Goal: Information Seeking & Learning: Learn about a topic

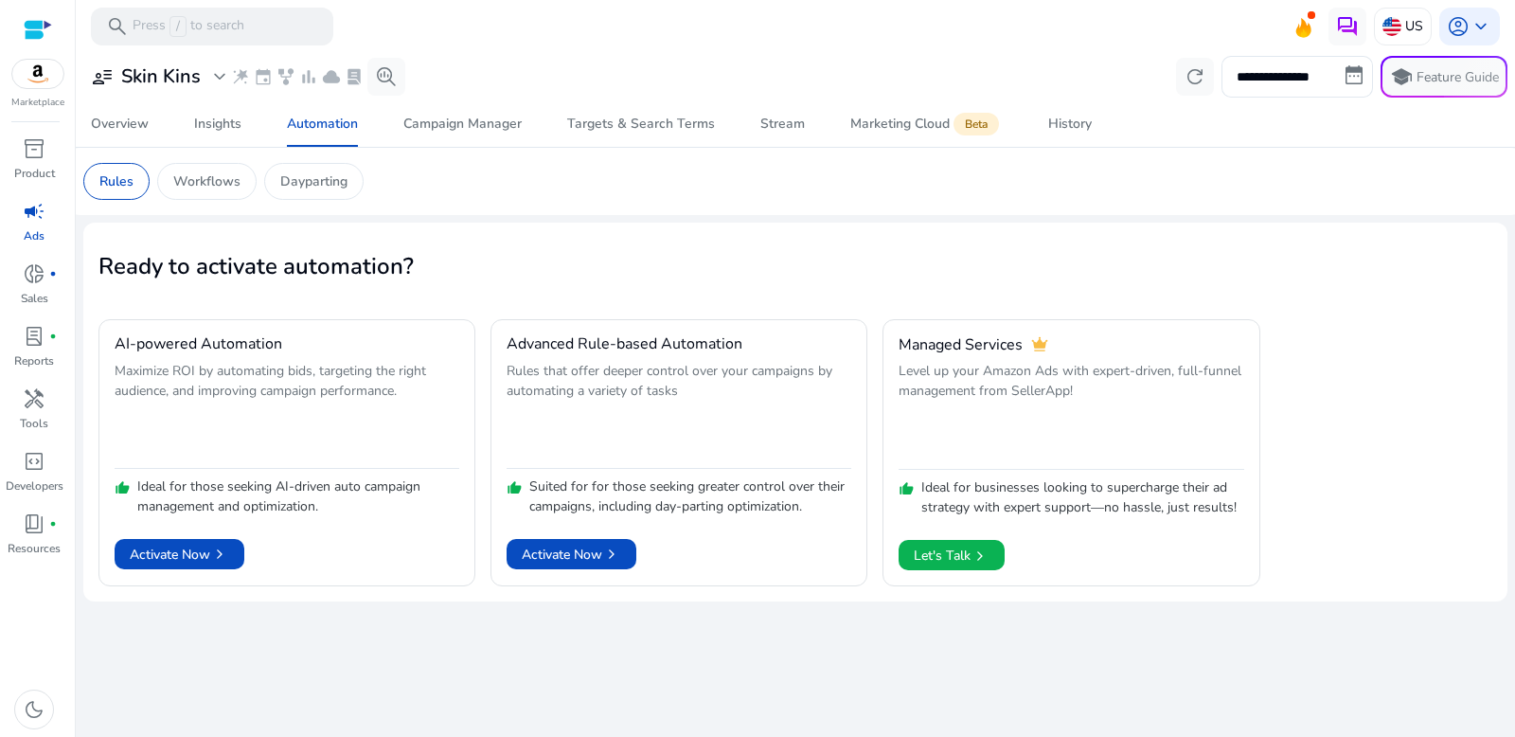
scroll to position [419, 0]
click at [33, 466] on span "code_blocks" at bounding box center [34, 461] width 23 height 23
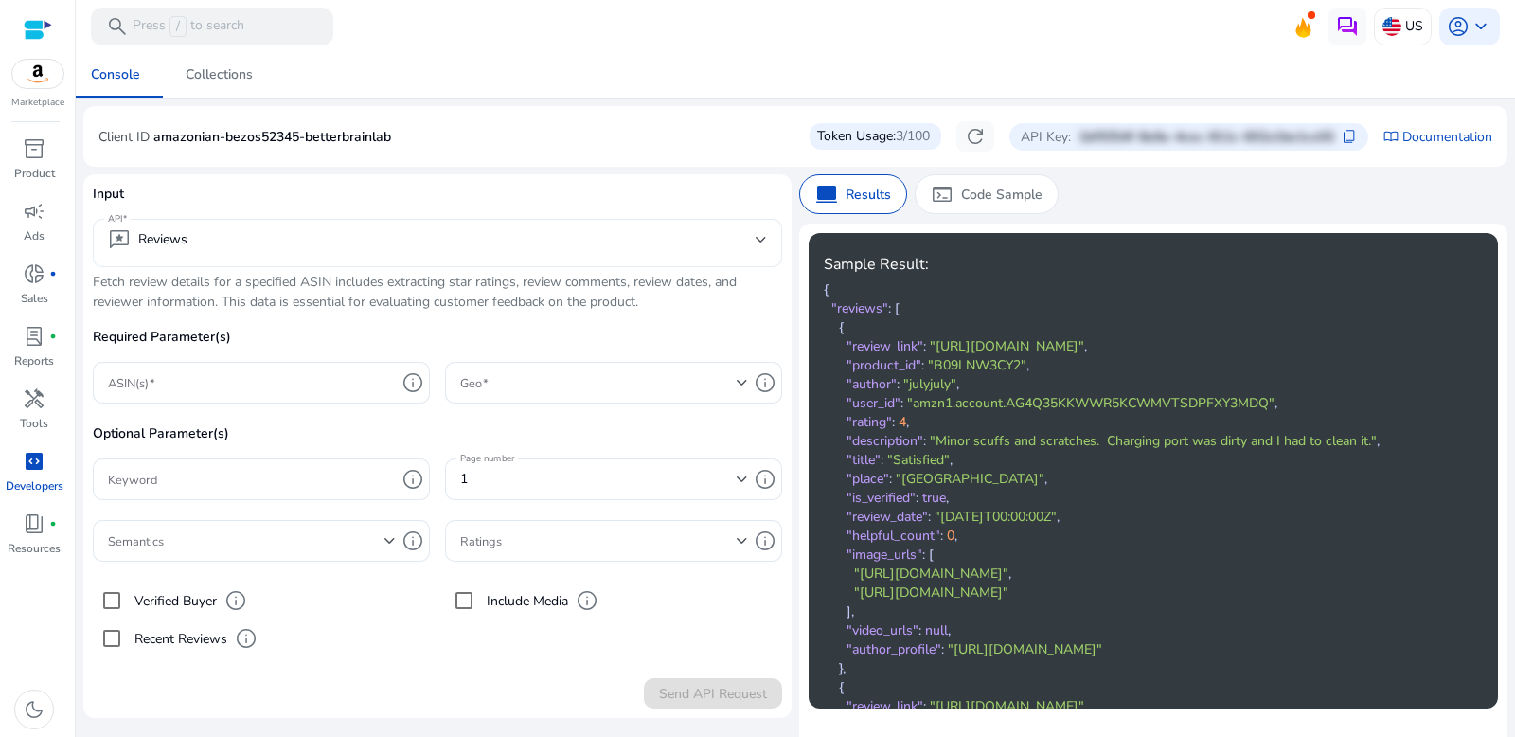
click at [559, 249] on mat-select-trigger "reviews Reviews" at bounding box center [432, 239] width 648 height 23
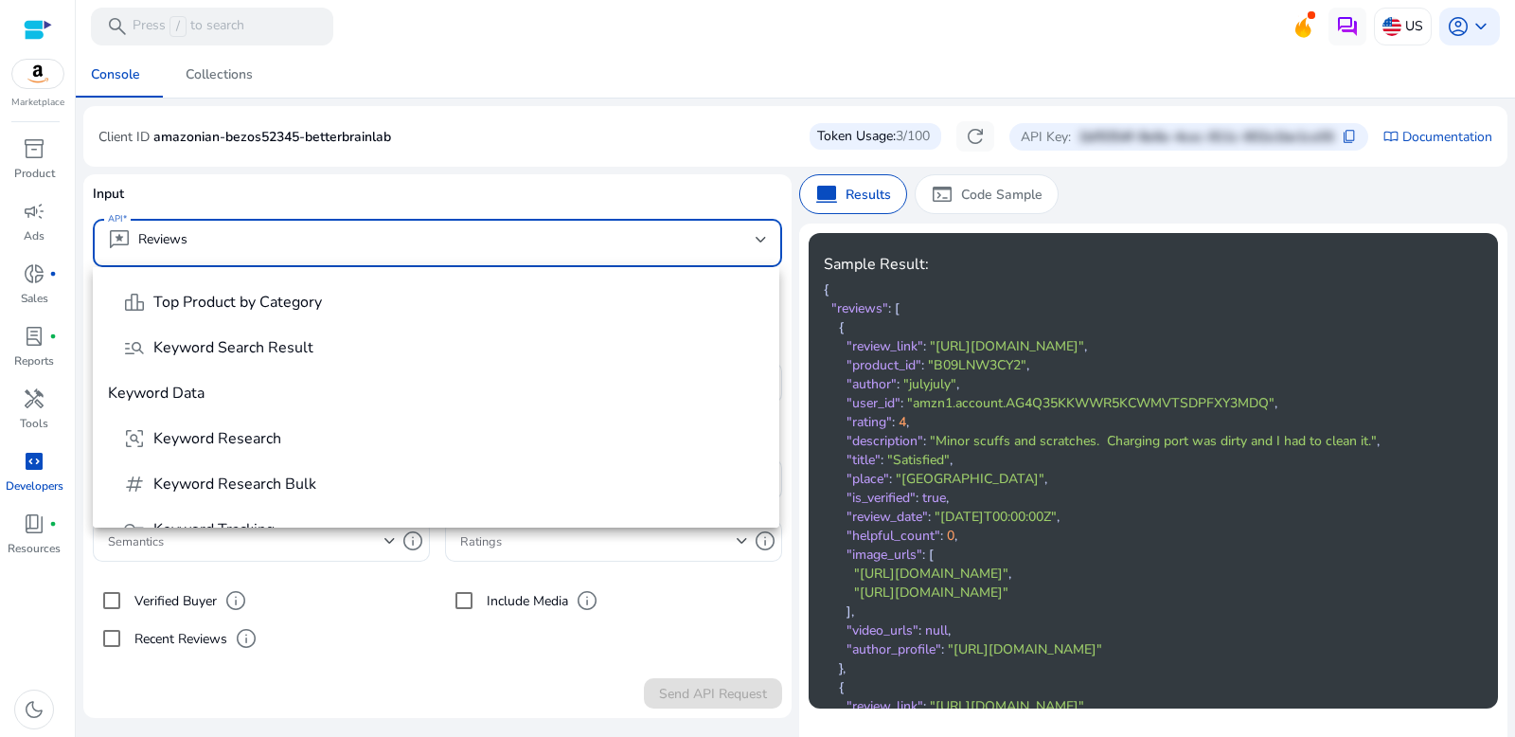
scroll to position [321, 0]
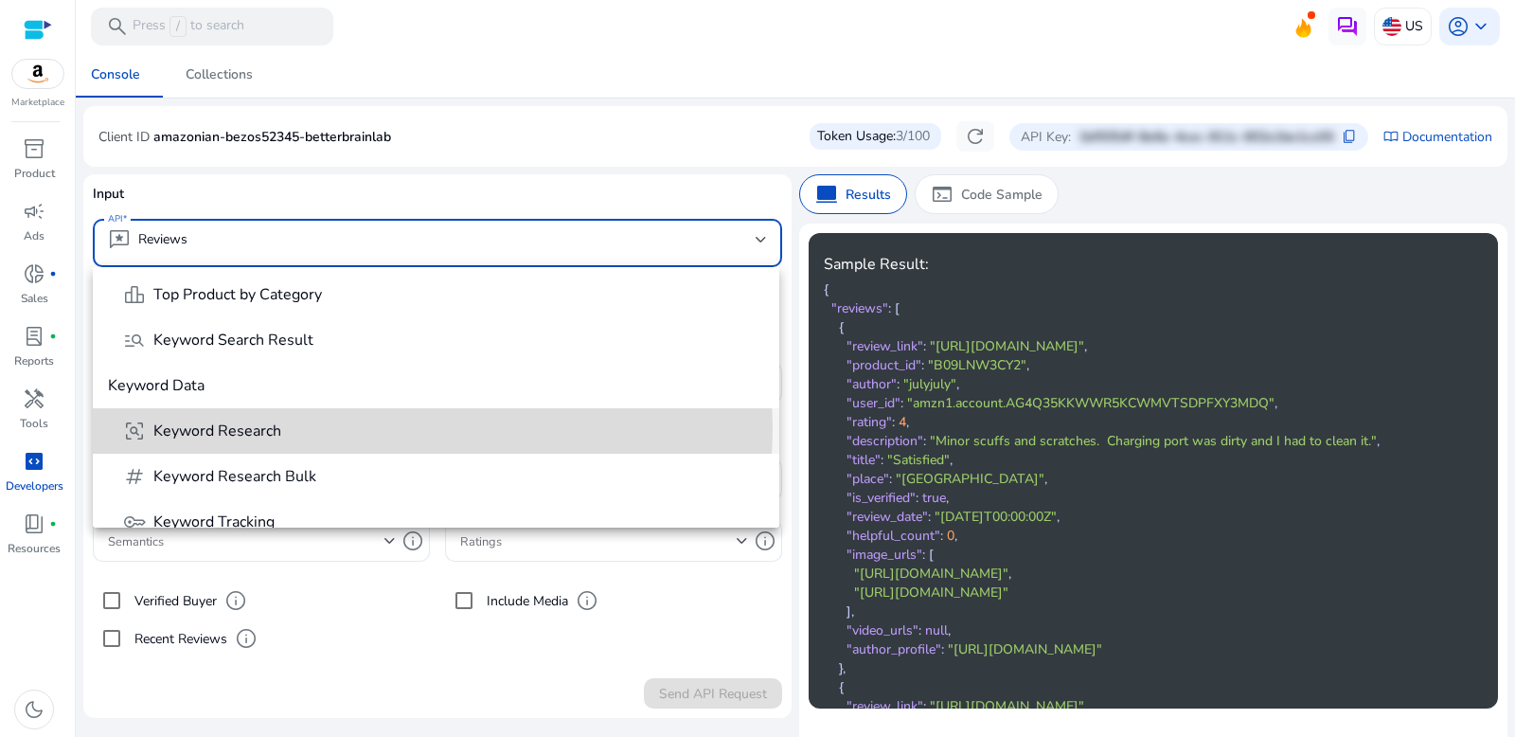
click at [406, 429] on span "frame_inspect Keyword Research" at bounding box center [443, 430] width 641 height 23
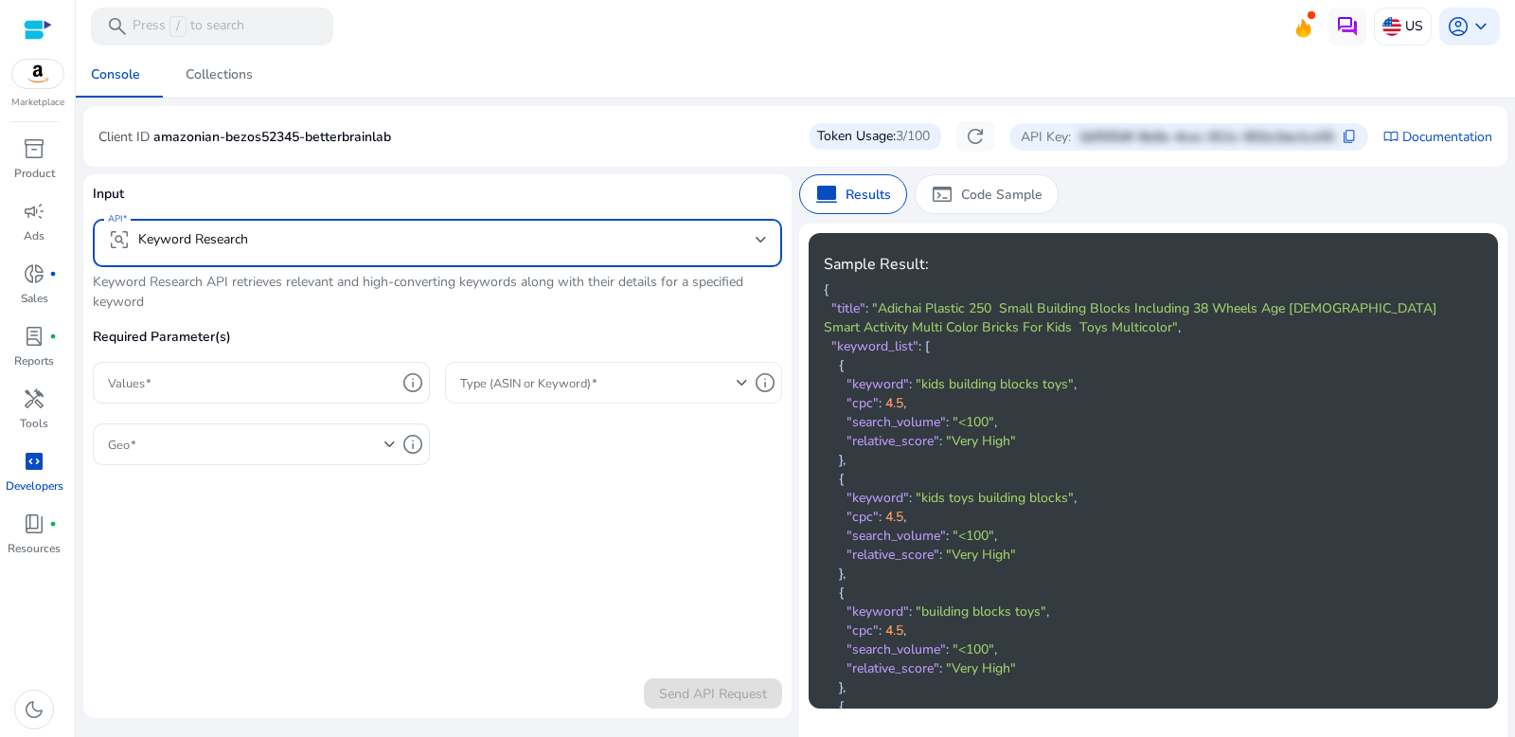
click at [534, 372] on span at bounding box center [598, 382] width 276 height 21
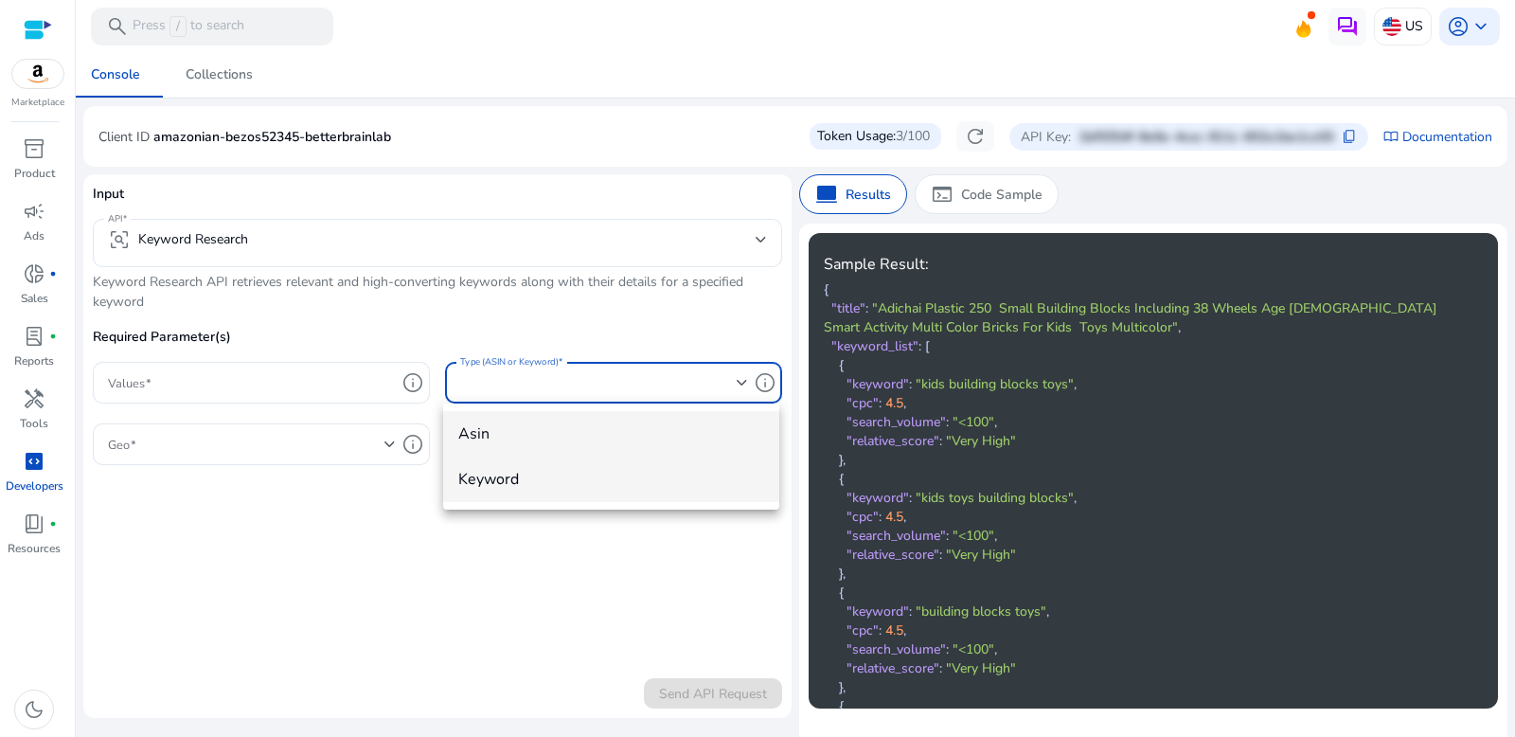
click at [570, 493] on mat-option "keyword" at bounding box center [610, 478] width 335 height 45
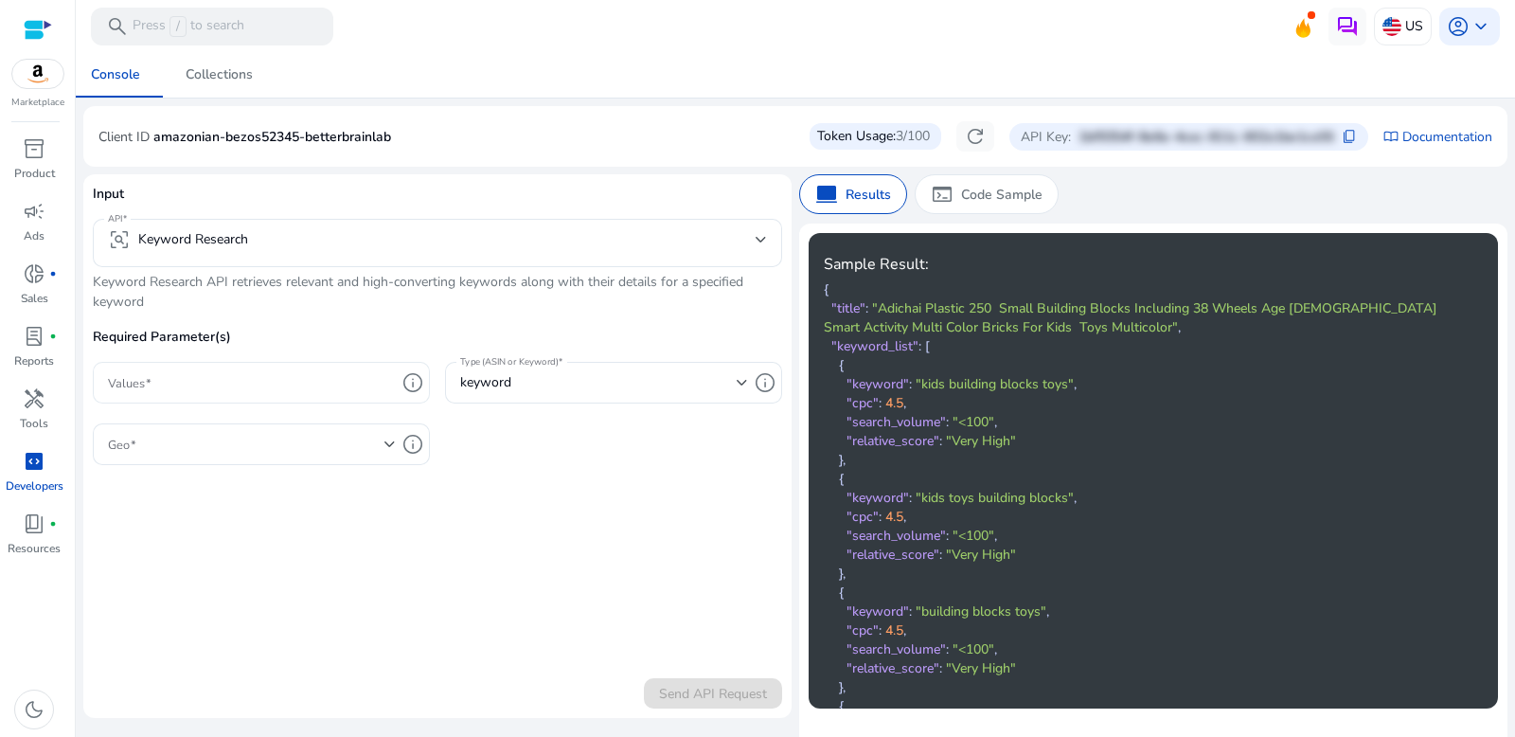
click at [289, 394] on div at bounding box center [252, 383] width 288 height 42
click at [422, 354] on p "Required Parameter(s)" at bounding box center [437, 344] width 689 height 35
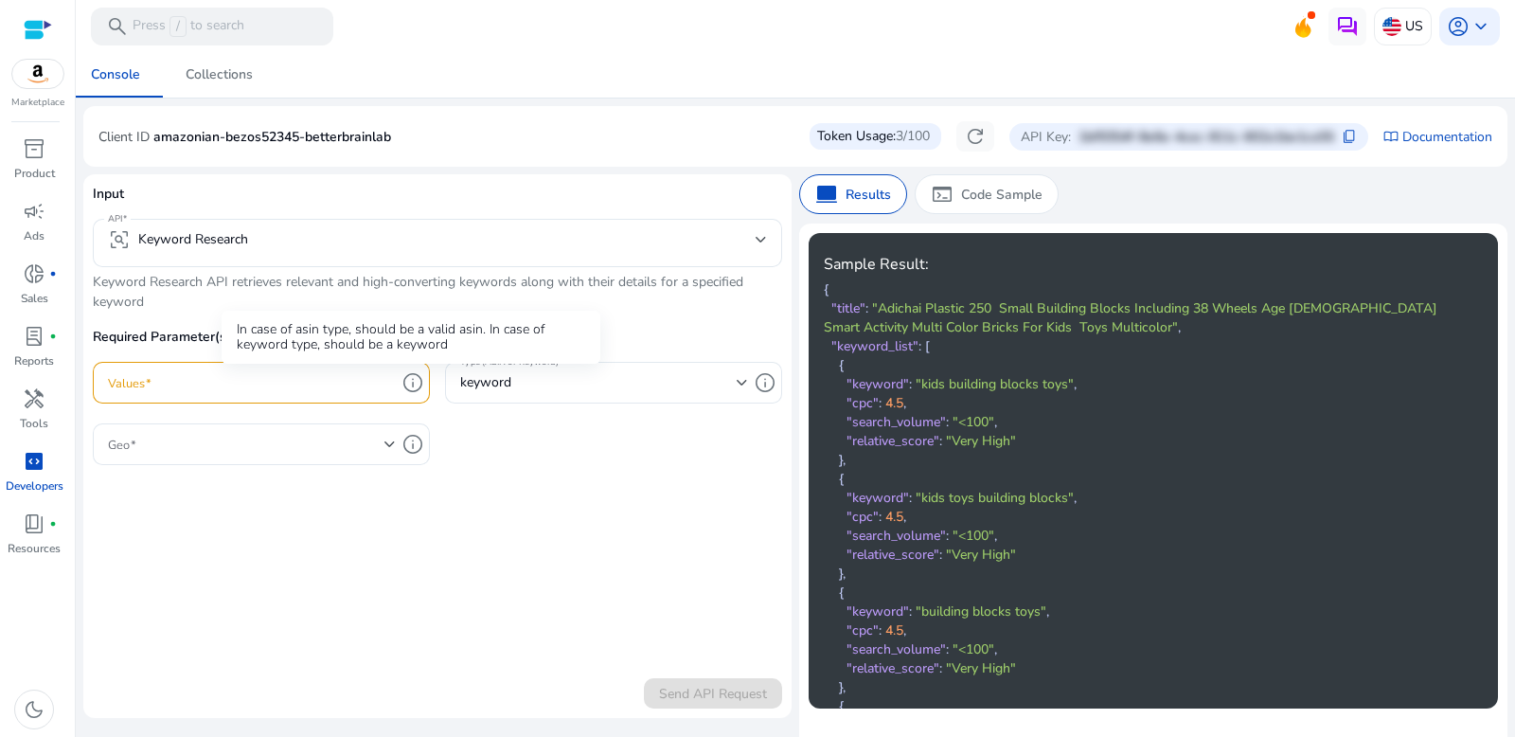
click at [409, 386] on span "info" at bounding box center [412, 382] width 23 height 23
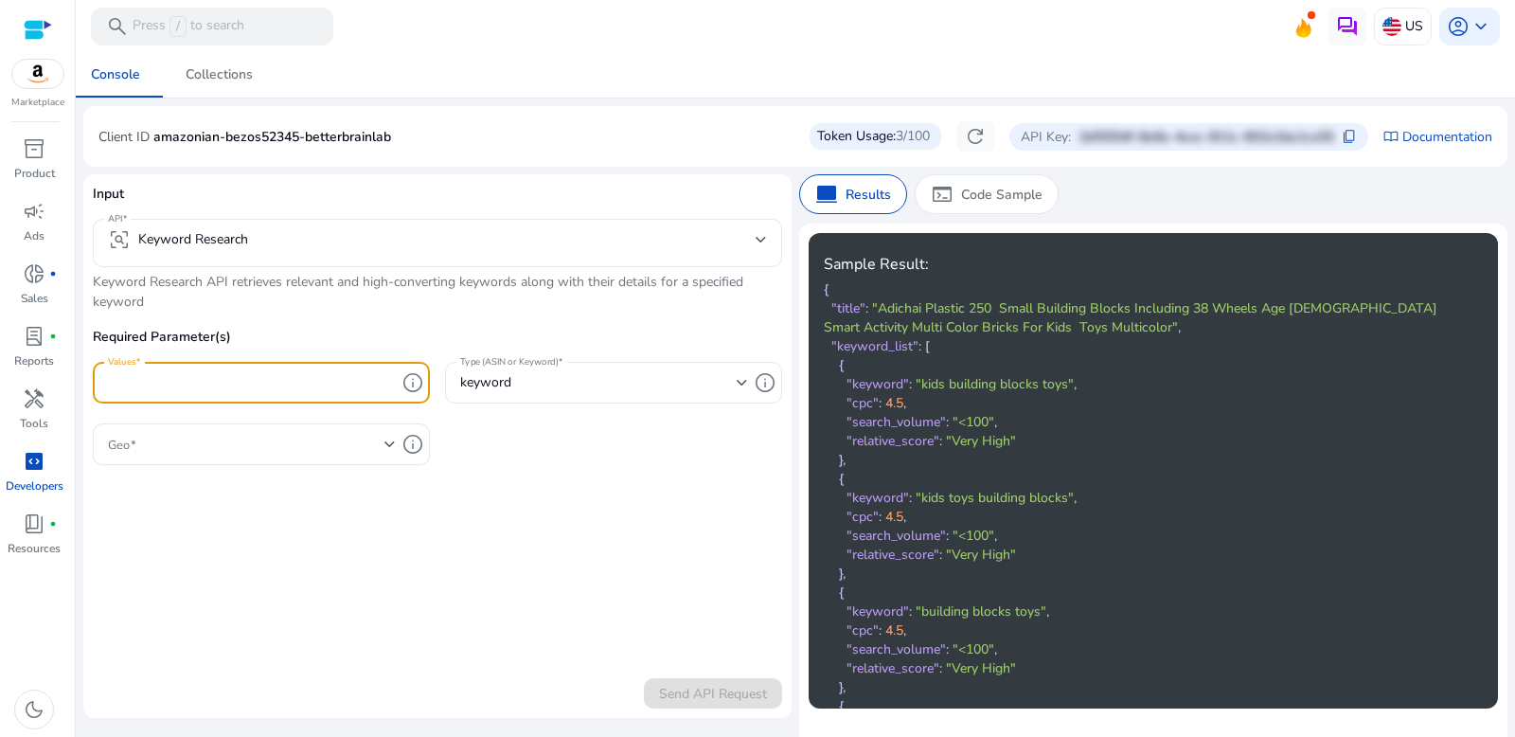
click at [431, 327] on p "Required Parameter(s)" at bounding box center [437, 344] width 689 height 35
drag, startPoint x: 418, startPoint y: 366, endPoint x: 415, endPoint y: 381, distance: 14.5
click at [417, 375] on div "Values info" at bounding box center [269, 383] width 322 height 42
click at [415, 381] on span "info" at bounding box center [412, 382] width 23 height 23
click at [485, 425] on div "Required Parameter(s) Values info Type (ASIN or Keyword) keyword info Geo info" at bounding box center [437, 406] width 689 height 158
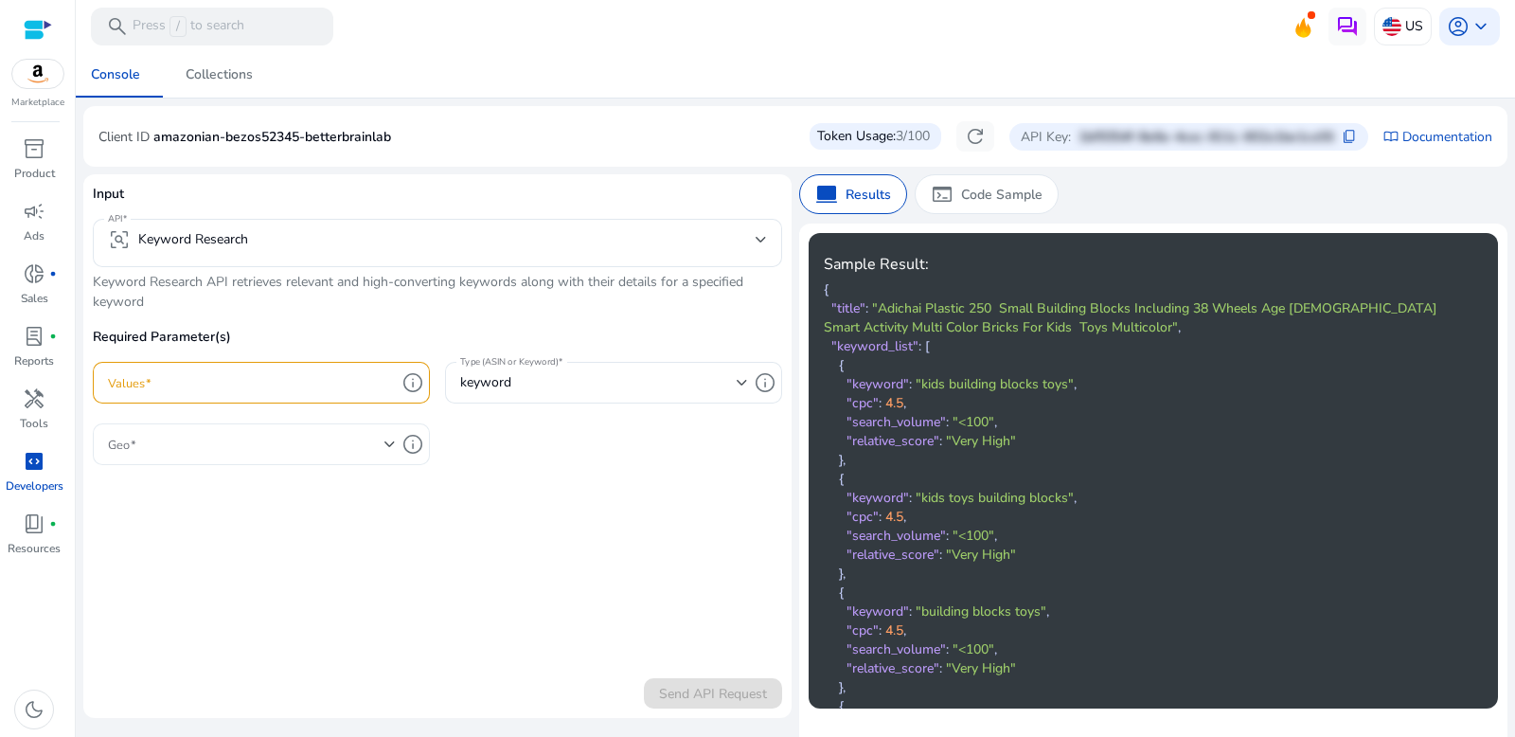
click at [337, 456] on div at bounding box center [252, 444] width 288 height 42
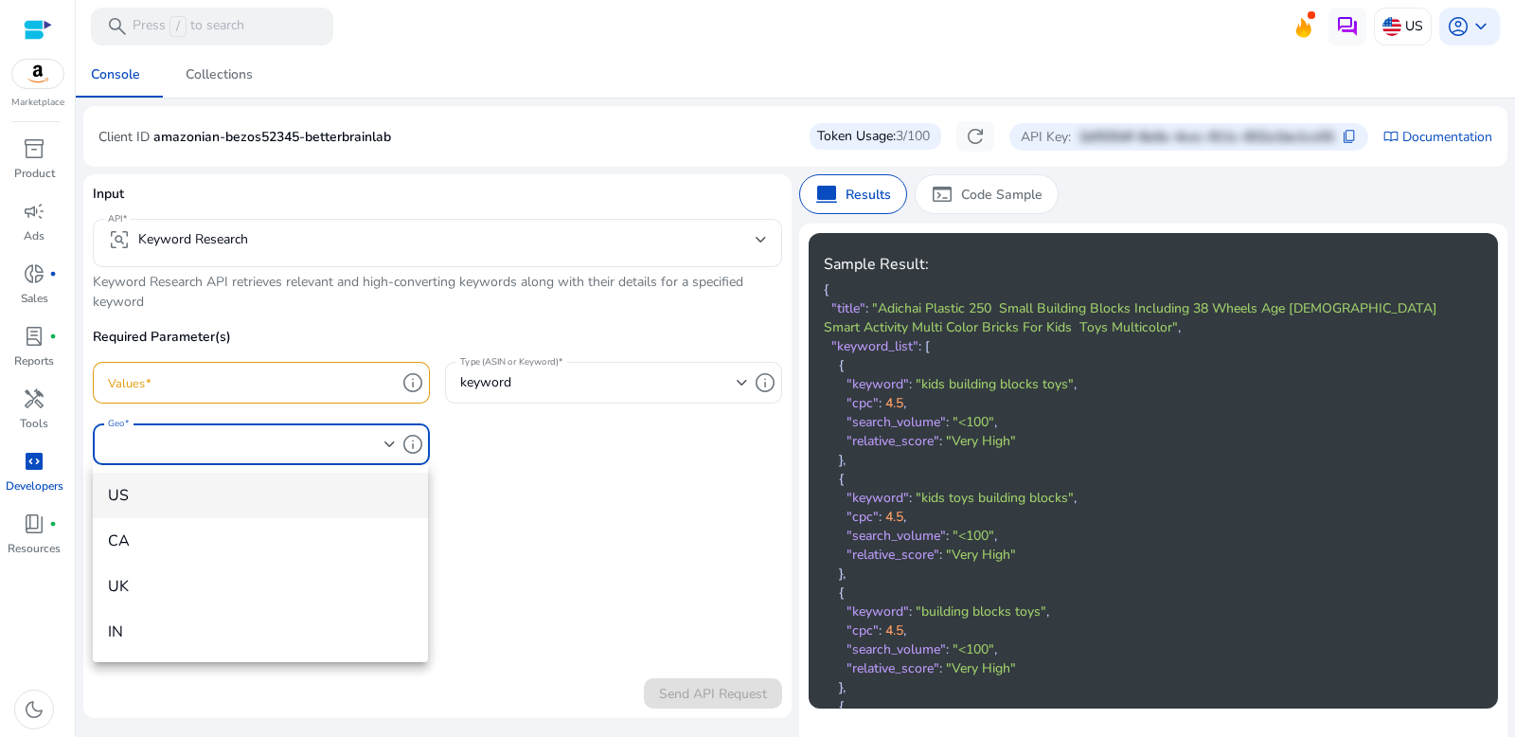
click at [309, 491] on span "US" at bounding box center [260, 495] width 305 height 21
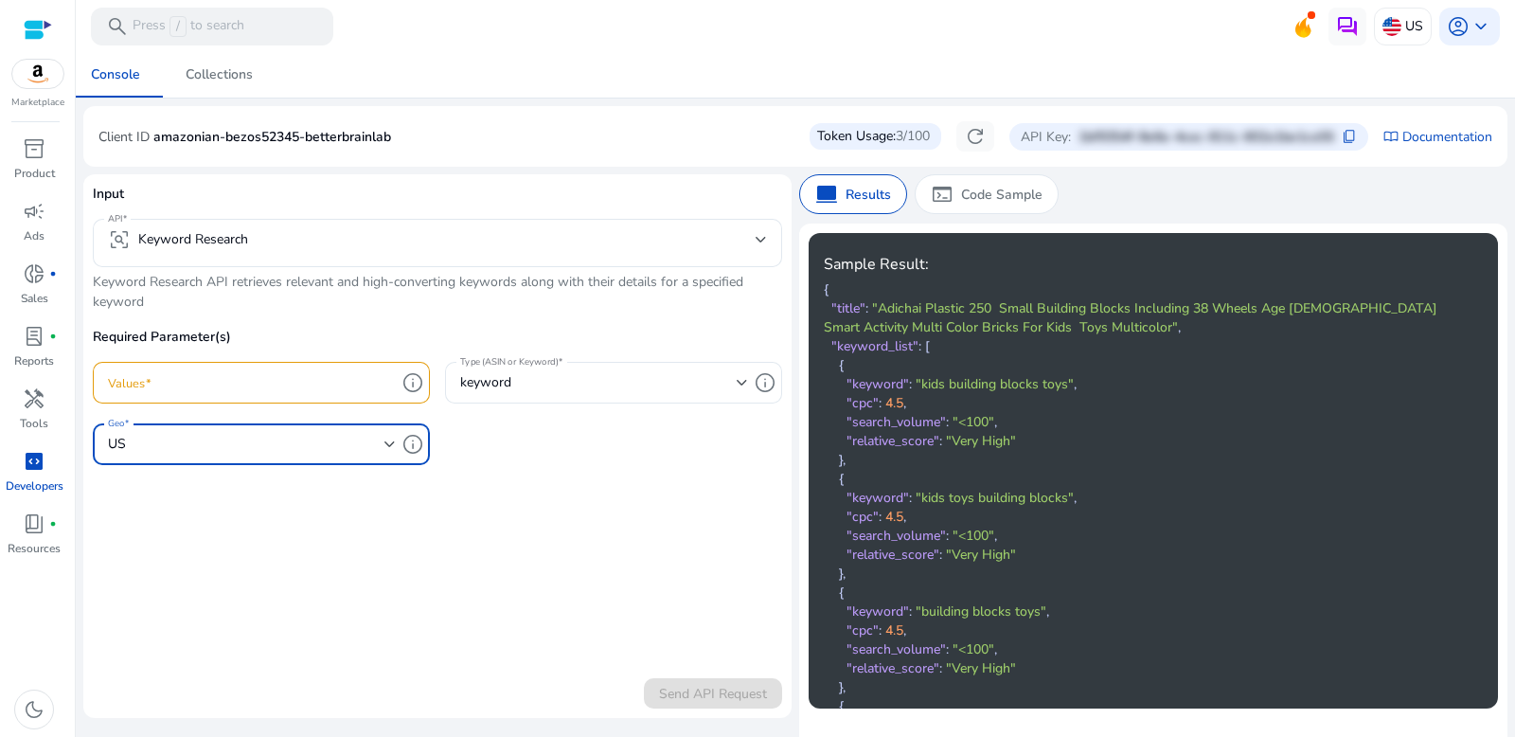
click at [531, 474] on div "Required Parameter(s) Values info Type (ASIN or Keyword) keyword info Geo US in…" at bounding box center [437, 406] width 689 height 158
click at [997, 205] on div "terminal Code Sample" at bounding box center [987, 194] width 144 height 40
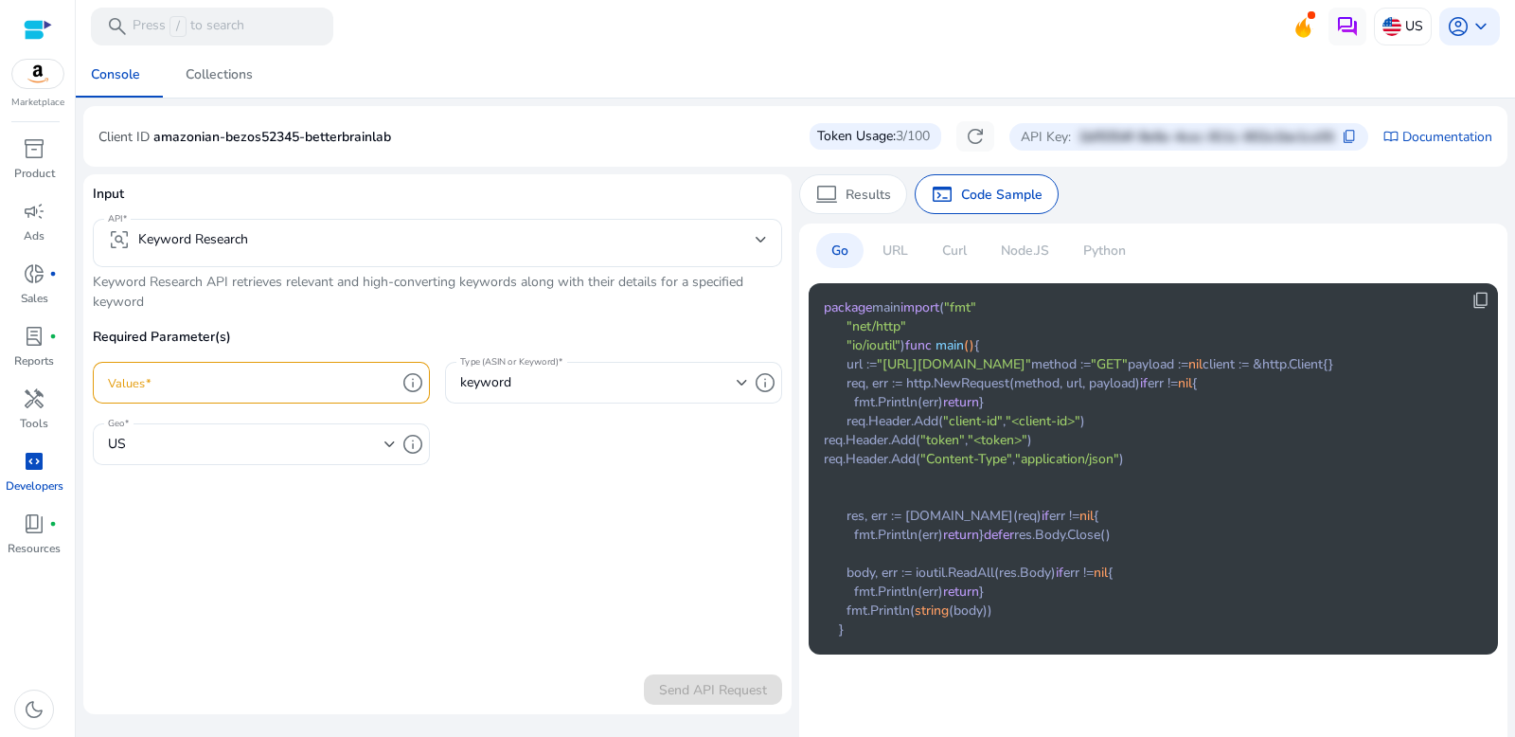
click at [283, 392] on input "Values" at bounding box center [252, 382] width 288 height 21
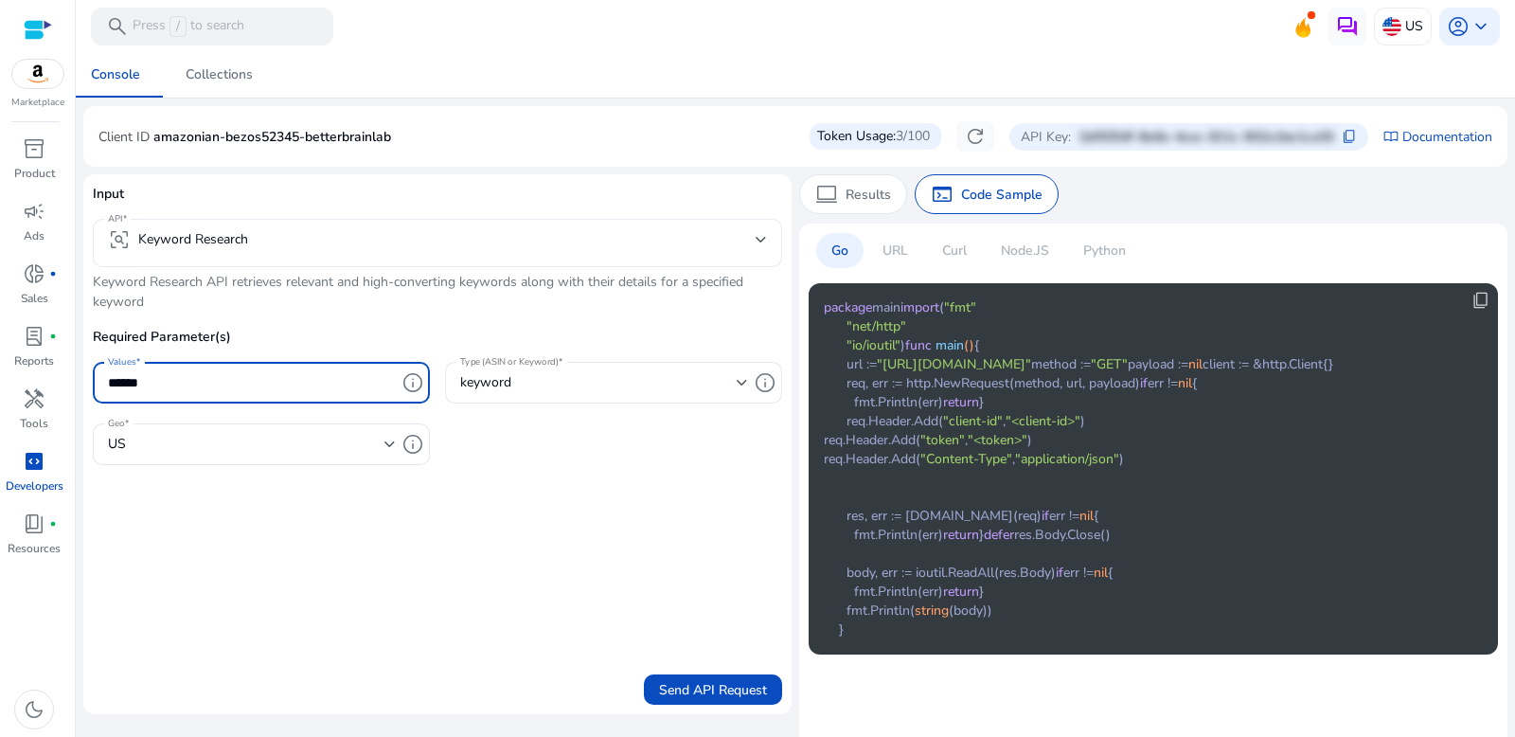
type input "******"
click at [385, 241] on mat-select-trigger "frame_inspect Keyword Research" at bounding box center [432, 239] width 648 height 23
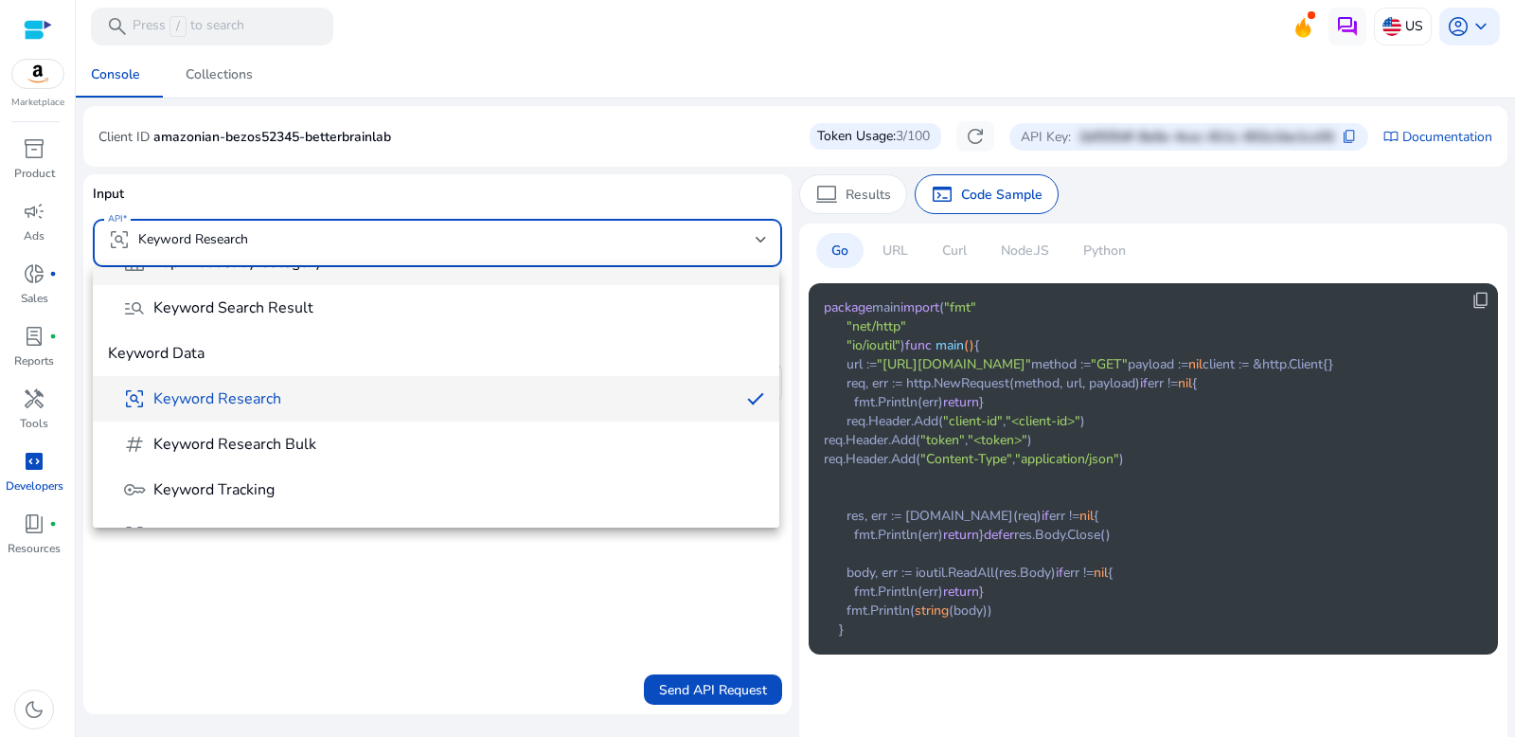
scroll to position [354, 0]
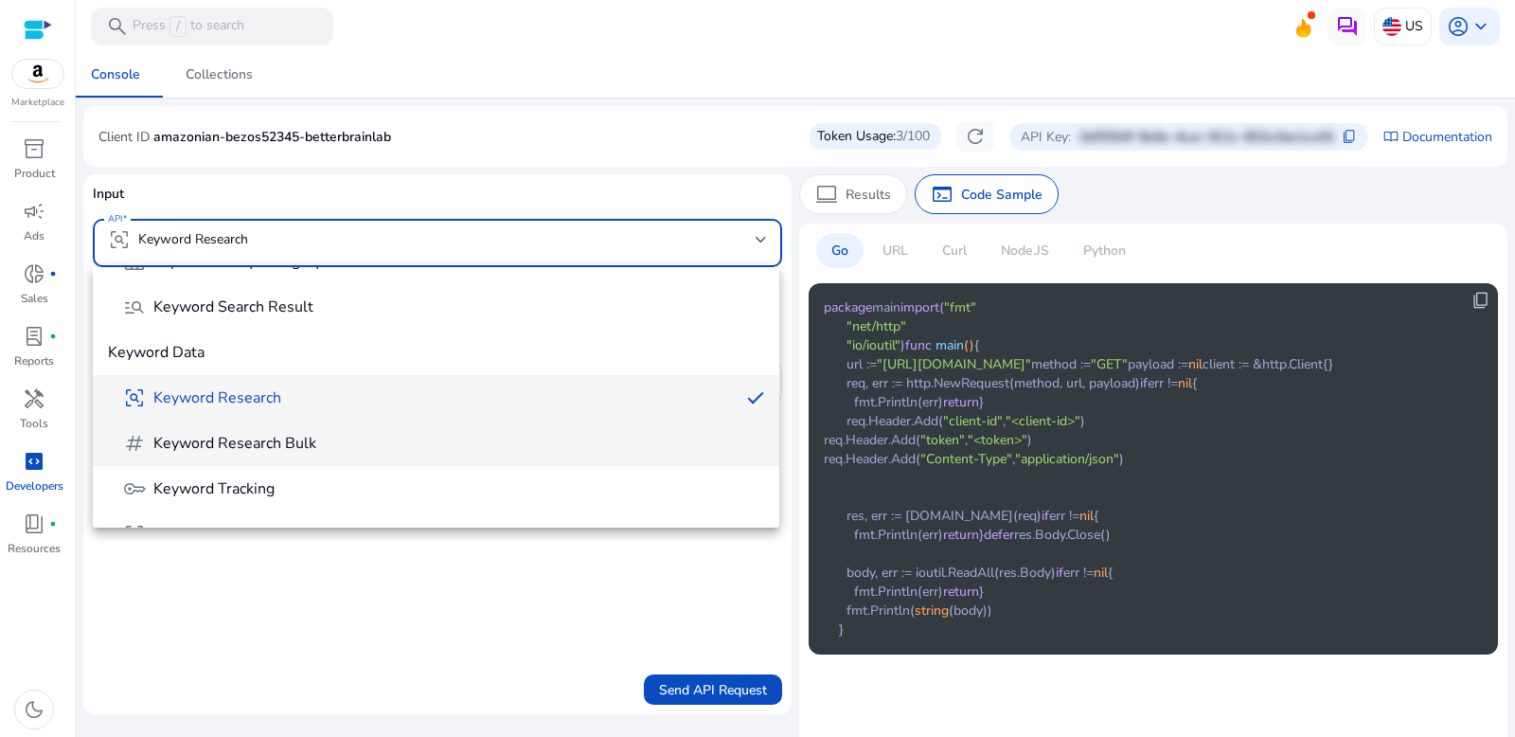
click at [391, 459] on mat-option "tag Keyword Research Bulk" at bounding box center [436, 442] width 686 height 45
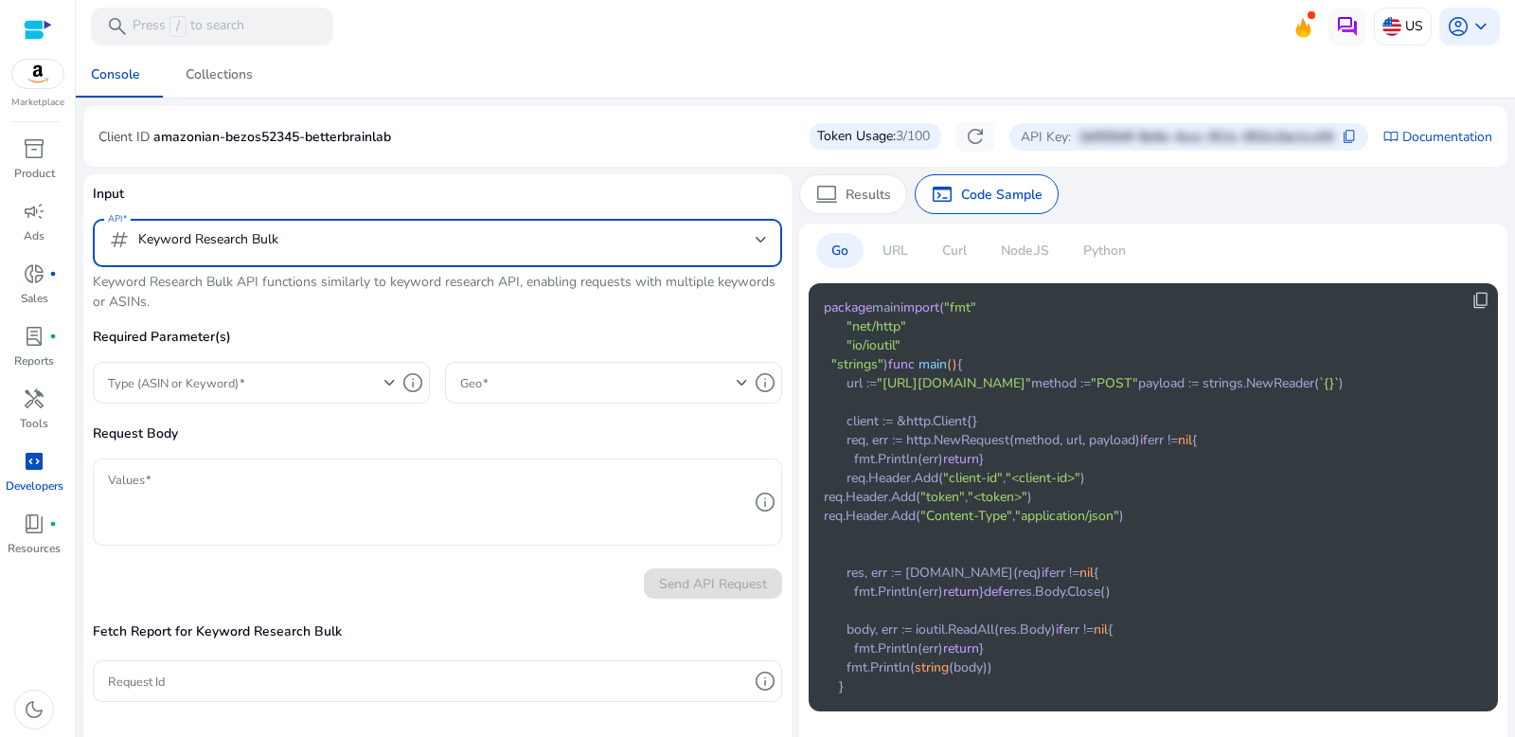
click at [283, 489] on textarea "Values" at bounding box center [428, 502] width 640 height 68
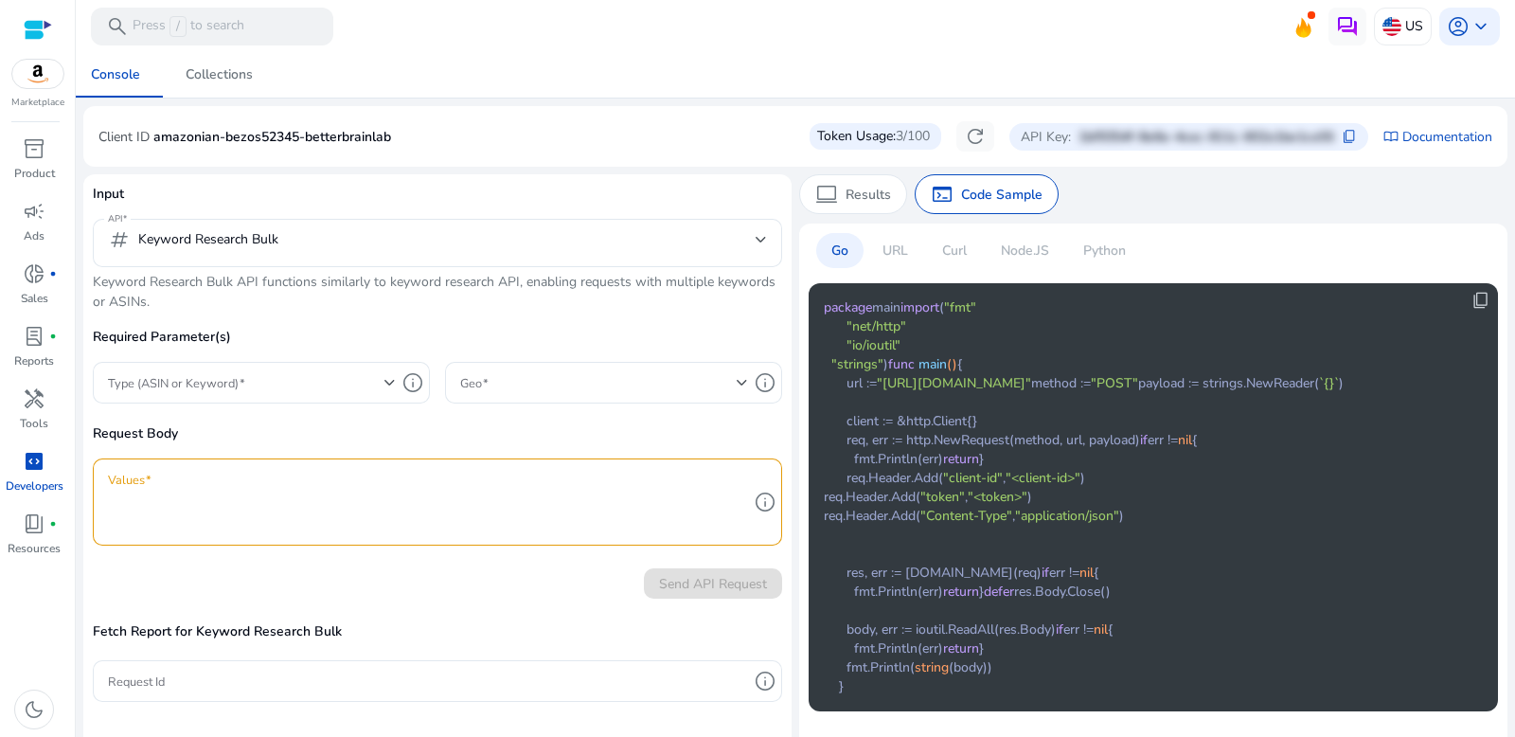
drag, startPoint x: 929, startPoint y: 266, endPoint x: 973, endPoint y: 249, distance: 47.7
click at [936, 263] on div "Go URL Curl Node.JS Python" at bounding box center [979, 258] width 340 height 50
click at [973, 249] on div "Curl" at bounding box center [954, 250] width 55 height 35
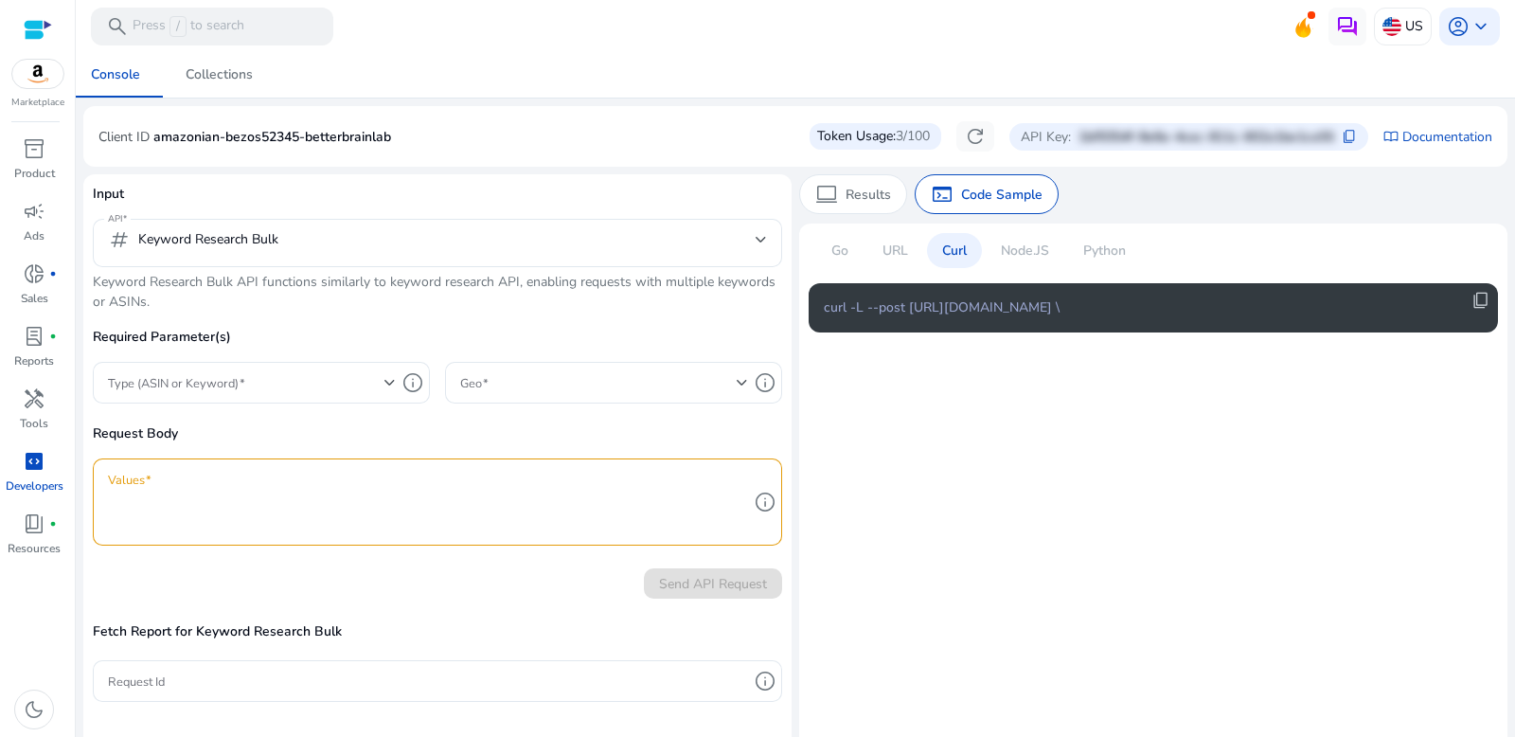
click at [956, 252] on p "Curl" at bounding box center [954, 251] width 25 height 20
click at [959, 255] on p "Curl" at bounding box center [954, 251] width 25 height 20
click at [973, 317] on code "curl -L --post https://api.sellerapp.com/sellmetricsv2/keyword_research_schedul…" at bounding box center [942, 307] width 236 height 19
click at [588, 448] on p "Request Body" at bounding box center [437, 440] width 689 height 35
click at [491, 502] on textarea "Values" at bounding box center [428, 502] width 640 height 68
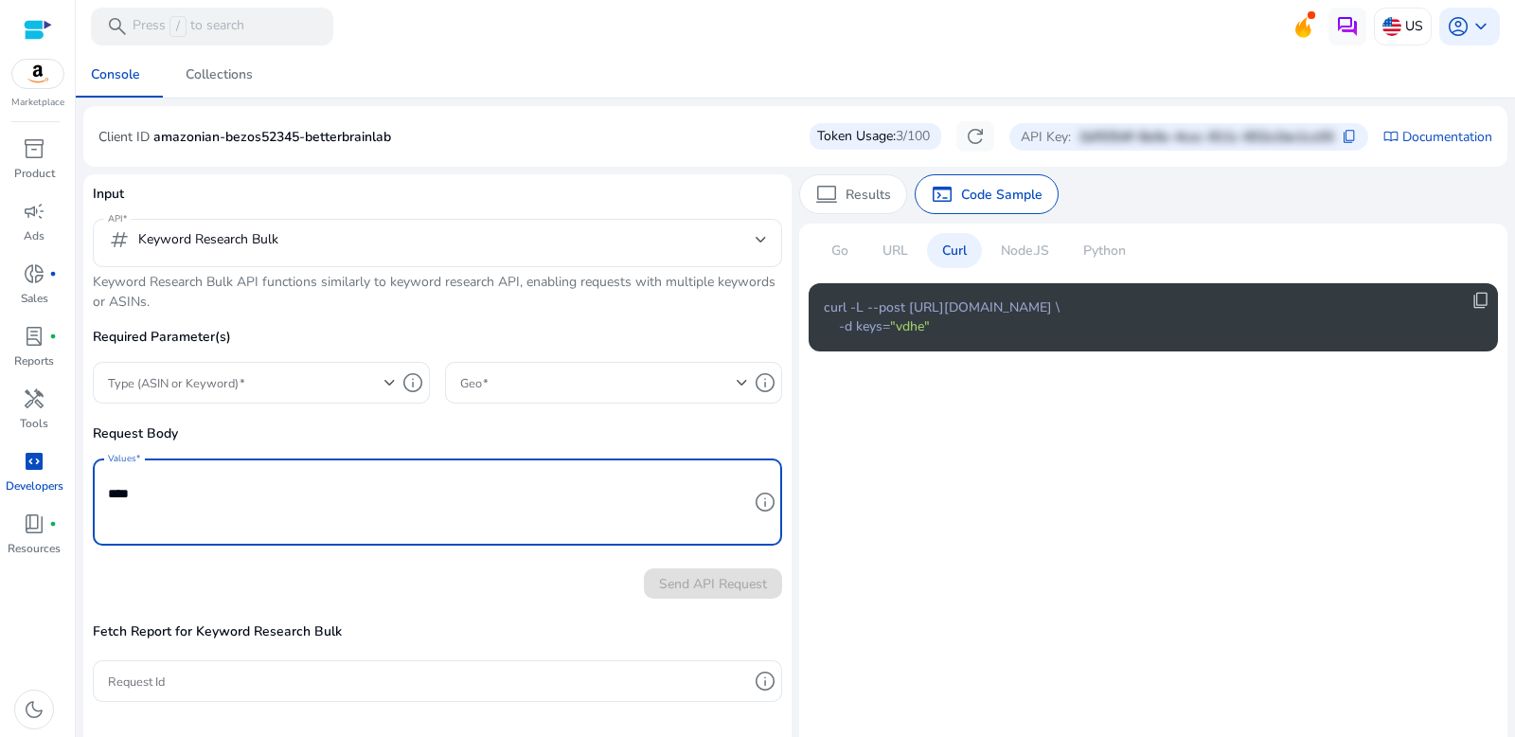
type textarea "****"
click at [594, 429] on p "Request Body" at bounding box center [437, 440] width 689 height 35
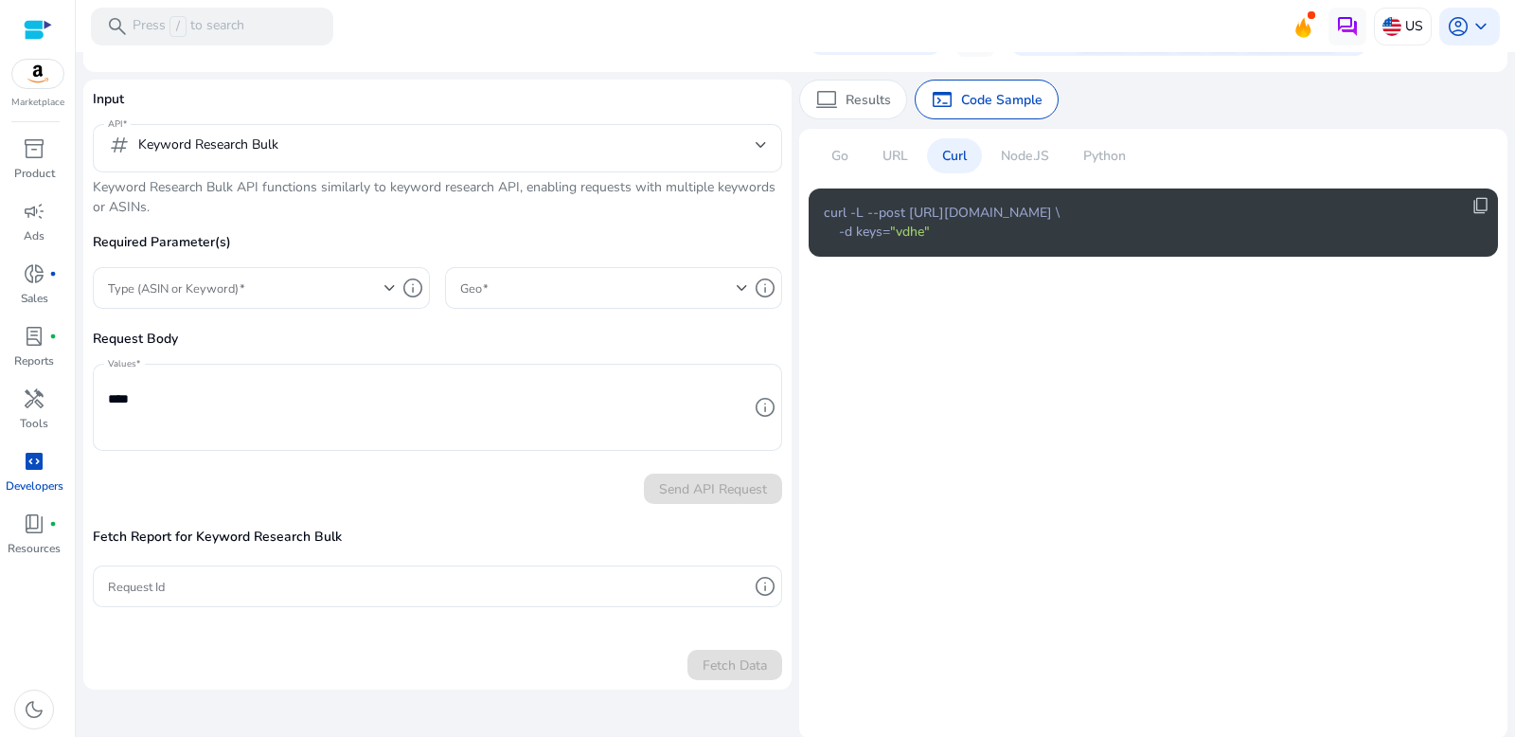
scroll to position [97, 0]
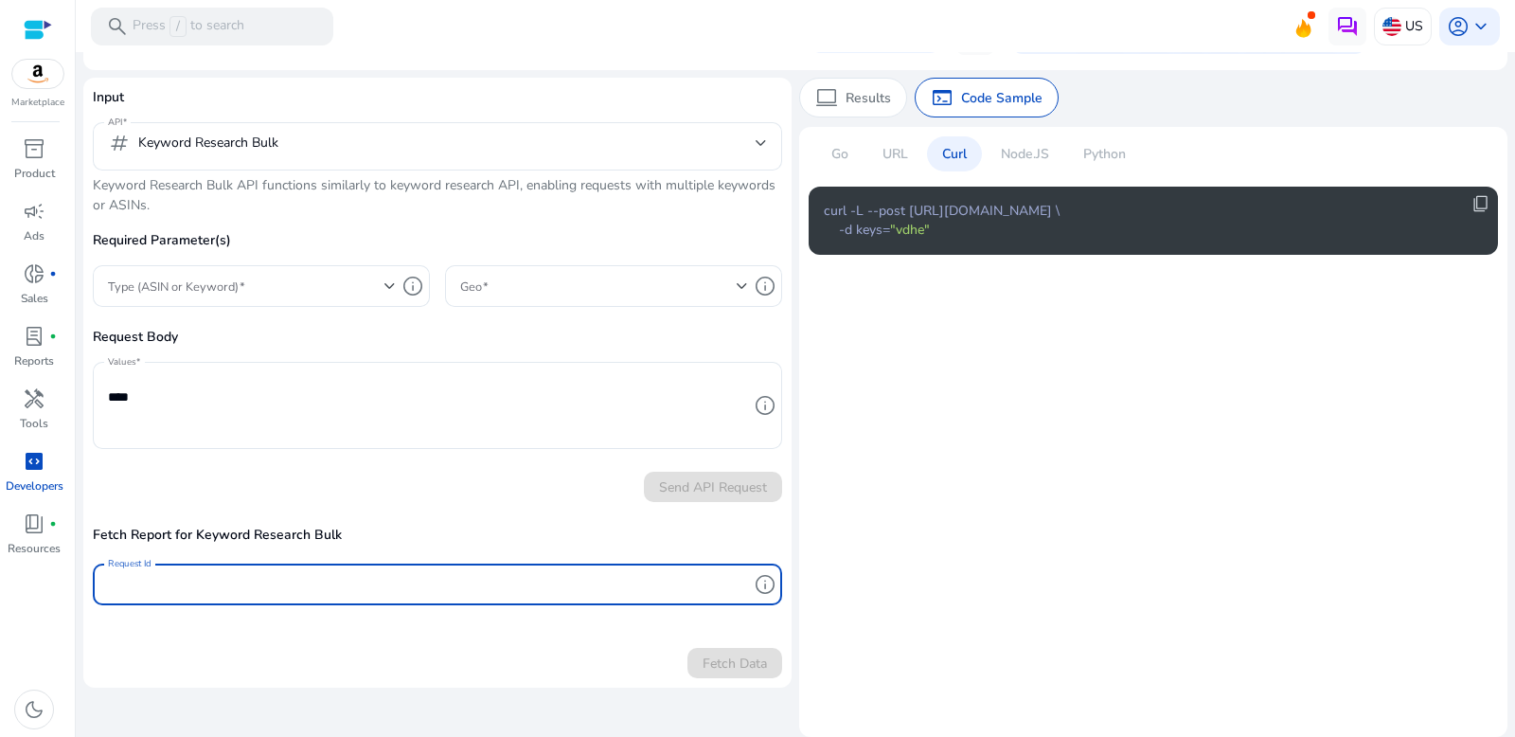
click at [401, 593] on input "Request Id" at bounding box center [428, 584] width 640 height 21
click at [460, 493] on div "Send API Request" at bounding box center [437, 483] width 689 height 38
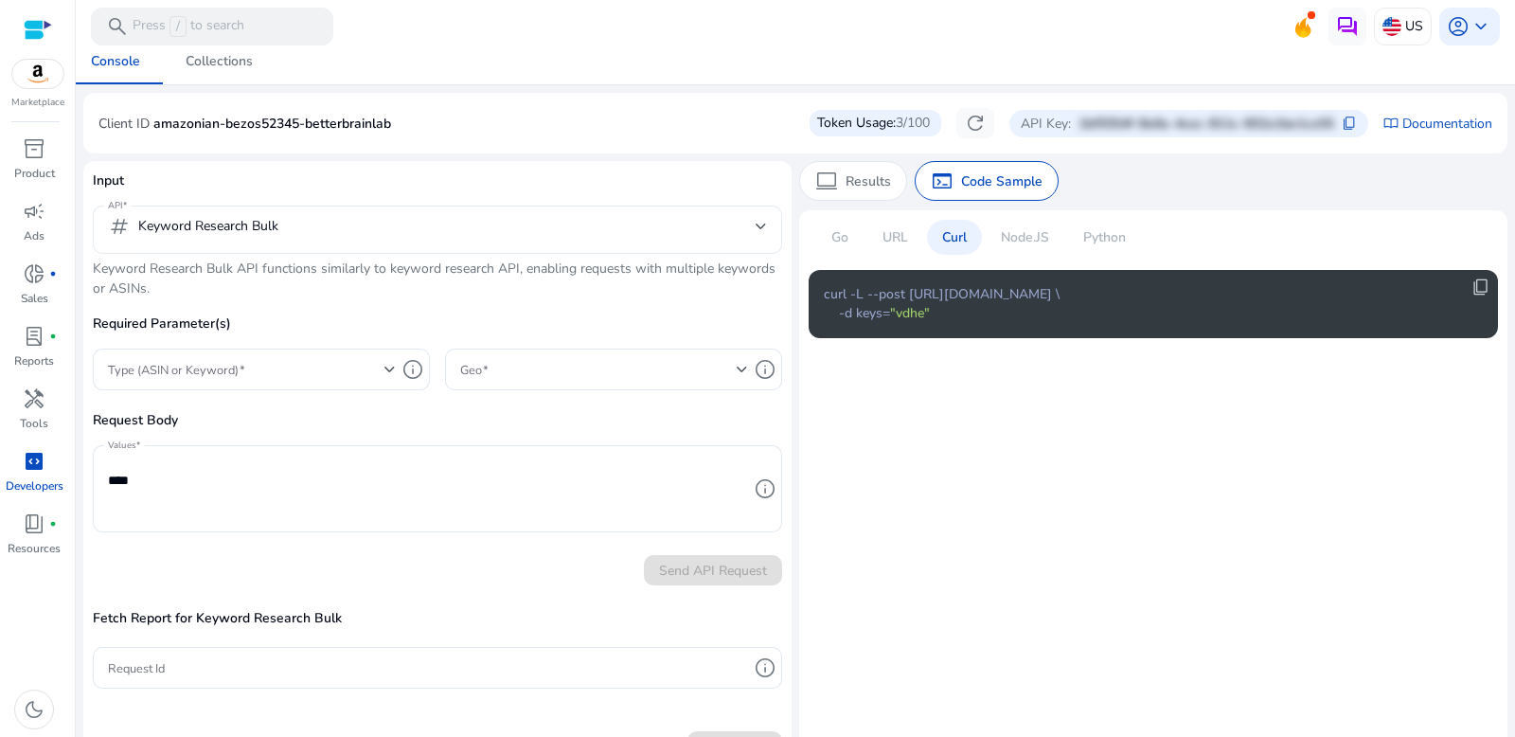
scroll to position [0, 0]
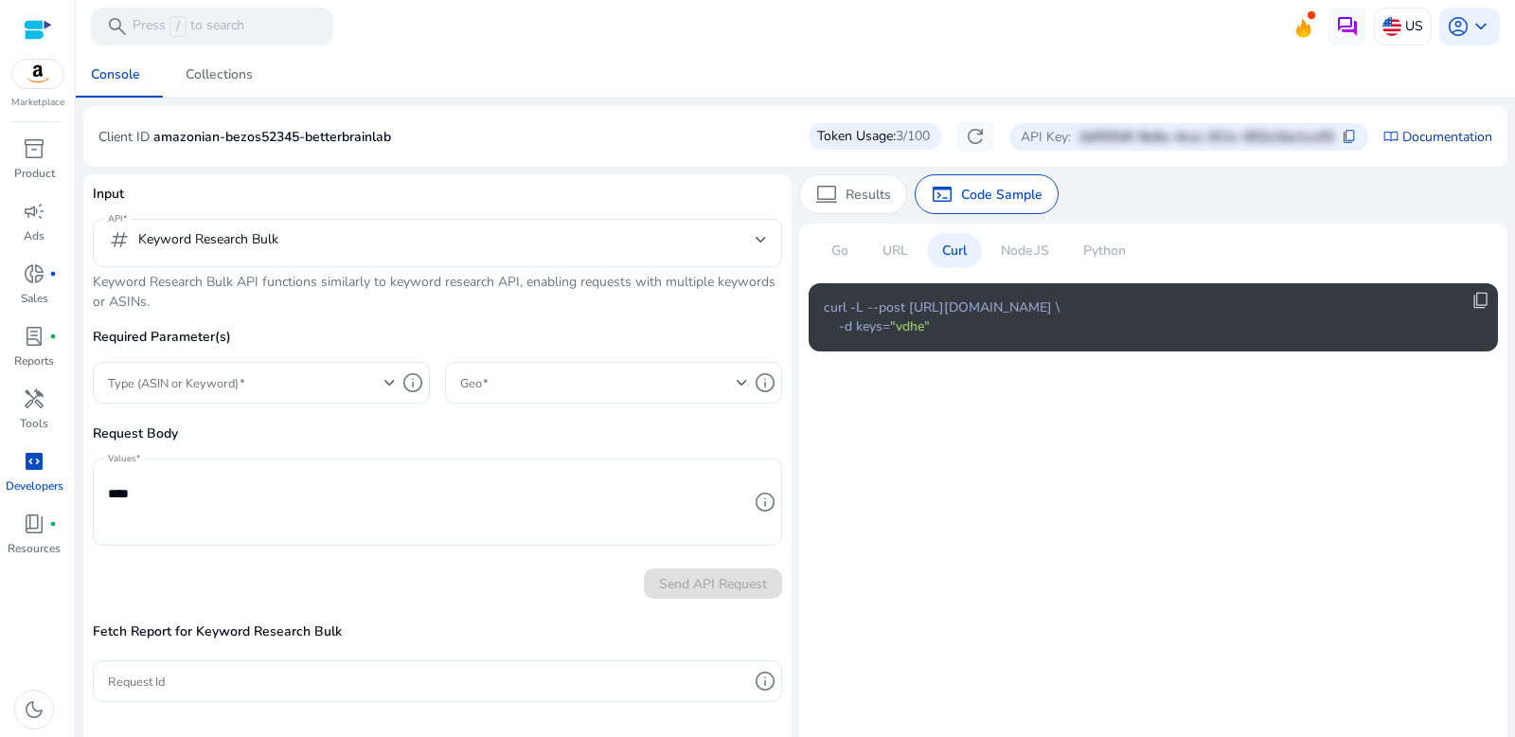
click at [1422, 139] on link "Documentation" at bounding box center [1447, 137] width 90 height 20
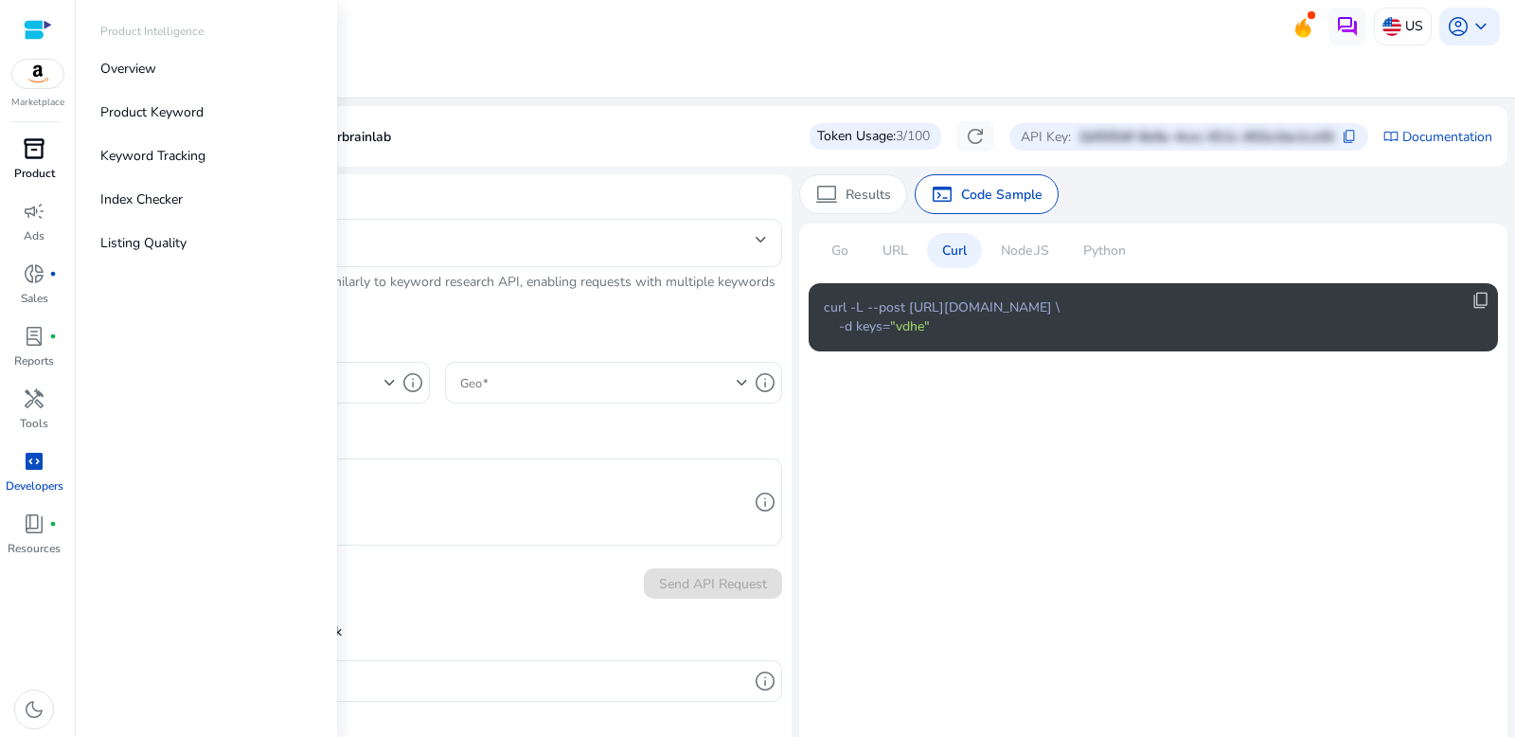
click at [43, 147] on span "inventory_2" at bounding box center [34, 148] width 23 height 23
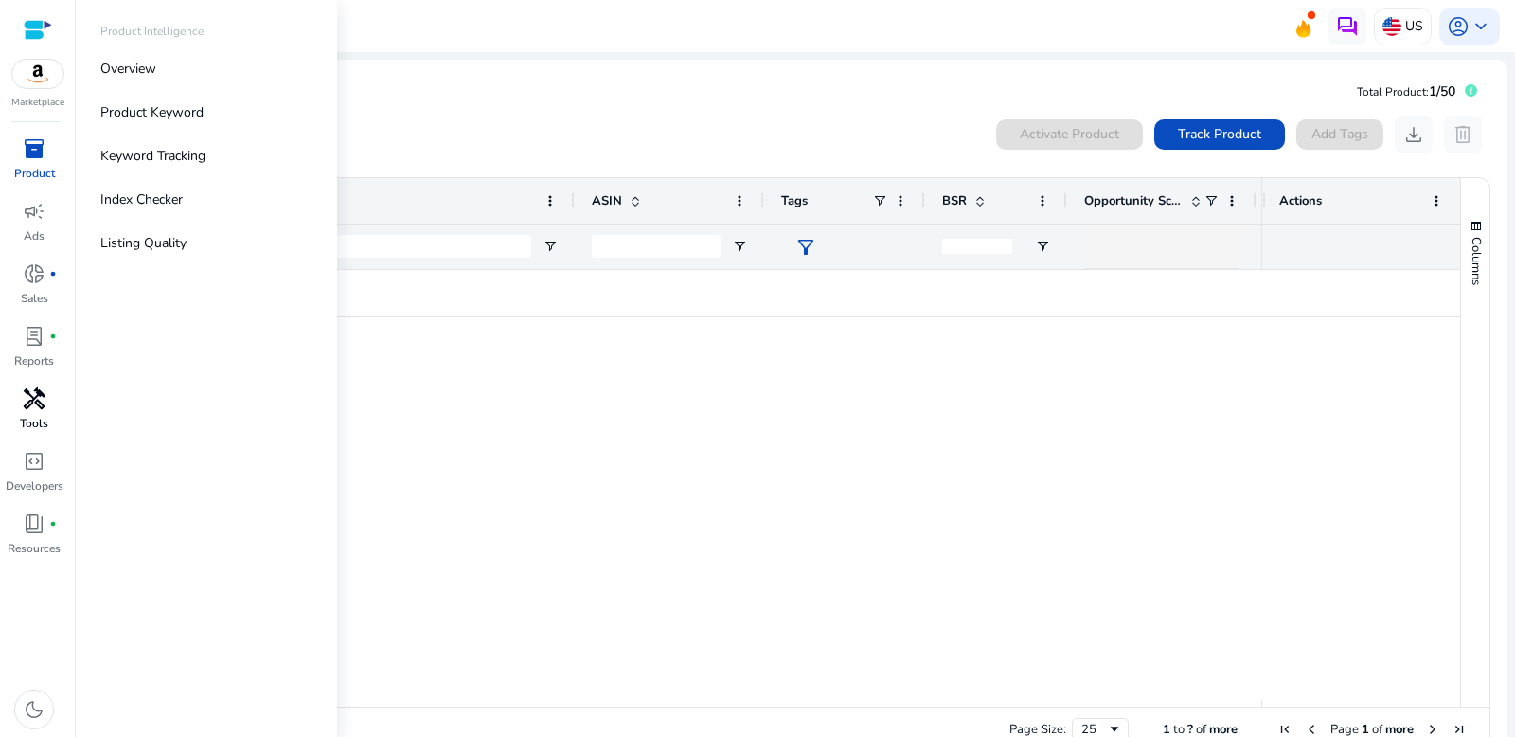
click at [35, 404] on span "handyman" at bounding box center [34, 398] width 23 height 23
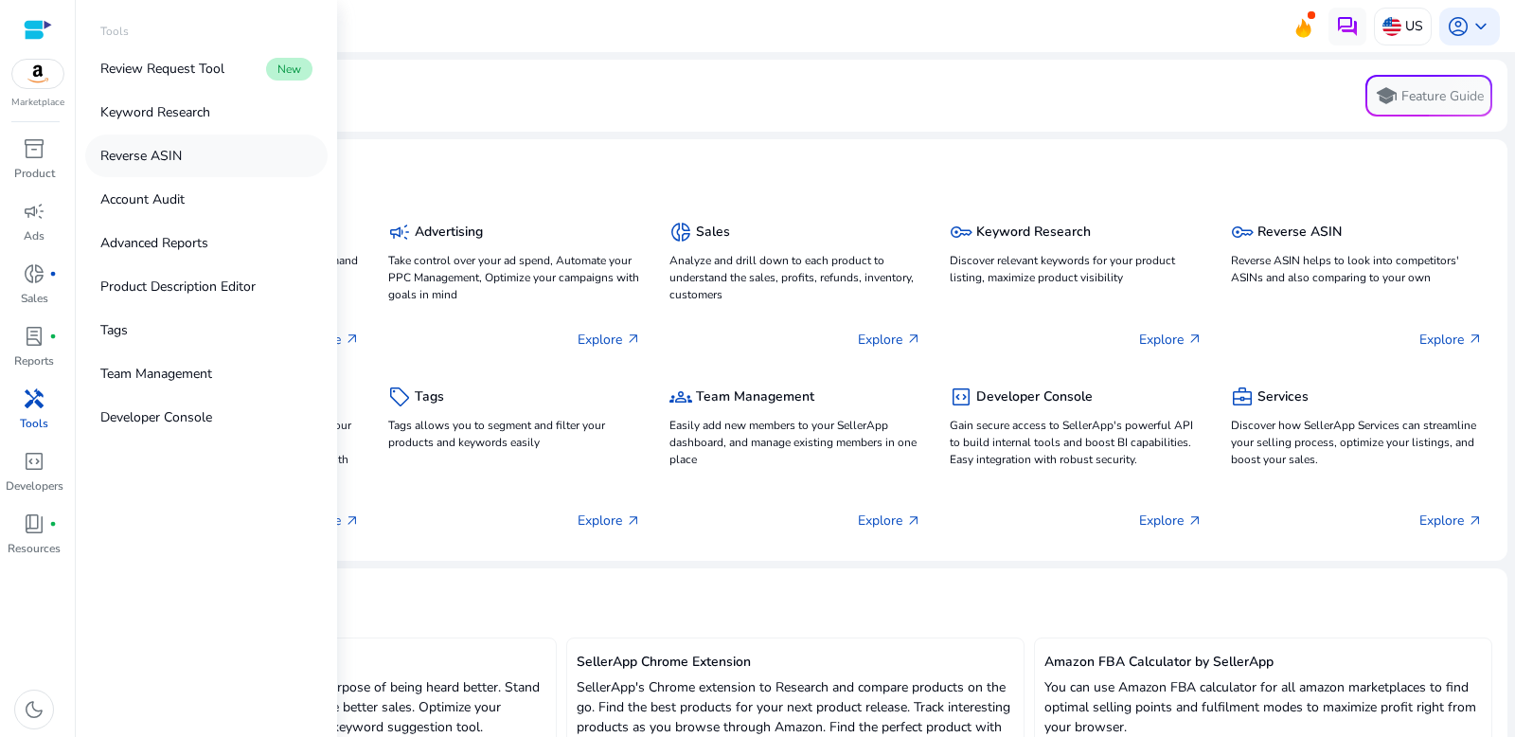
click at [160, 158] on p "Reverse ASIN" at bounding box center [140, 156] width 81 height 20
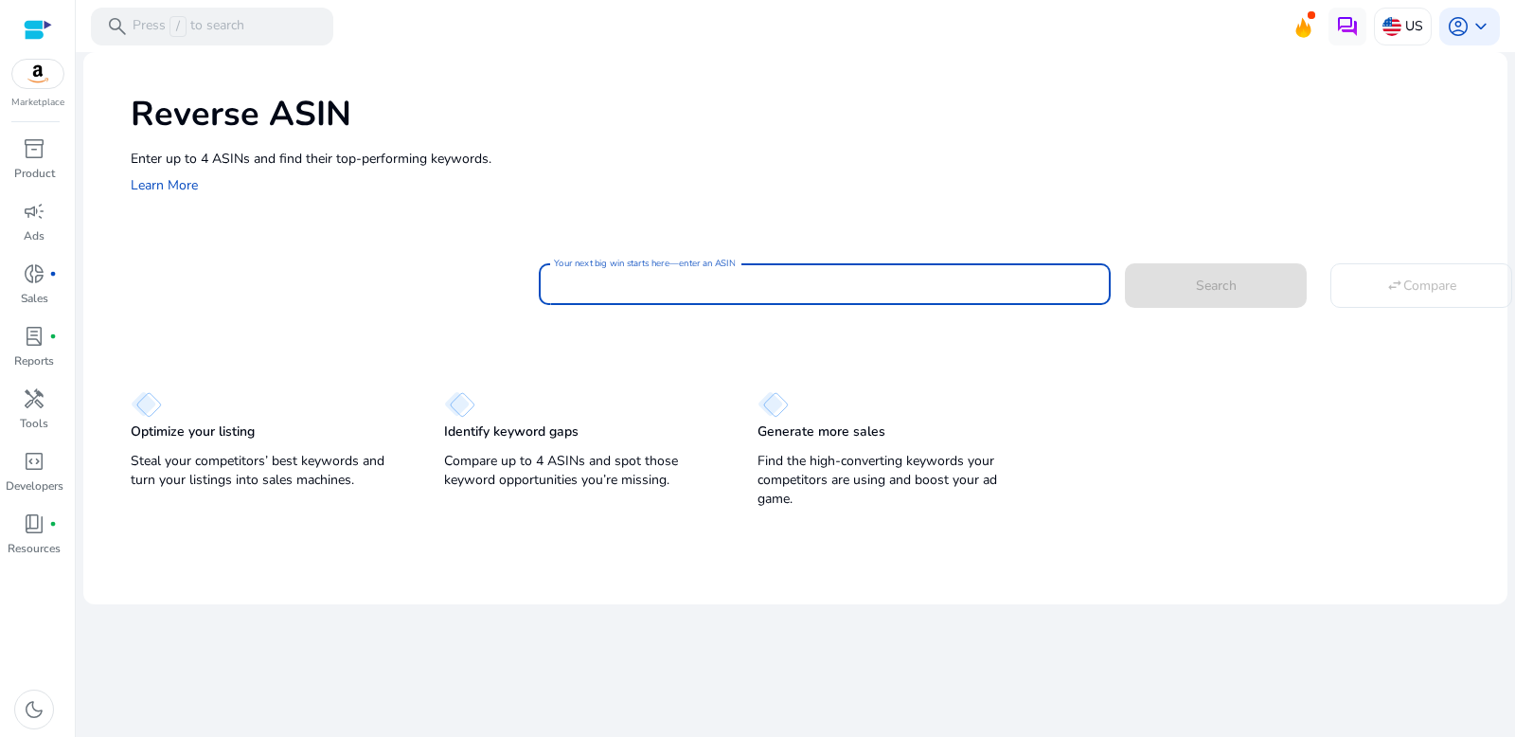
click at [704, 285] on input "Your next big win starts here—enter an ASIN" at bounding box center [825, 284] width 542 height 21
paste input "**********"
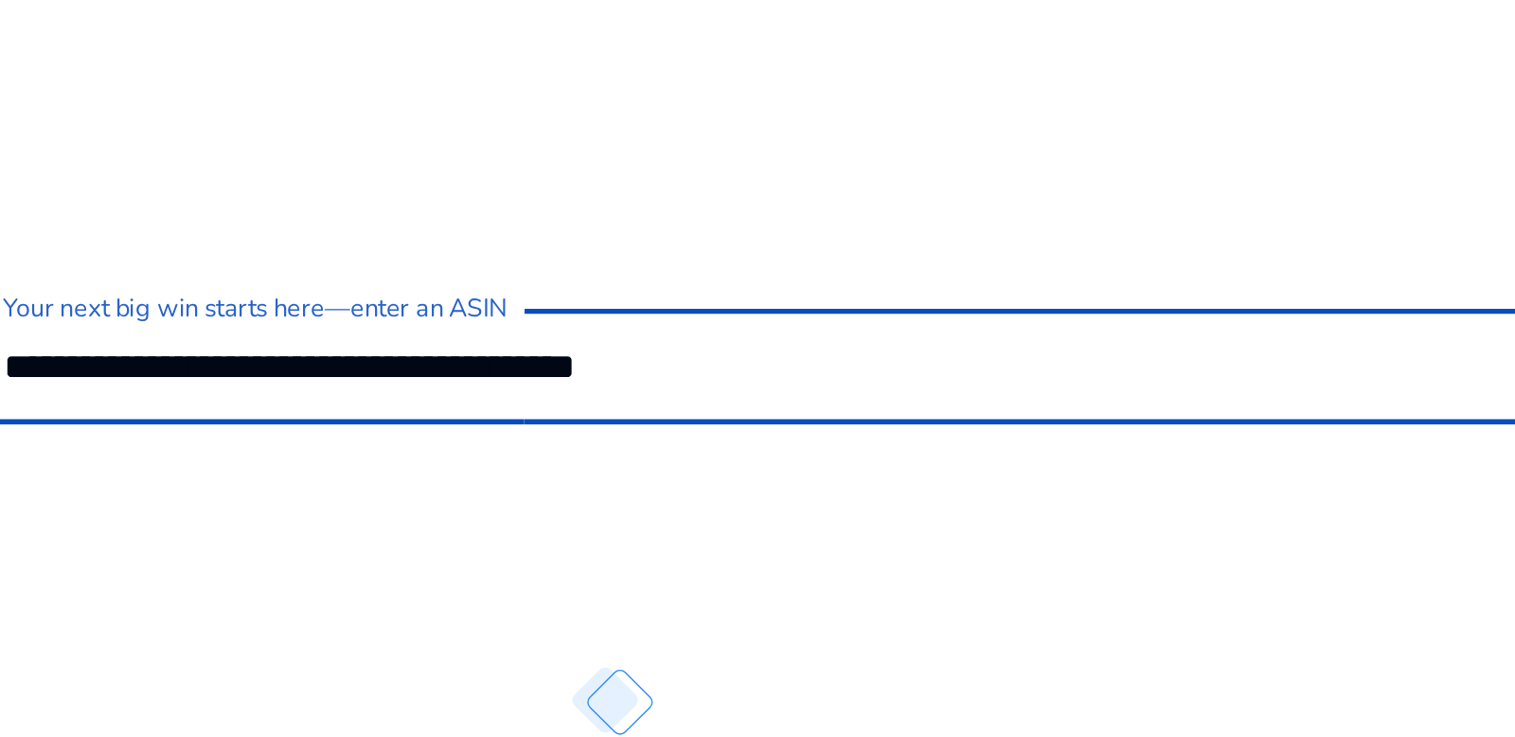
click at [632, 283] on input "**********" at bounding box center [825, 284] width 542 height 21
click at [1125, 263] on button "Search" at bounding box center [1216, 285] width 182 height 44
click at [737, 284] on input "**********" at bounding box center [825, 284] width 542 height 21
type input "**********"
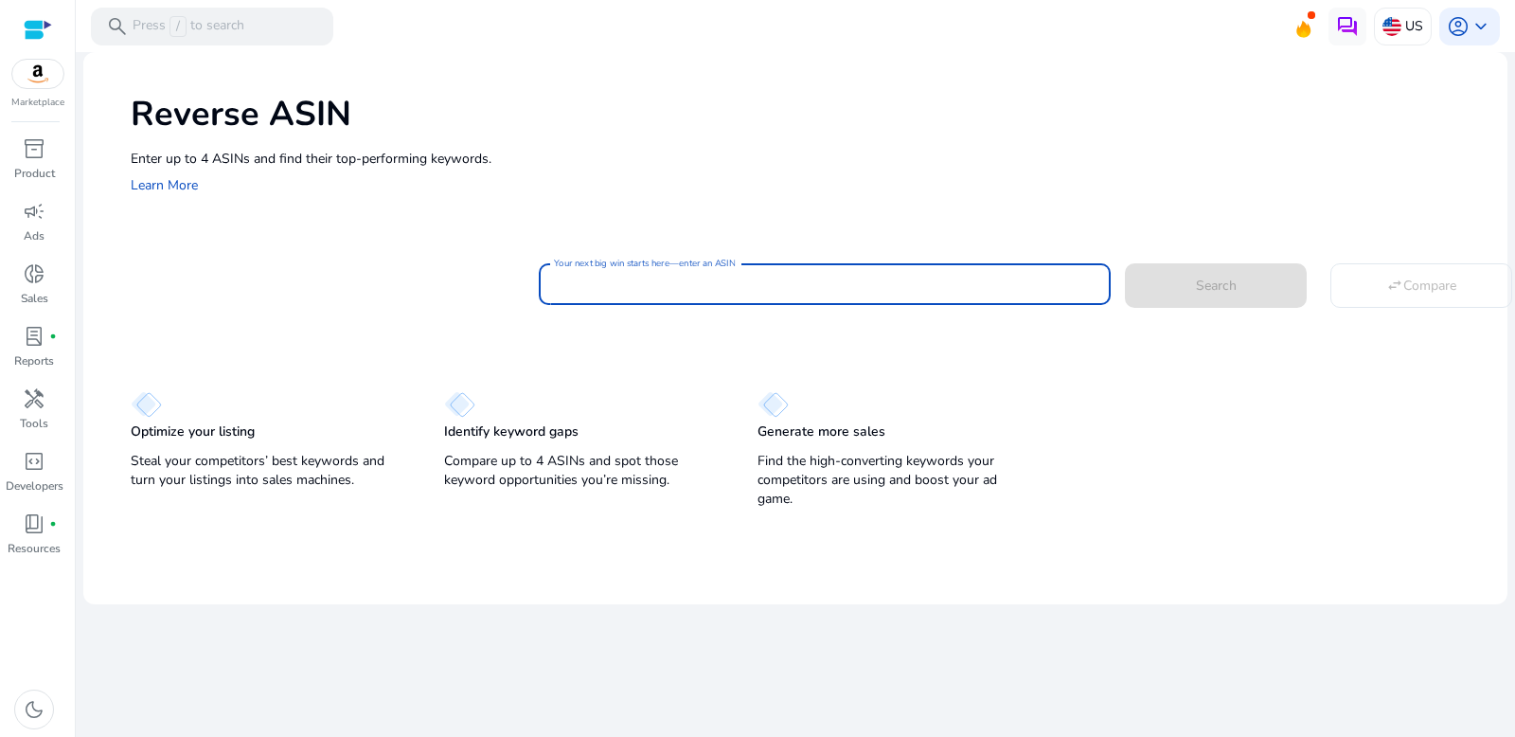
click at [679, 282] on input "Your next big win starts here—enter an ASIN" at bounding box center [825, 284] width 542 height 21
paste input "**********"
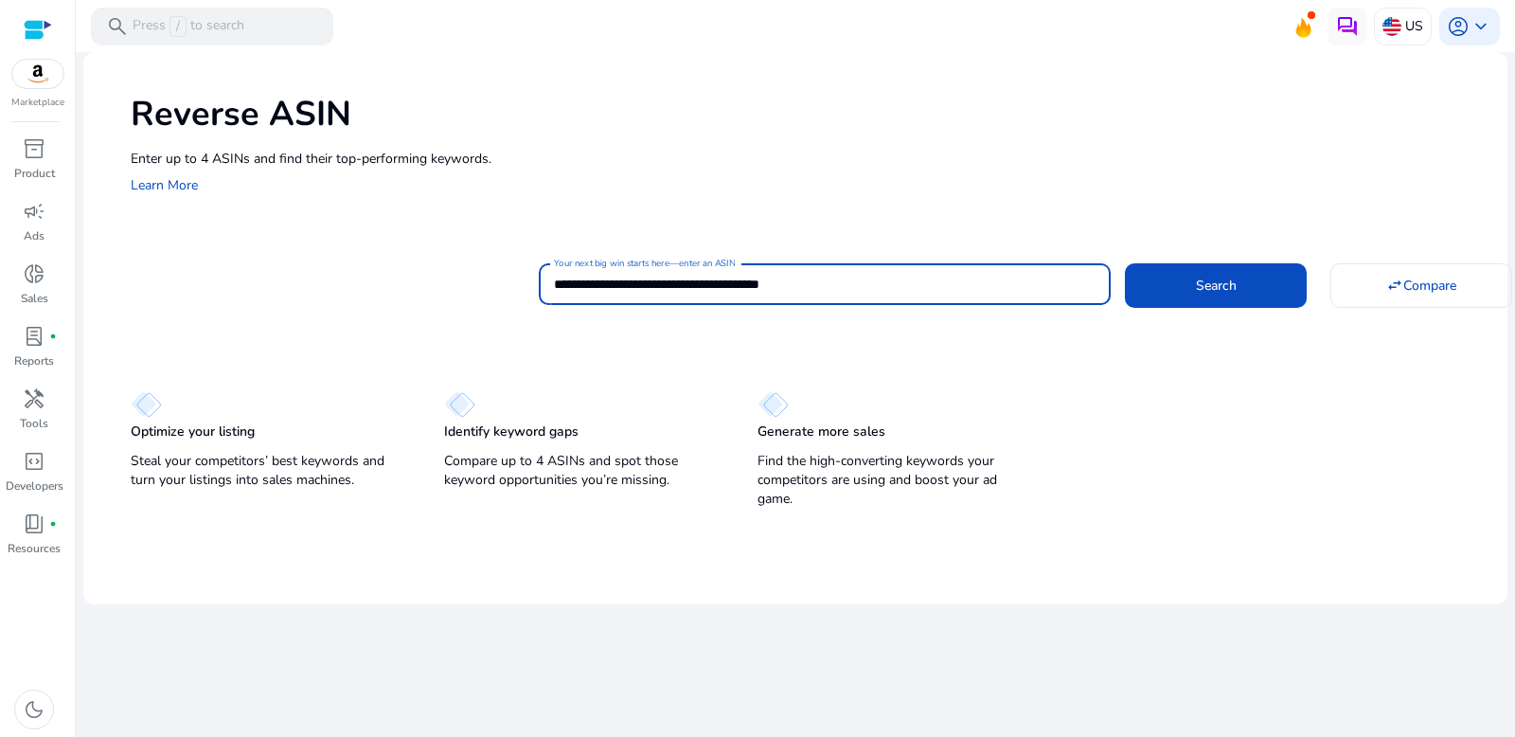
click at [633, 282] on input "**********" at bounding box center [825, 284] width 542 height 21
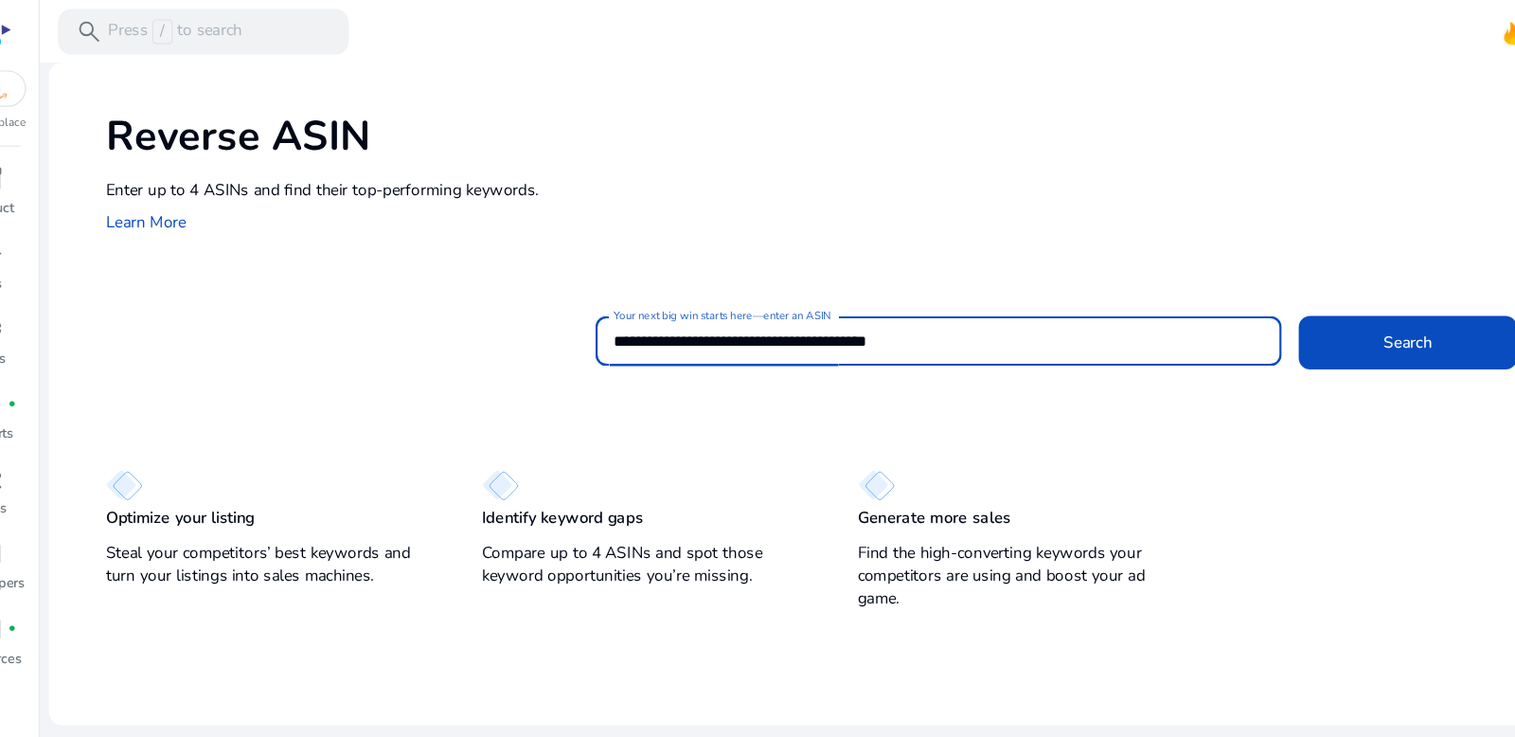
click at [737, 282] on input "**********" at bounding box center [825, 284] width 542 height 21
type input "**********"
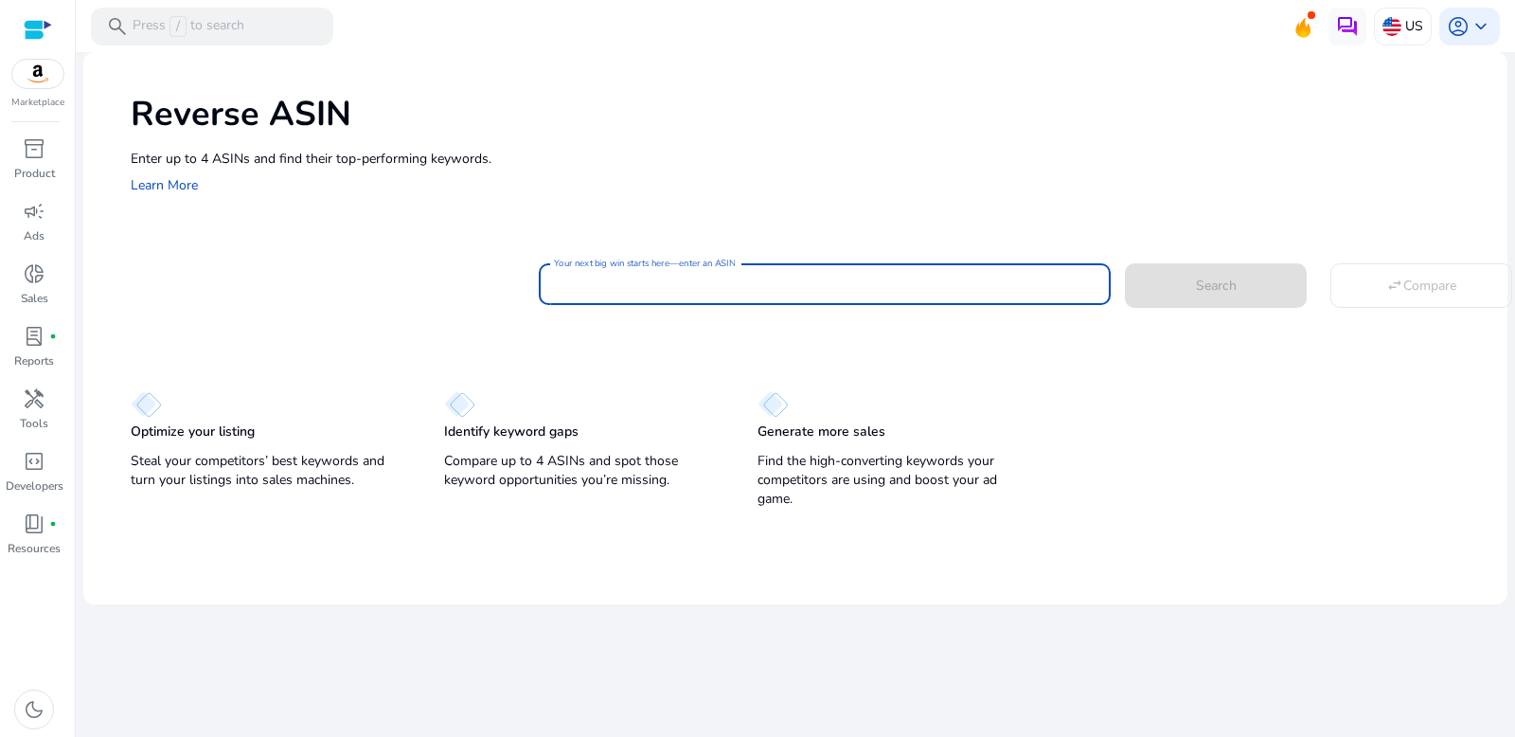
click at [714, 280] on input "Your next big win starts here—enter an ASIN" at bounding box center [825, 284] width 542 height 21
paste input "**********"
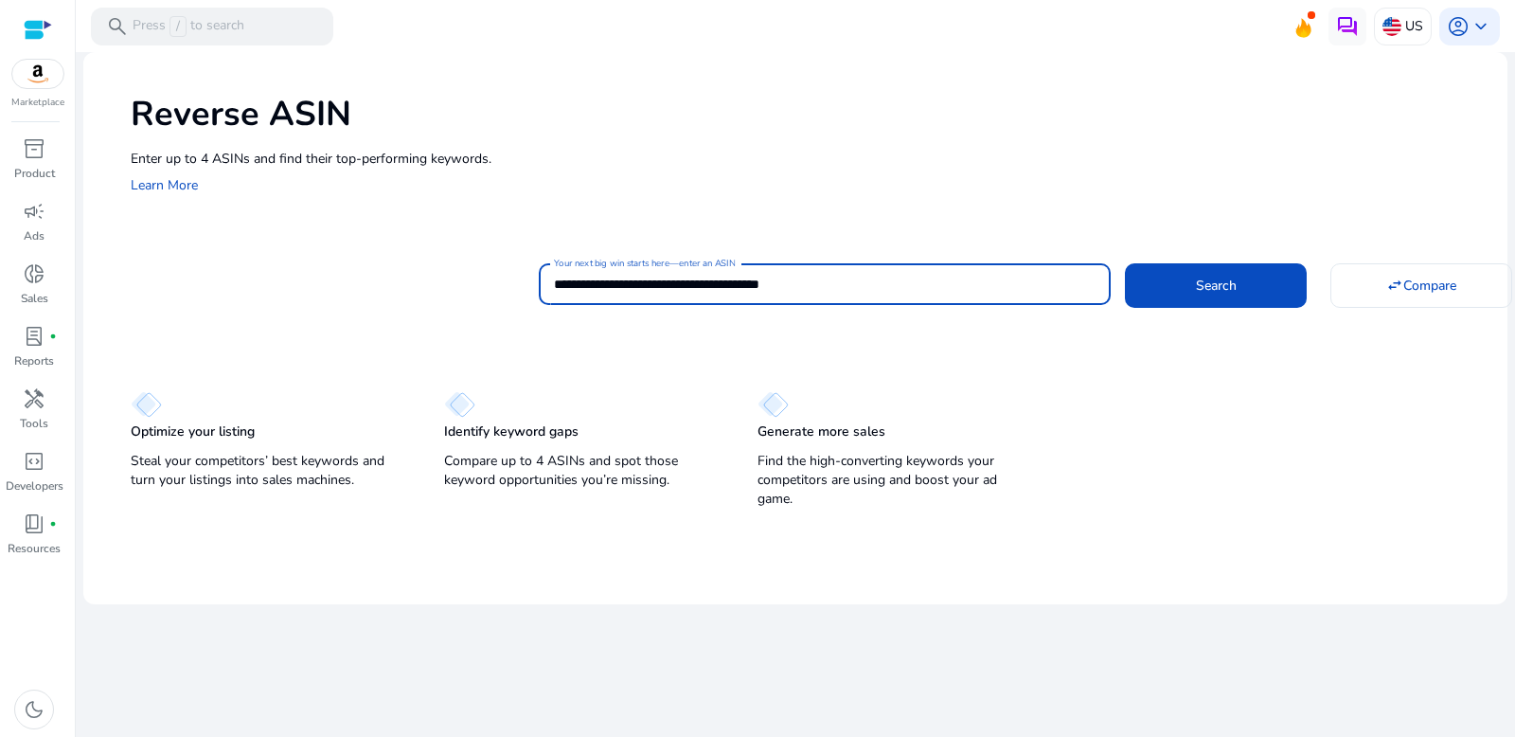
drag, startPoint x: 639, startPoint y: 280, endPoint x: 940, endPoint y: 279, distance: 301.1
click at [940, 279] on input "**********" at bounding box center [825, 284] width 542 height 21
type input "**********"
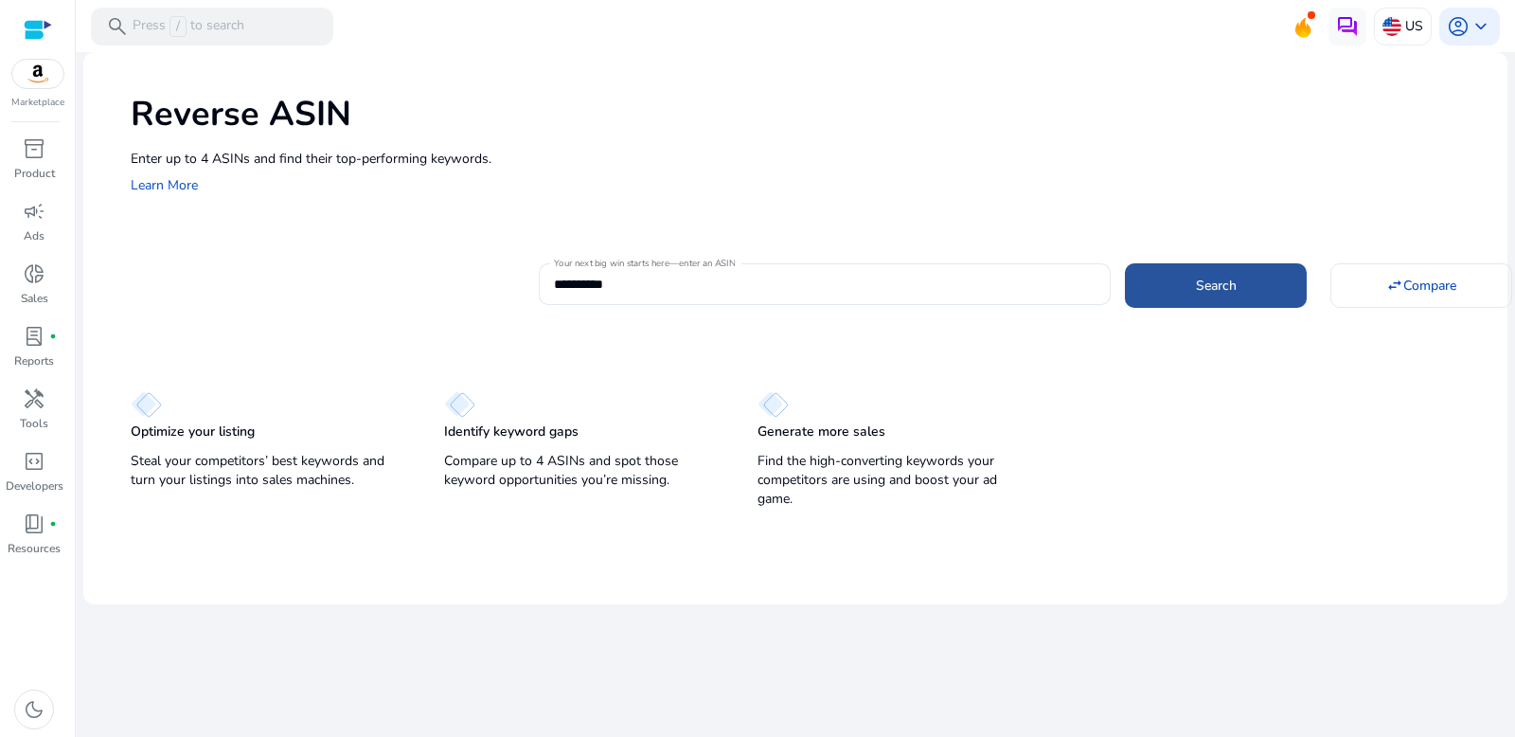
click at [1173, 286] on span at bounding box center [1216, 284] width 182 height 45
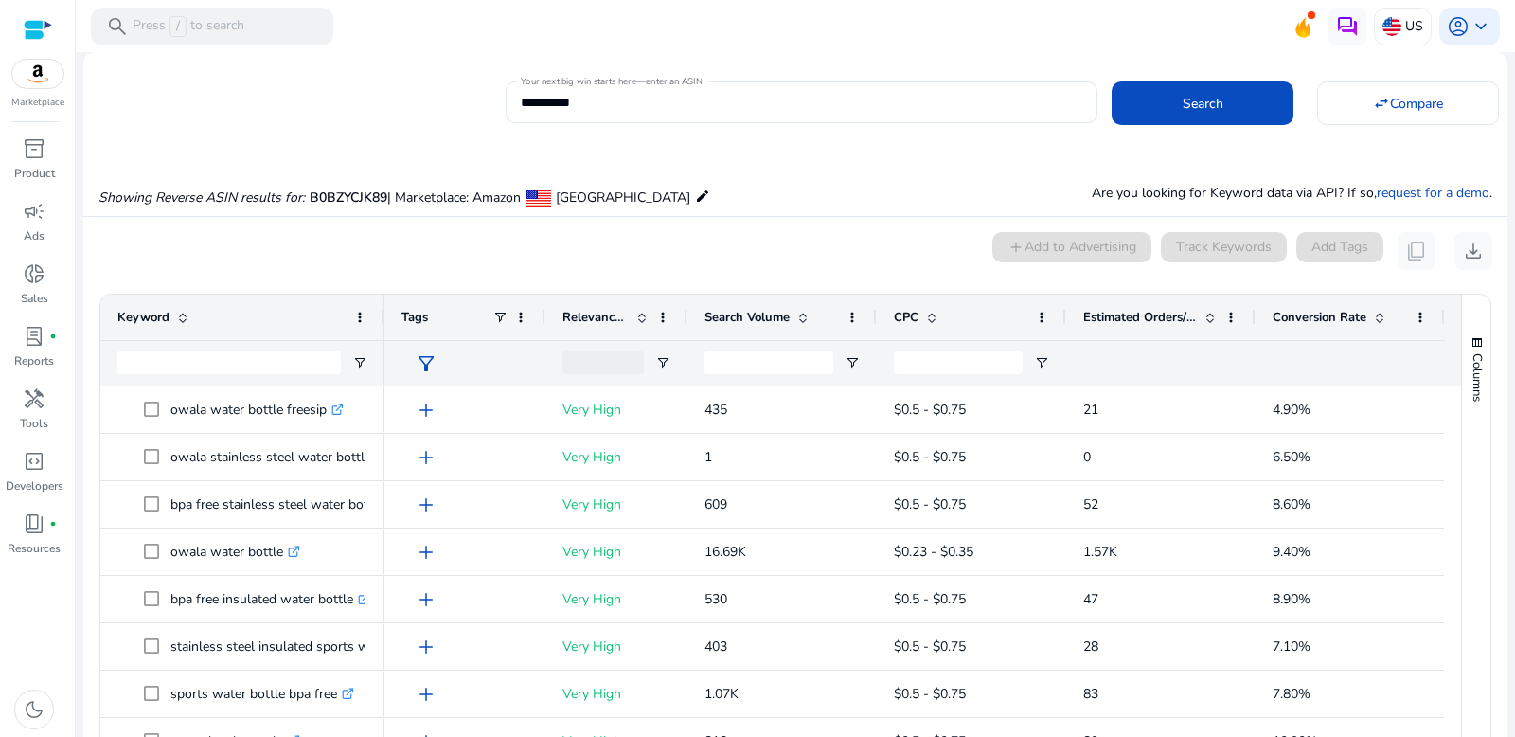
click at [756, 321] on span "Search Volume" at bounding box center [746, 317] width 85 height 17
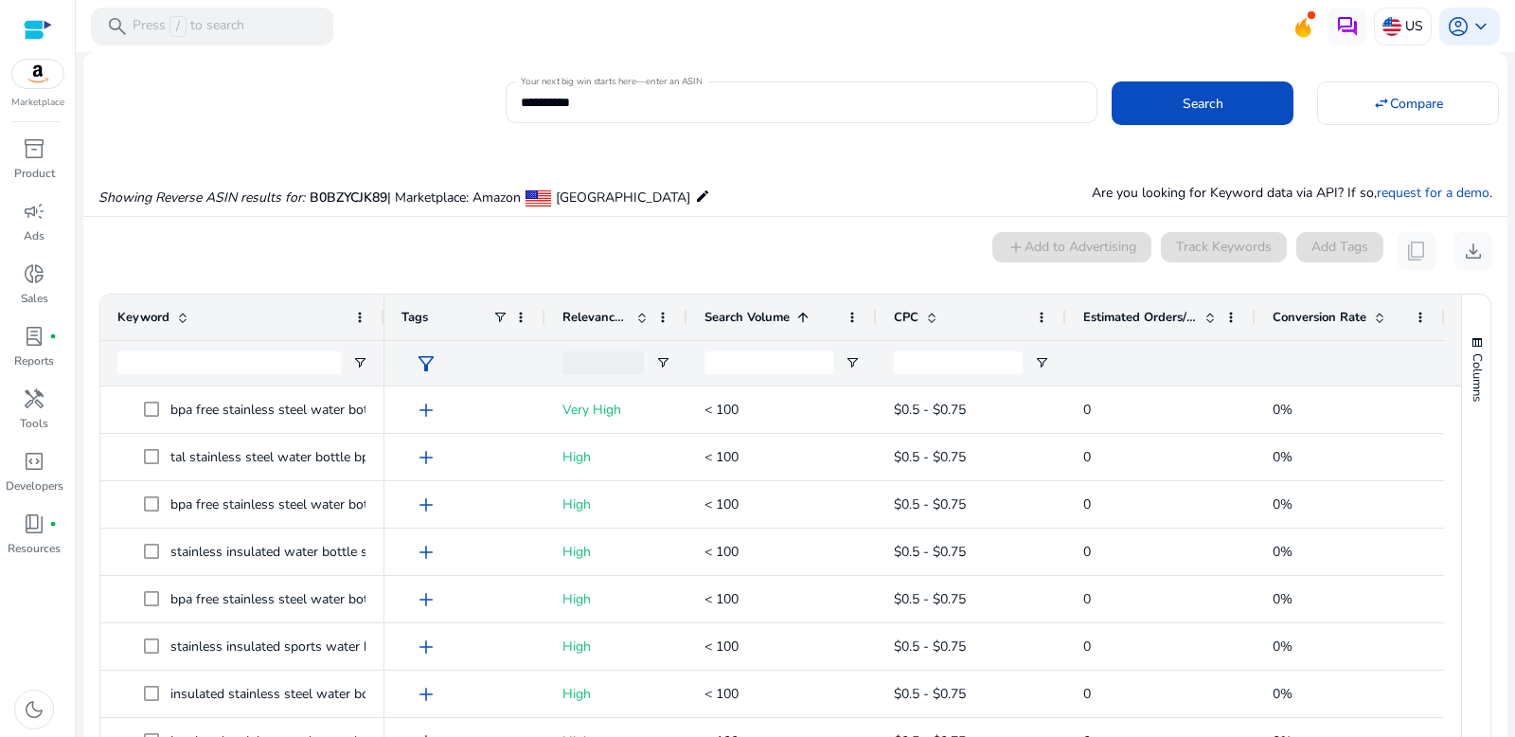
click at [756, 321] on span "Search Volume" at bounding box center [746, 317] width 85 height 17
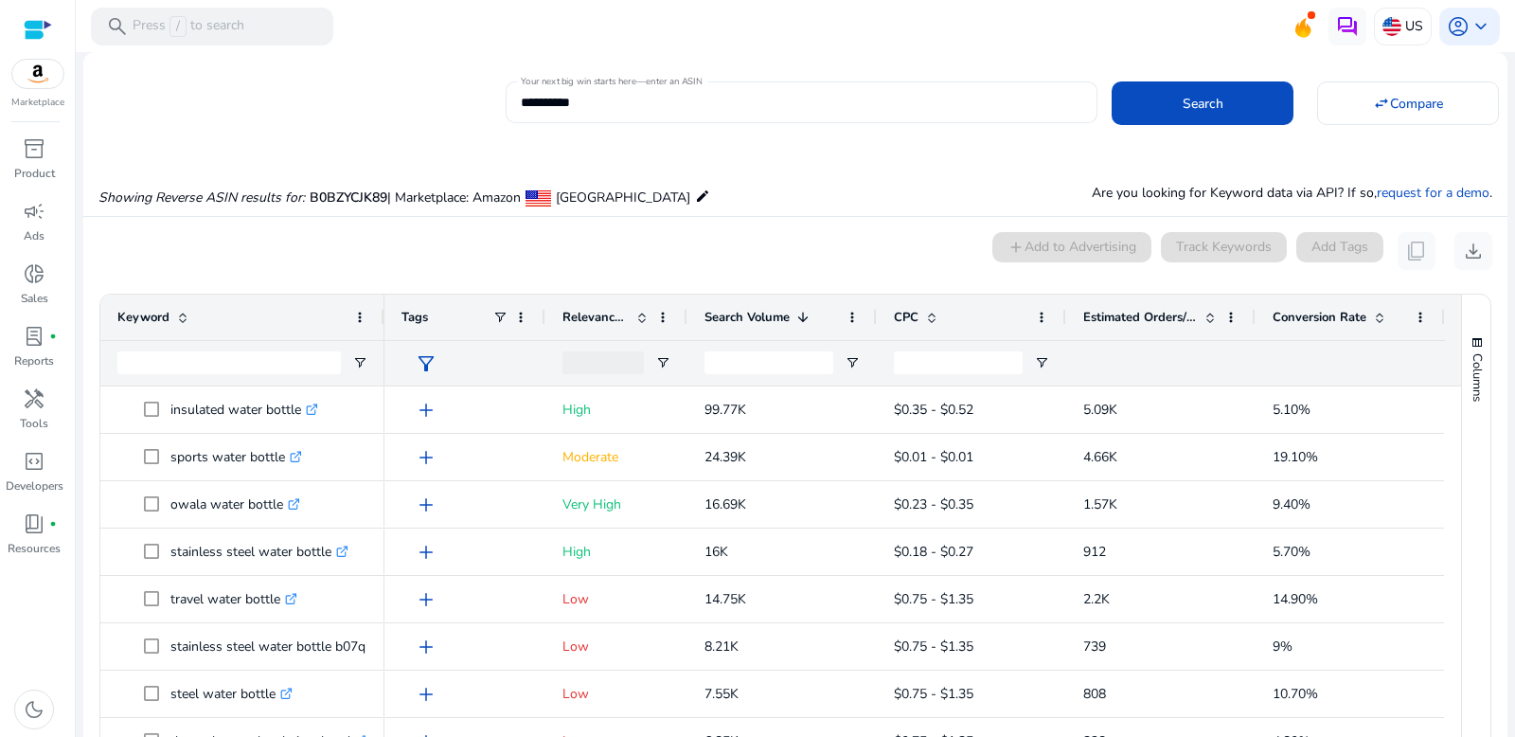
click at [568, 101] on input "**********" at bounding box center [801, 102] width 561 height 21
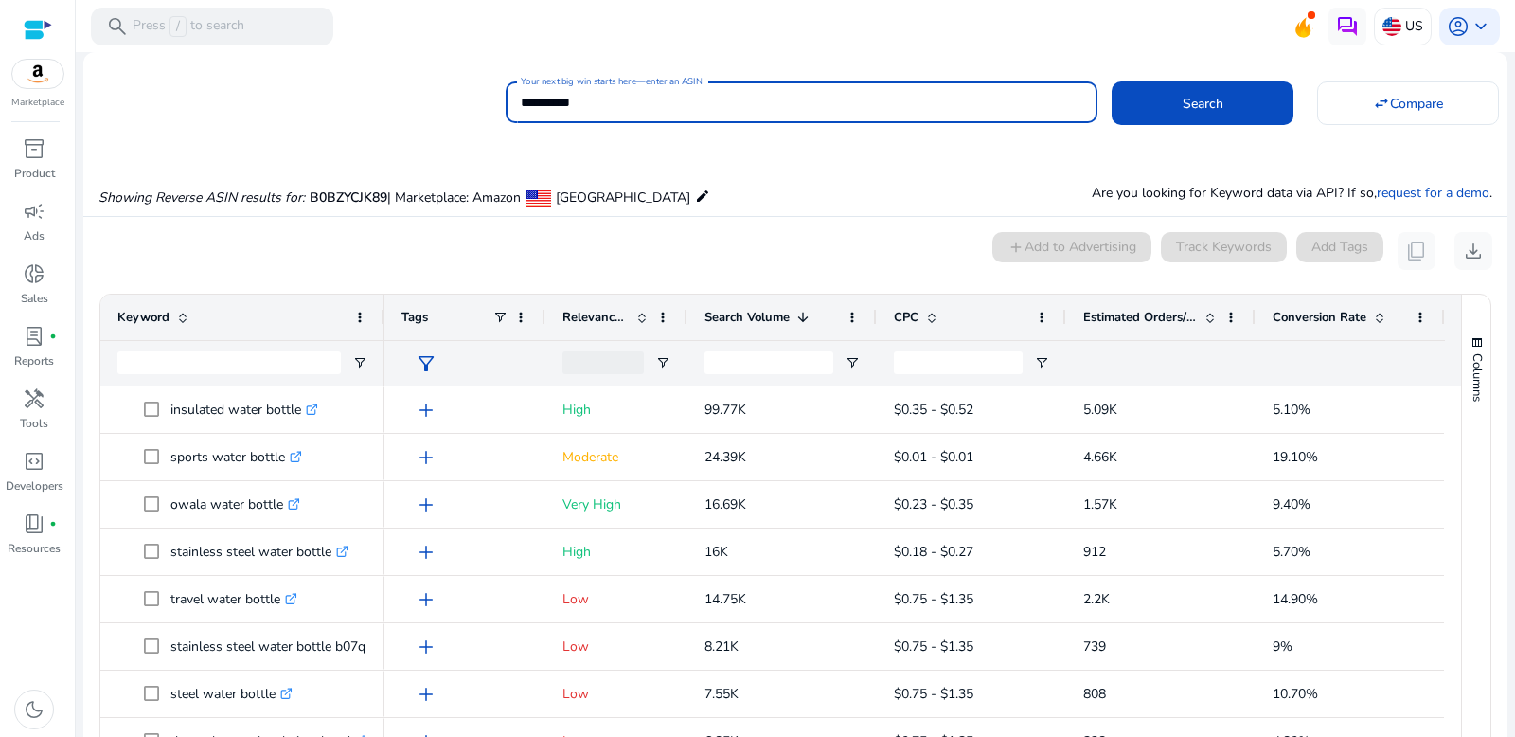
click at [568, 101] on input "**********" at bounding box center [801, 102] width 561 height 21
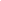
scroll to position [317, 35]
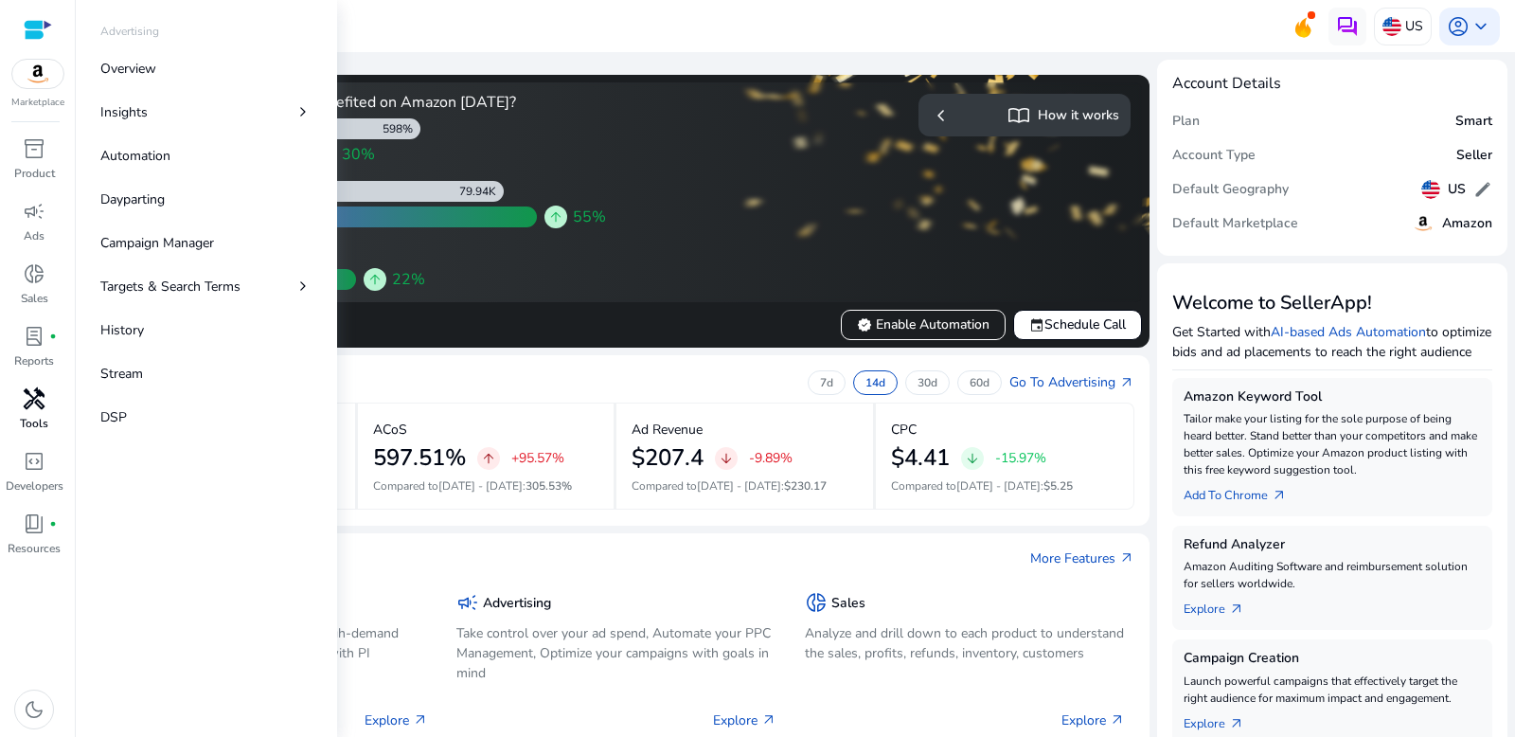
click at [35, 419] on p "Tools" at bounding box center [34, 423] width 28 height 17
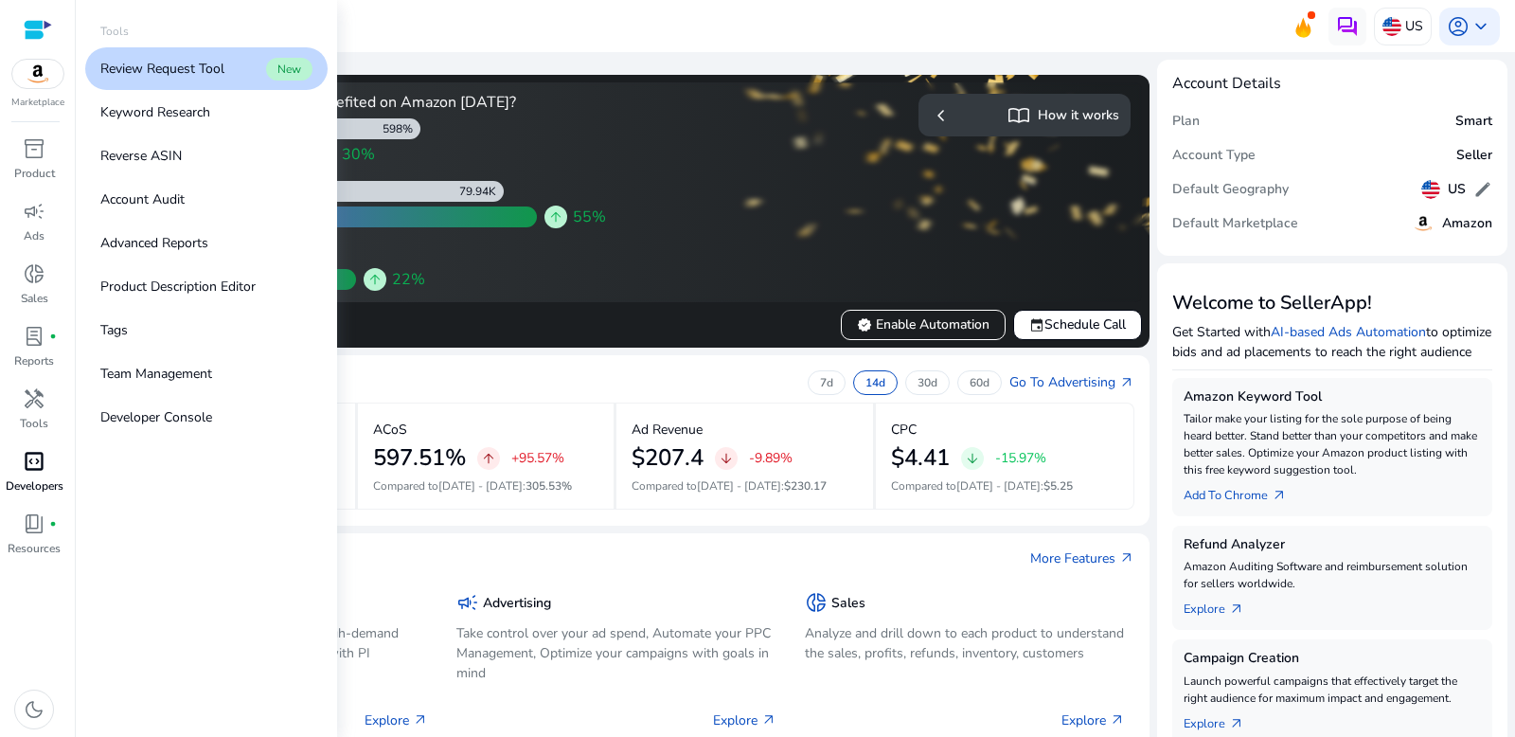
click at [27, 456] on span "code_blocks" at bounding box center [34, 461] width 23 height 23
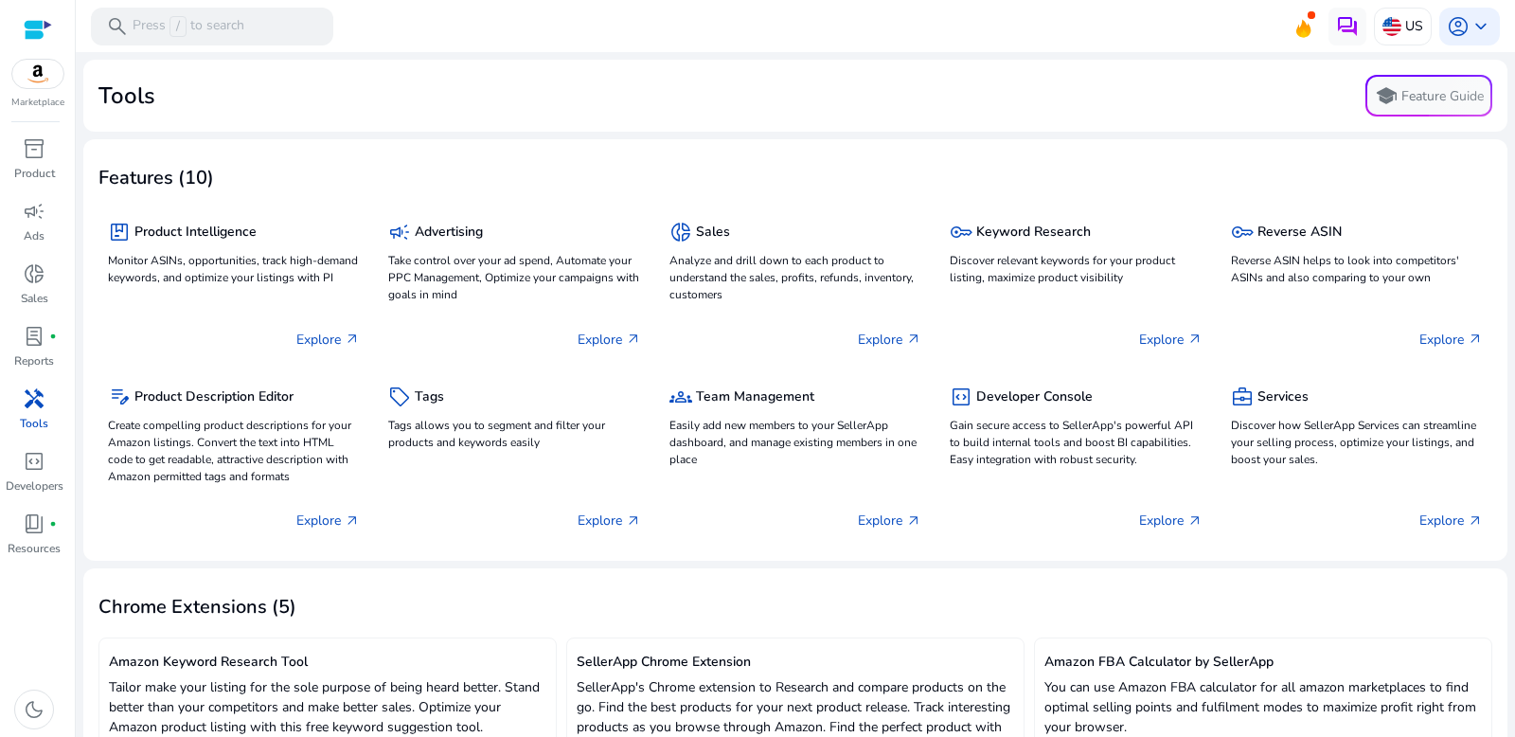
click at [34, 402] on span "handyman" at bounding box center [34, 398] width 23 height 23
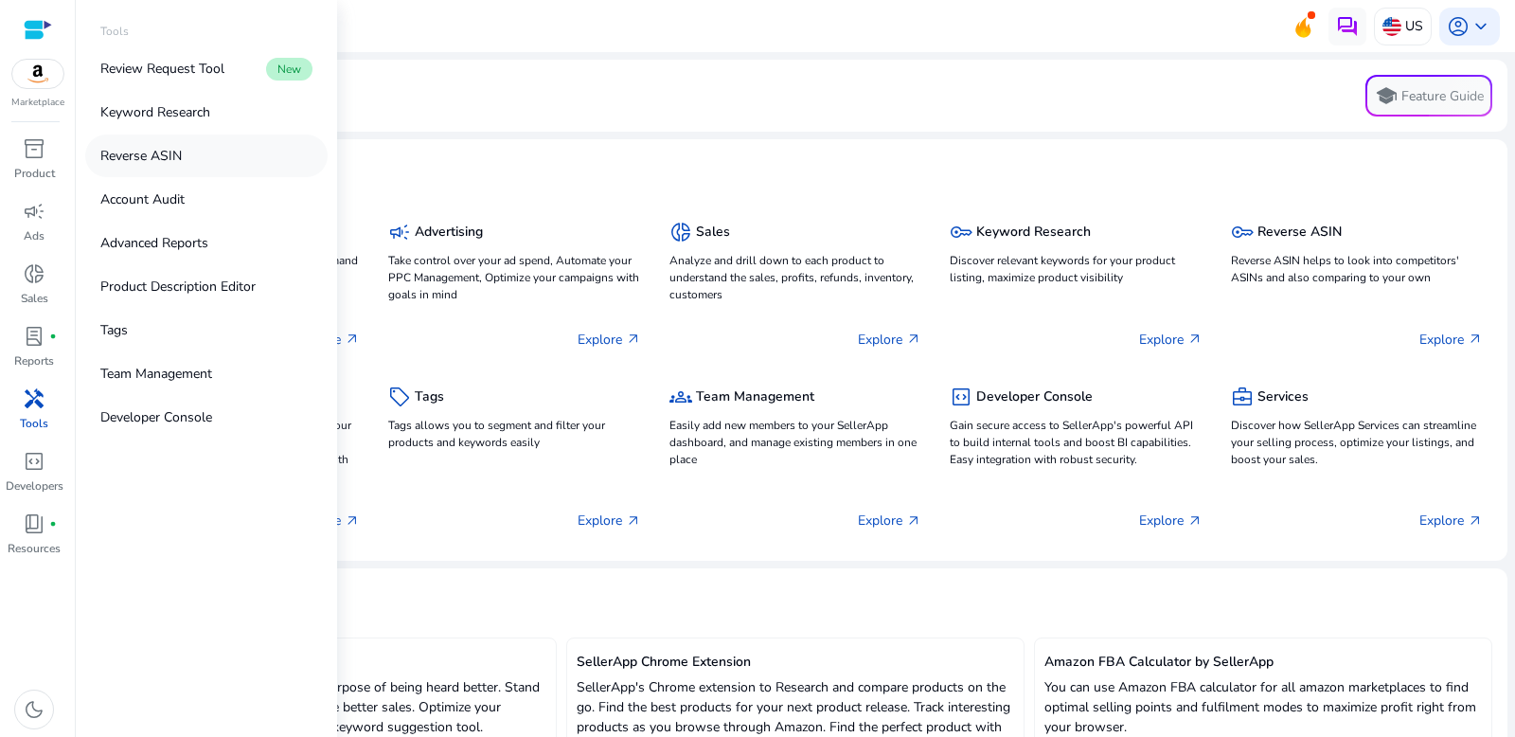
click at [194, 140] on link "Reverse ASIN" at bounding box center [206, 155] width 242 height 43
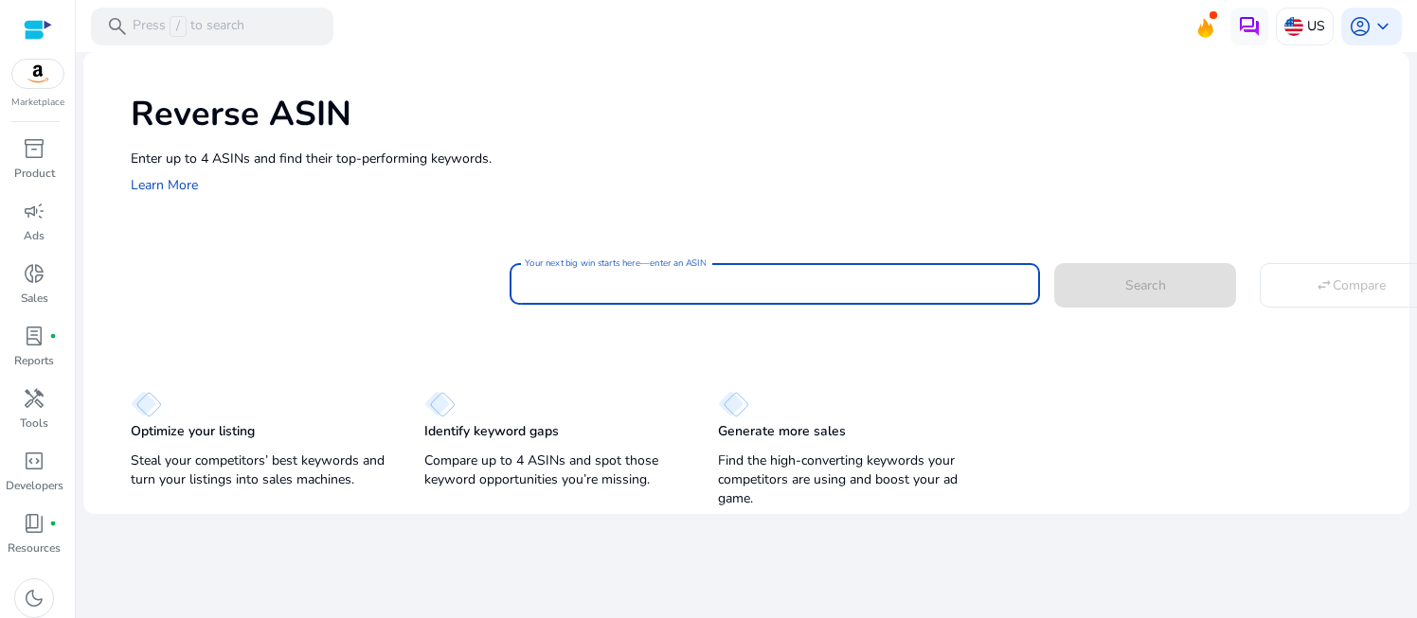
click at [699, 287] on input "Your next big win starts here—enter an ASIN" at bounding box center [775, 284] width 500 height 21
paste input "**********"
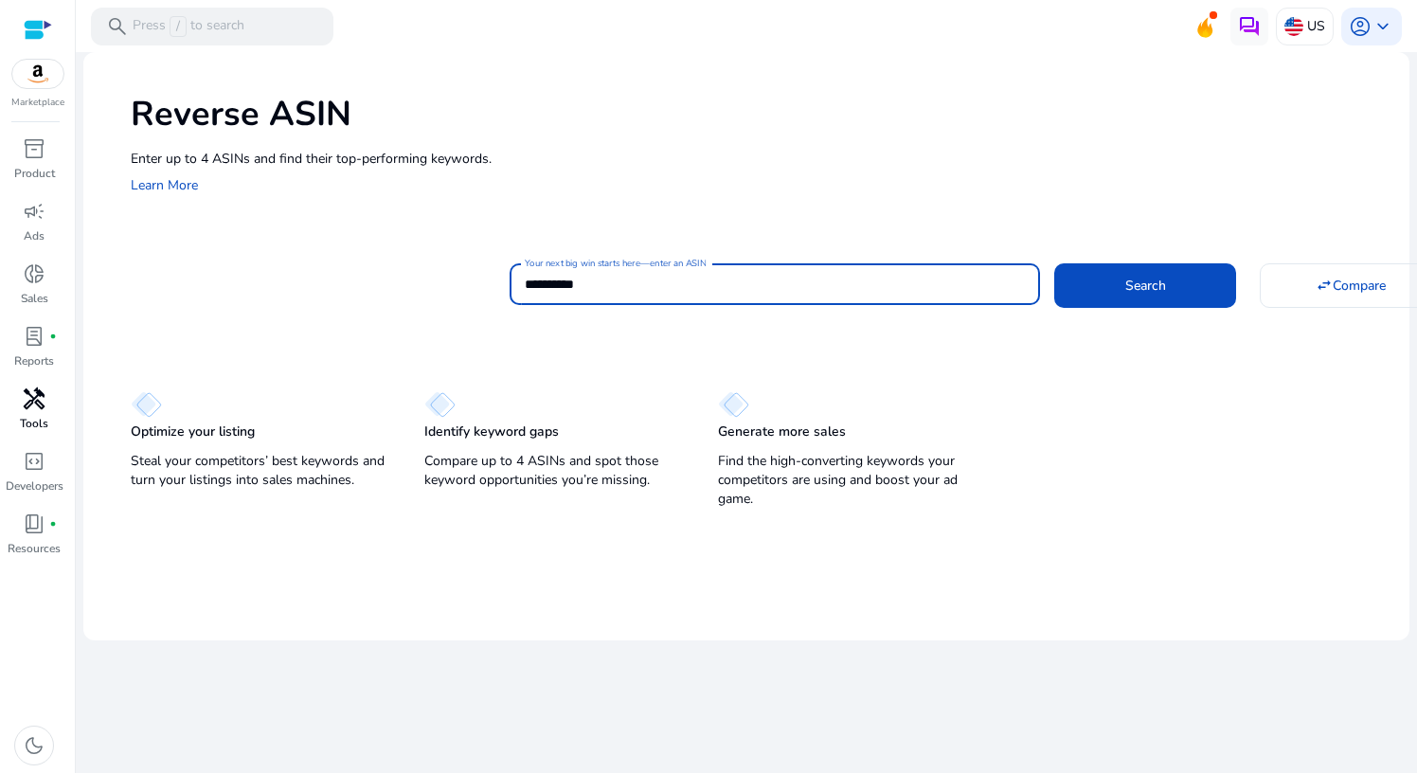
type input "**********"
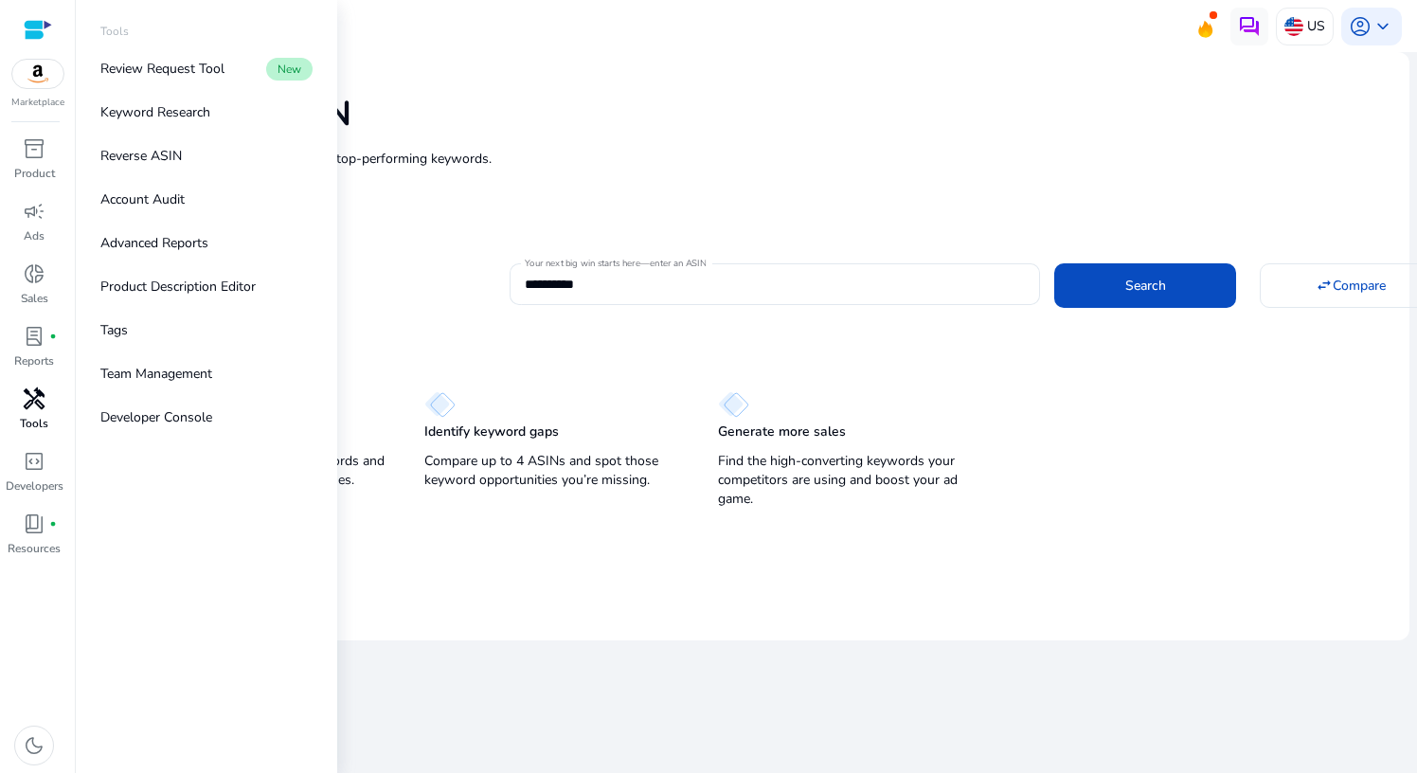
click at [41, 405] on span "handyman" at bounding box center [34, 398] width 23 height 23
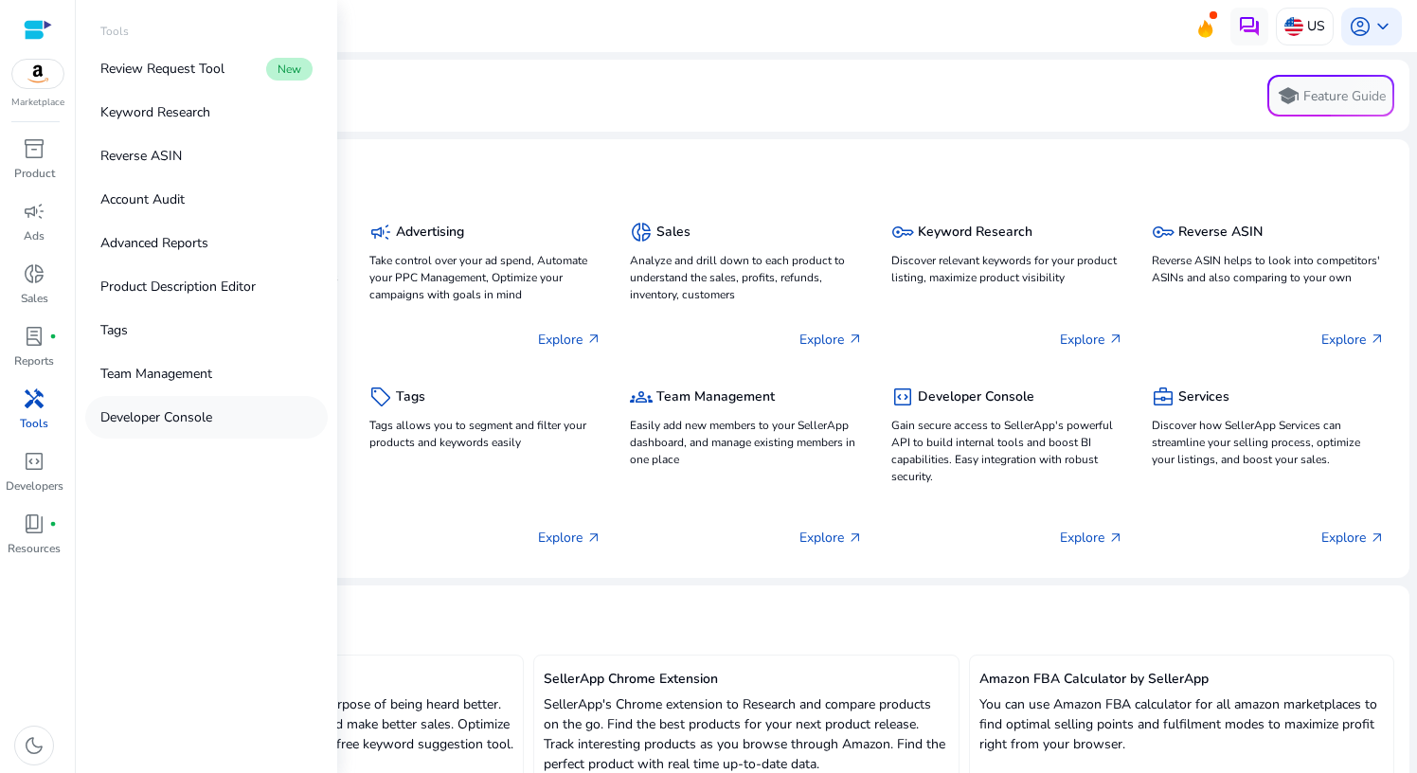
click at [140, 418] on p "Developer Console" at bounding box center [156, 417] width 112 height 20
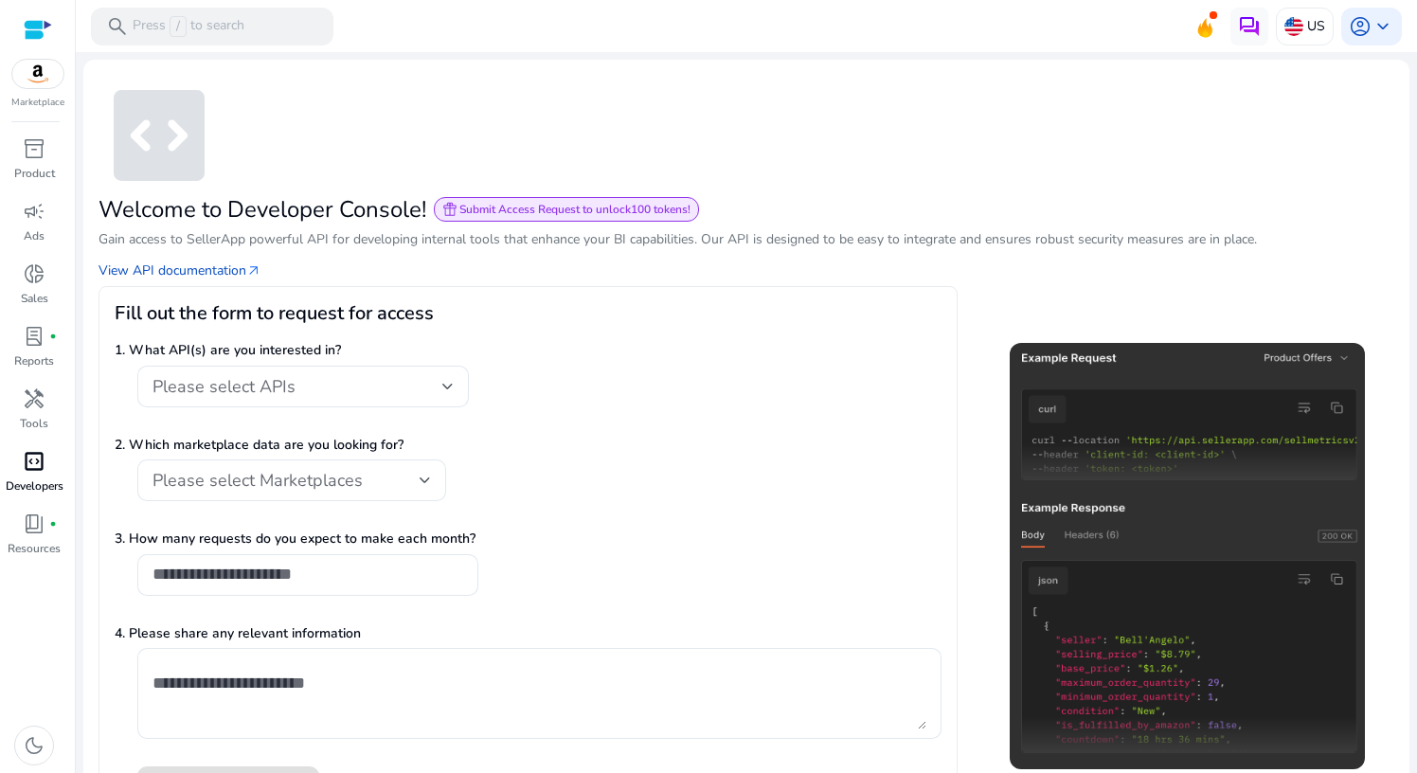
click at [29, 456] on span "code_blocks" at bounding box center [34, 461] width 23 height 23
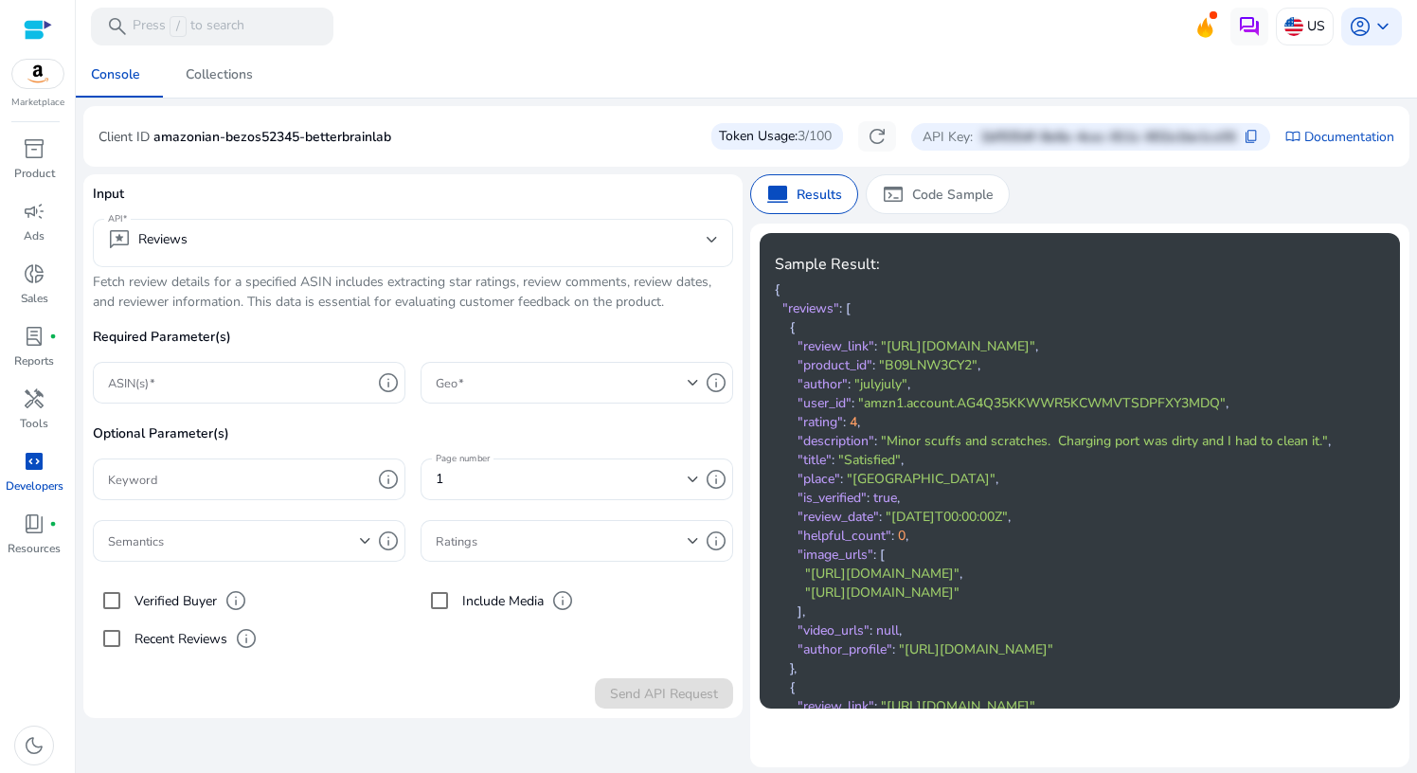
click at [219, 238] on mat-select-trigger "reviews Reviews" at bounding box center [407, 239] width 598 height 23
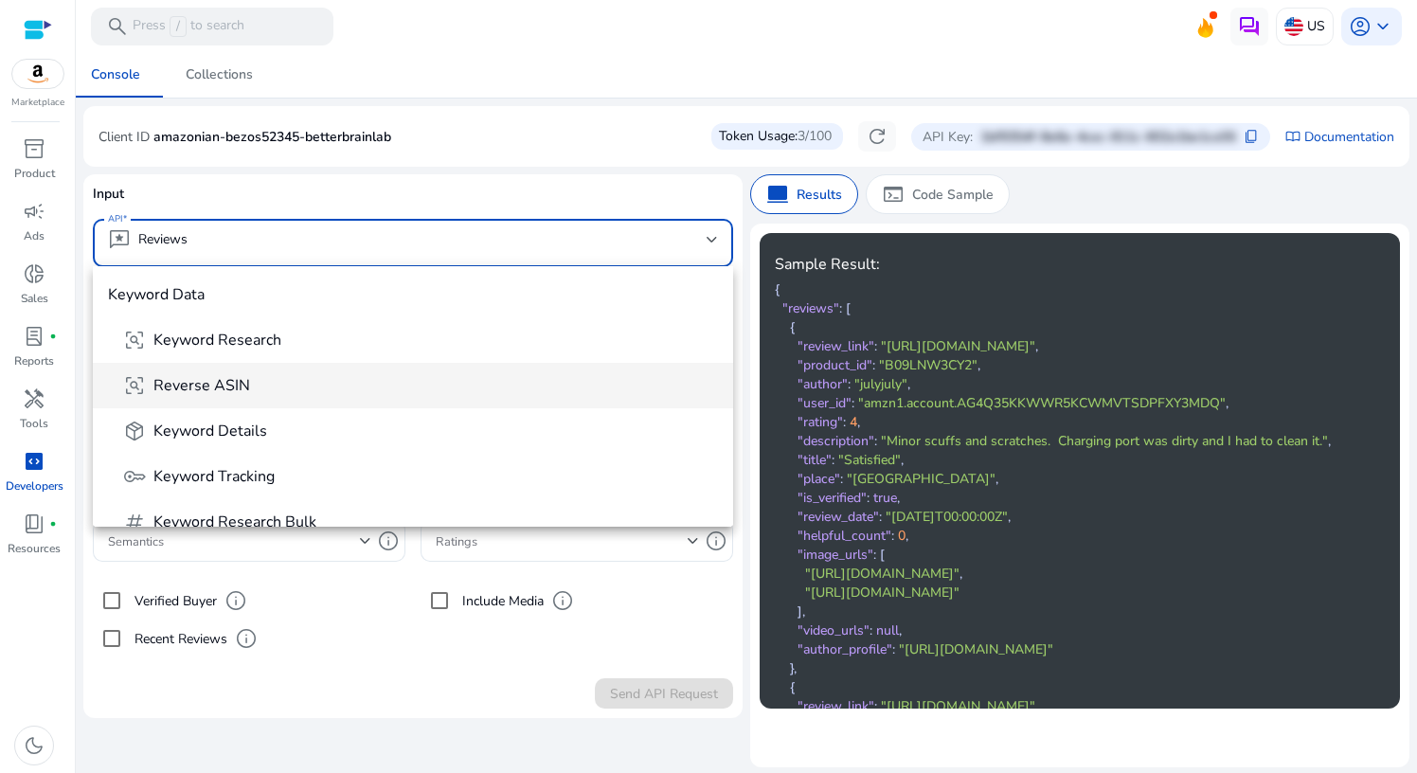
scroll to position [272, 0]
click at [319, 402] on mat-option "frame_inspect Reverse ASIN" at bounding box center [413, 387] width 640 height 45
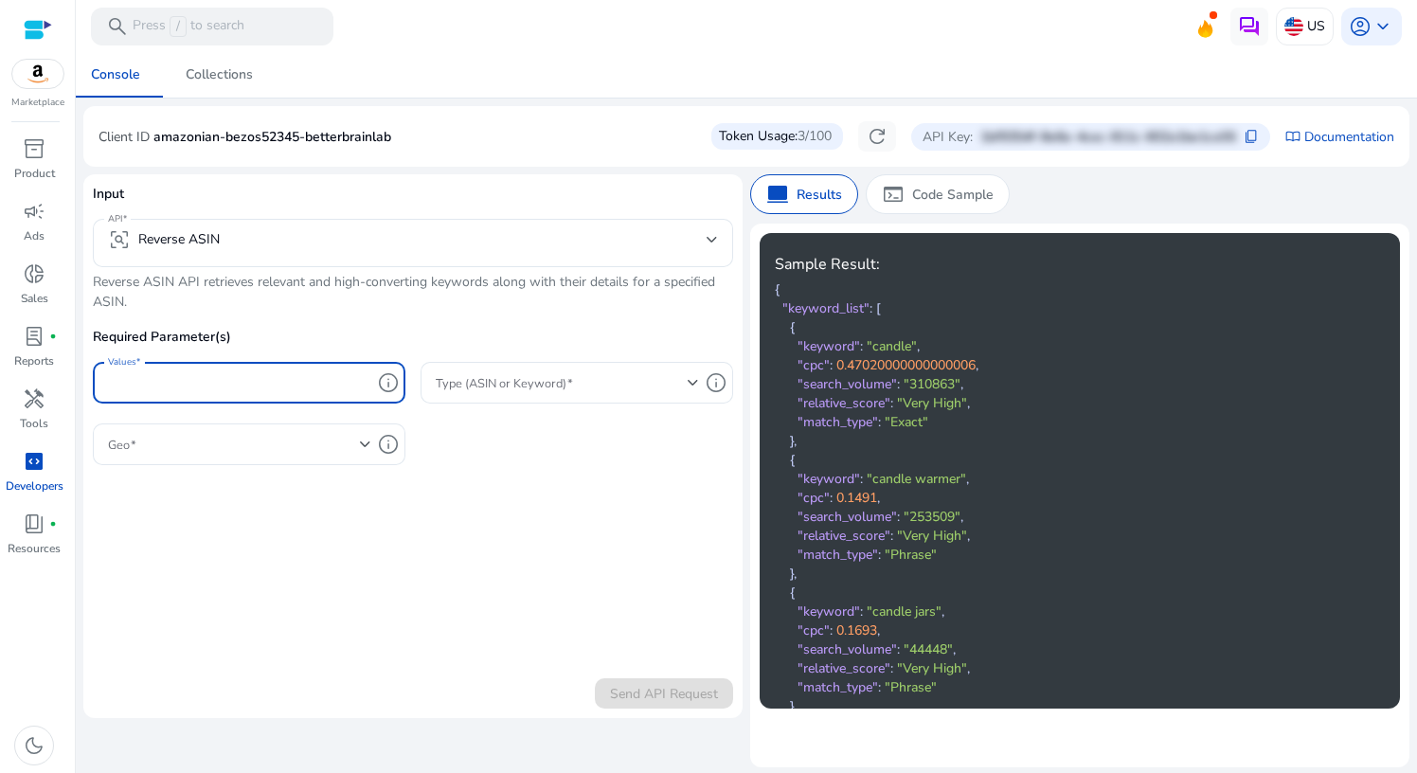
click at [154, 380] on input "Values" at bounding box center [239, 382] width 263 height 21
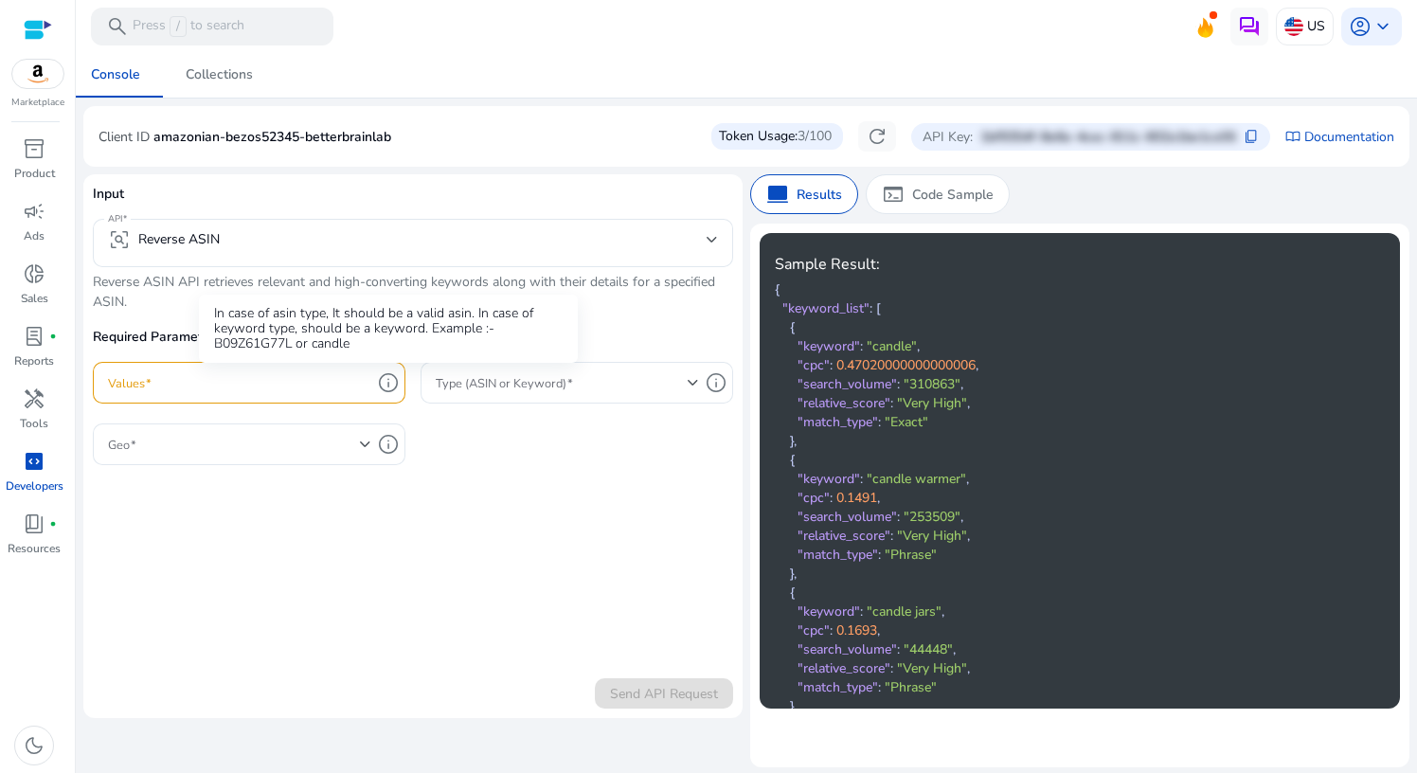
click at [480, 363] on div "In case of asin type, It should be a valid asin. In case of keyword type, shoul…" at bounding box center [388, 328] width 379 height 68
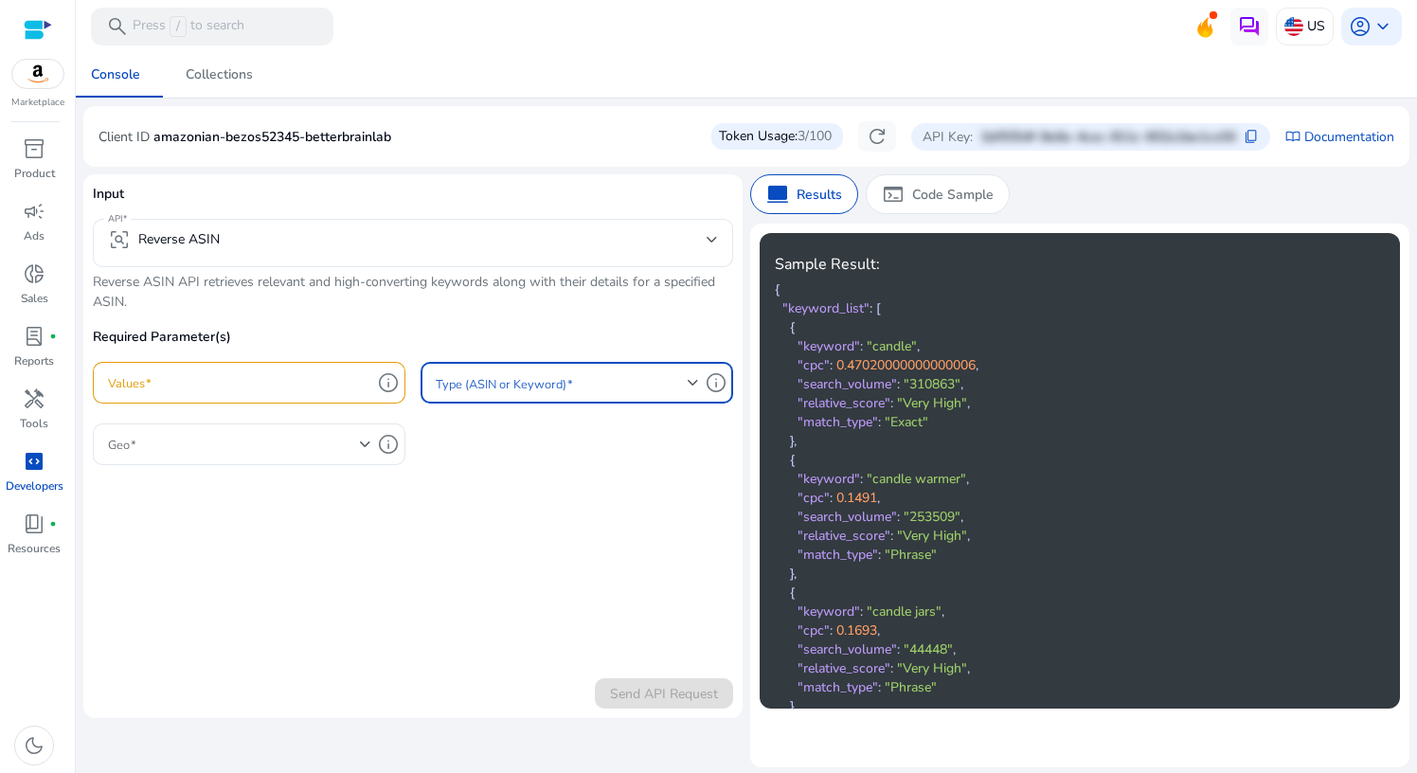
click at [481, 372] on span at bounding box center [562, 382] width 252 height 21
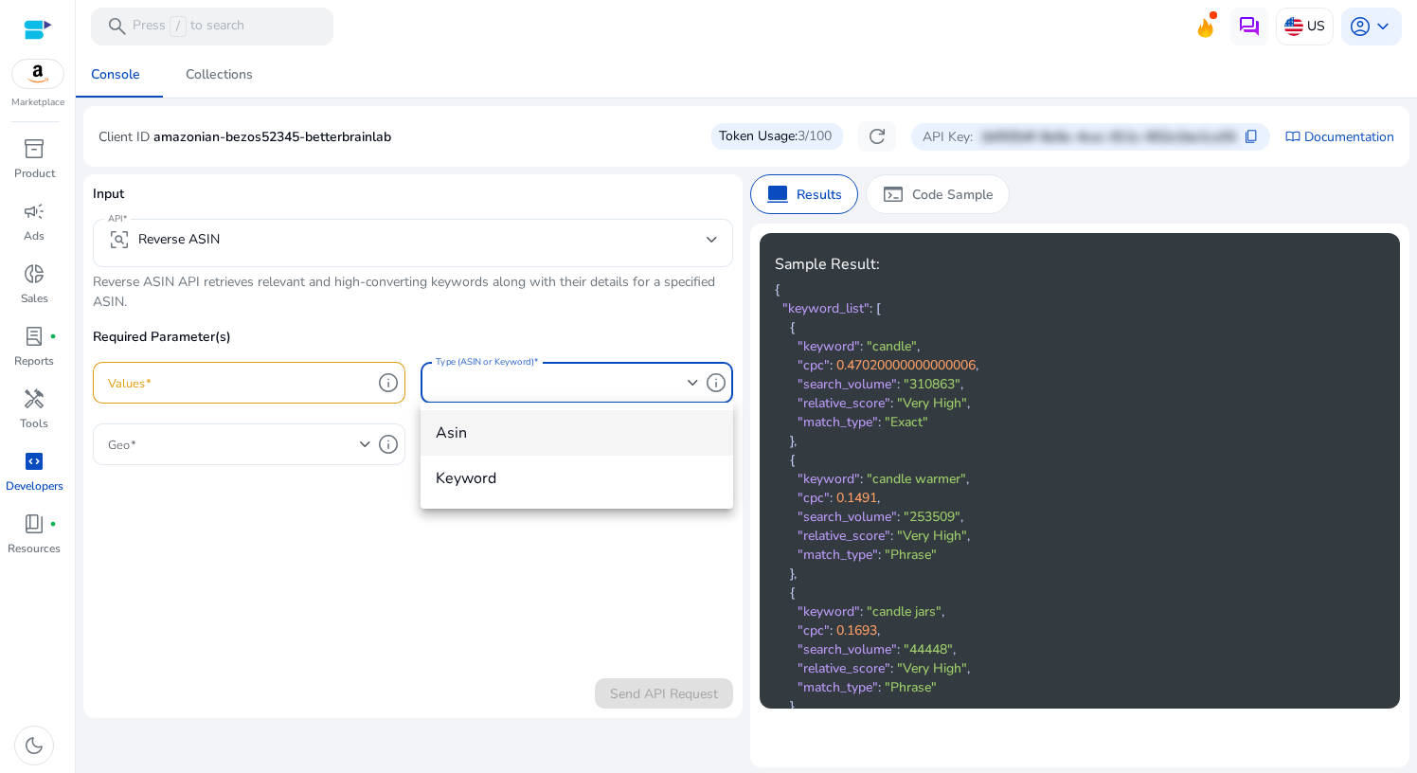
click at [494, 423] on span "asin" at bounding box center [577, 432] width 282 height 21
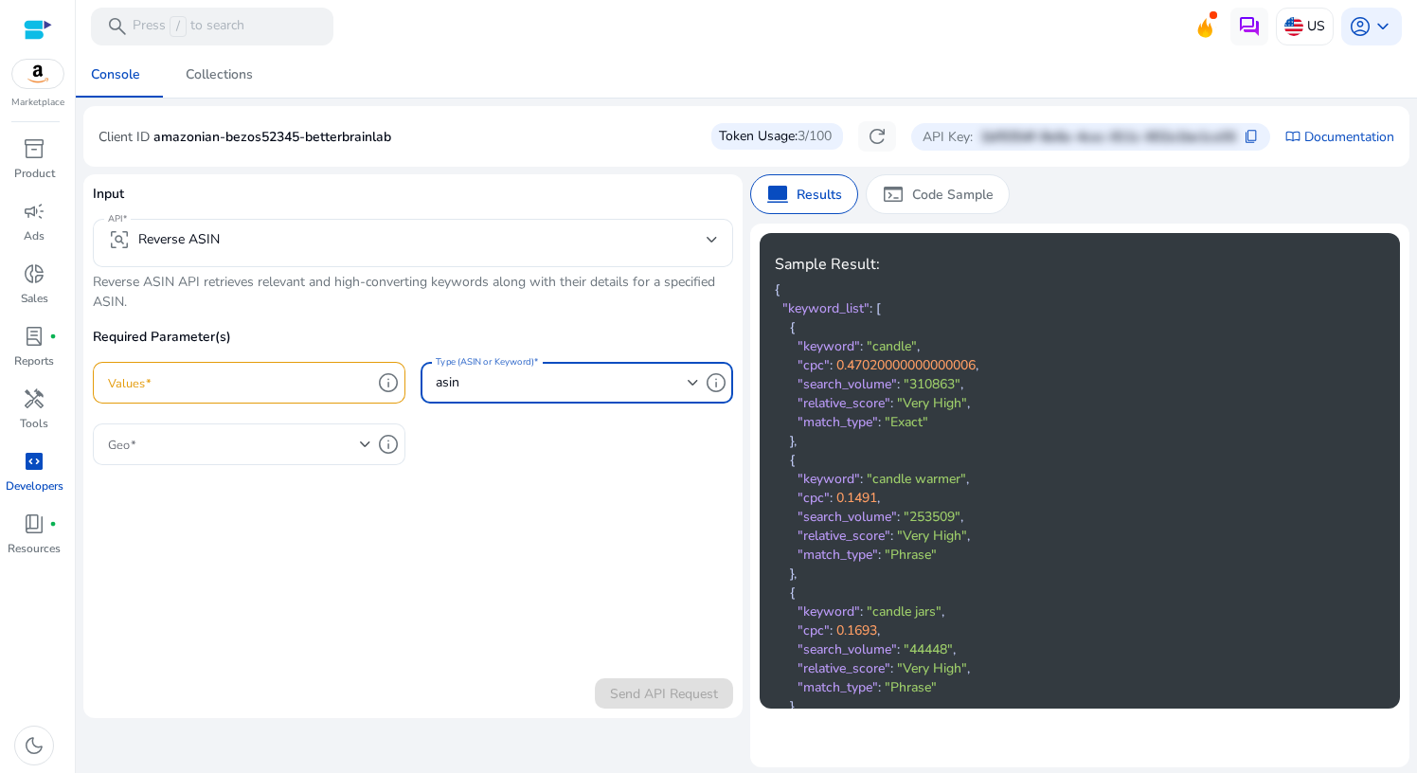
click at [282, 372] on input "Values" at bounding box center [239, 382] width 263 height 21
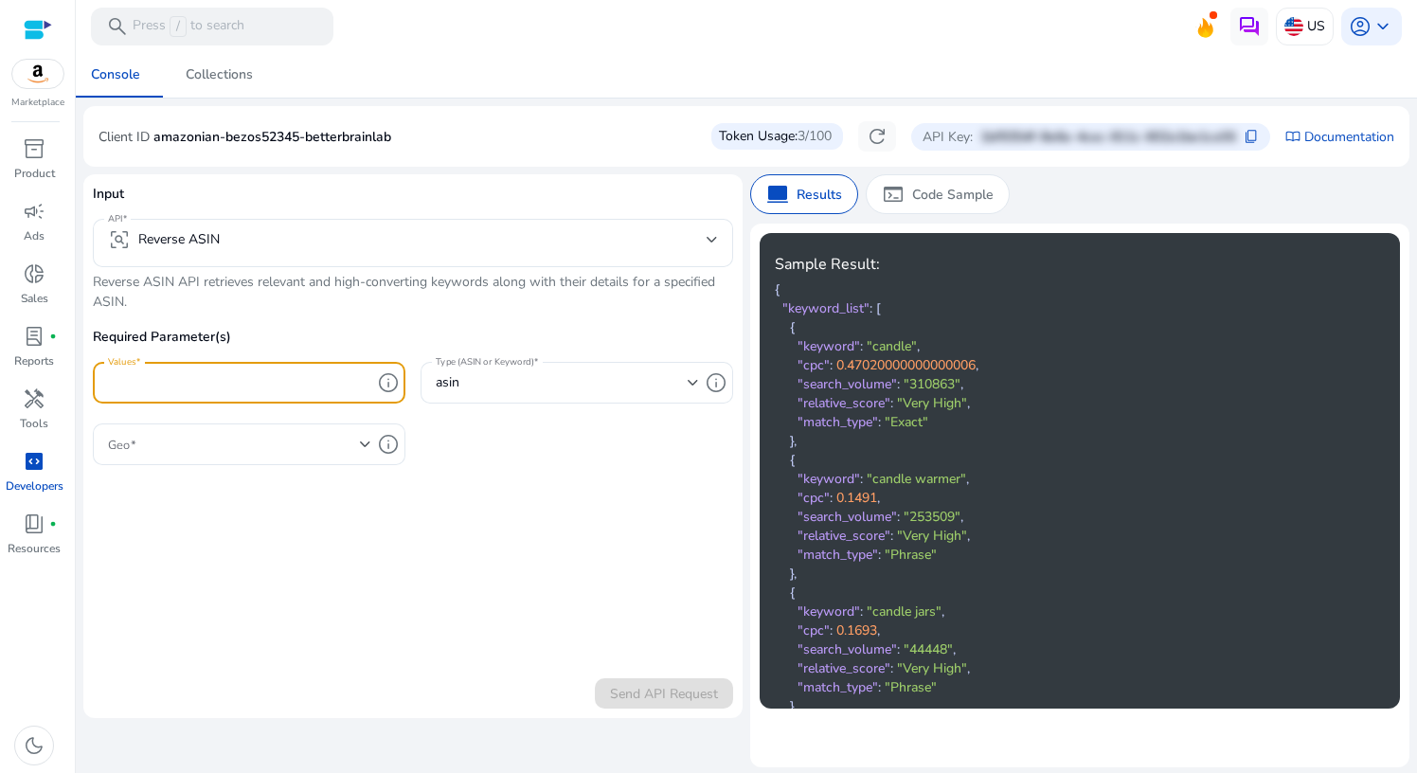
paste input "**********"
type input "**********"
click at [279, 428] on div at bounding box center [239, 444] width 263 height 42
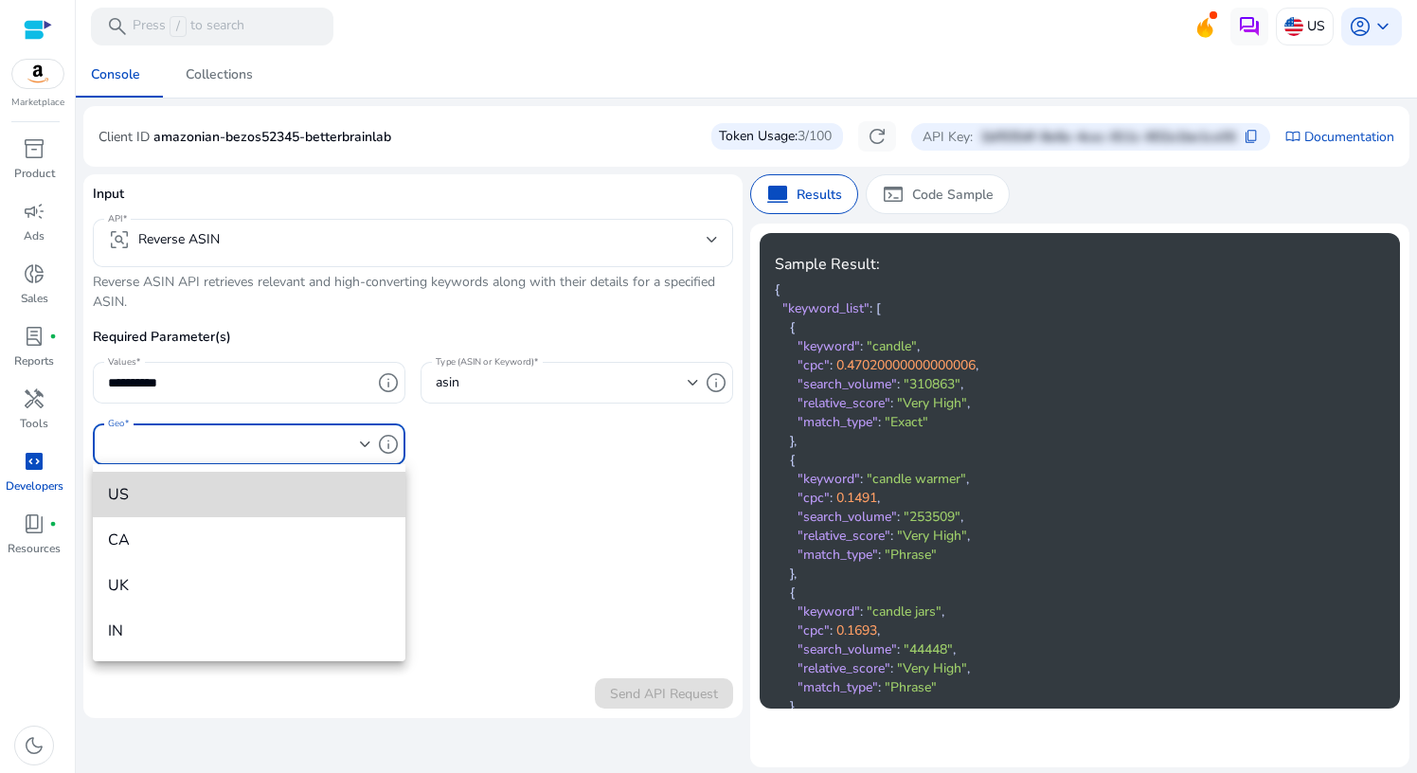
click at [267, 493] on span "US" at bounding box center [249, 494] width 282 height 21
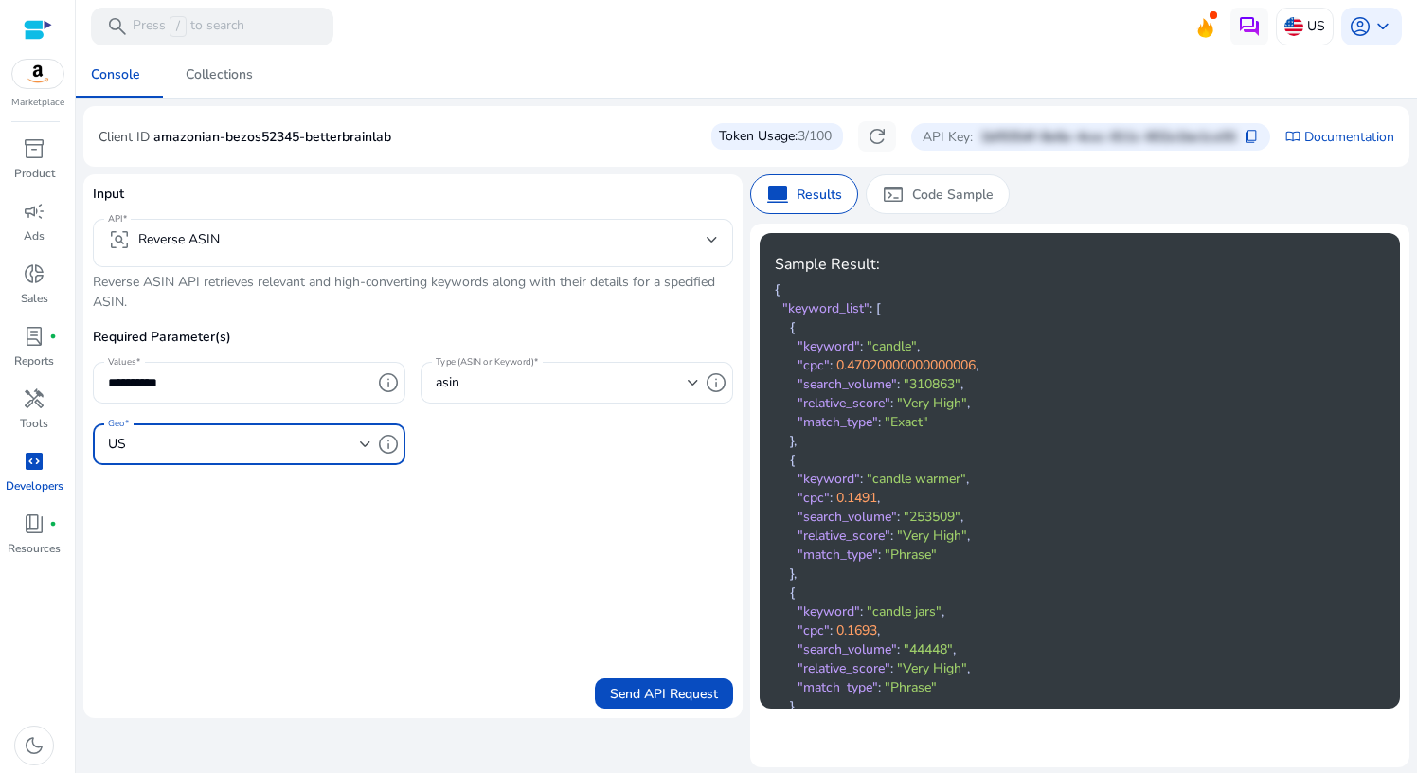
click at [349, 323] on div "**********" at bounding box center [413, 334] width 640 height 301
click at [940, 199] on p "Code Sample" at bounding box center [952, 195] width 81 height 20
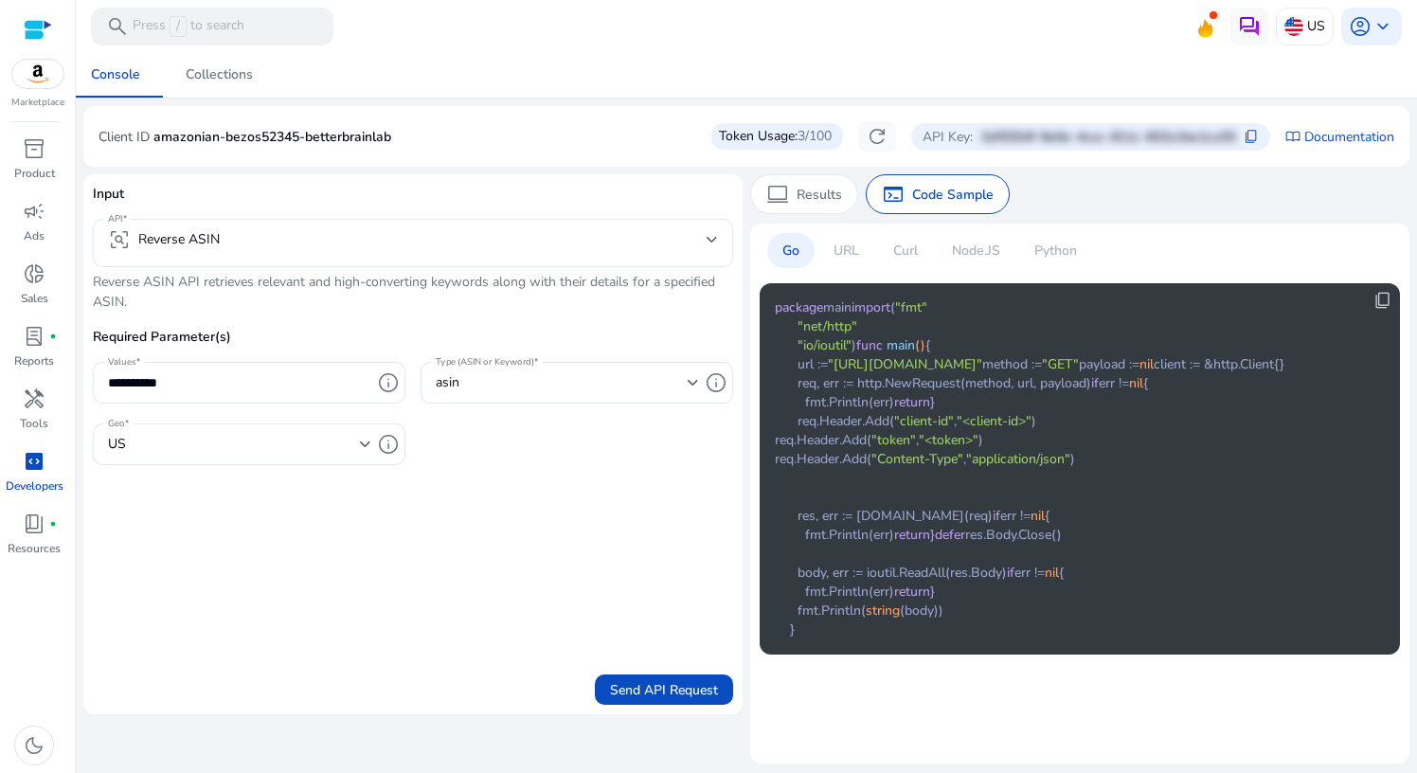
click at [833, 241] on p "URL" at bounding box center [846, 251] width 26 height 20
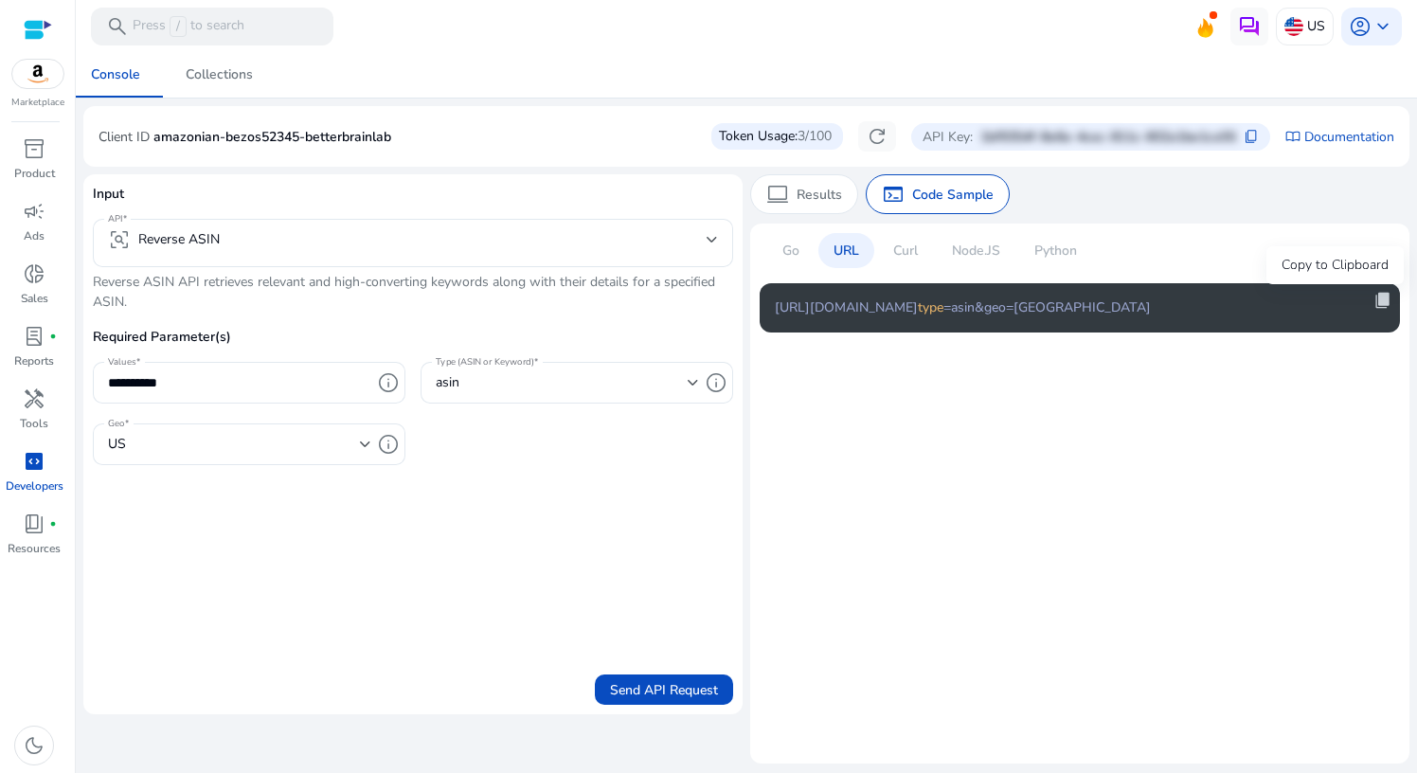
click at [1375, 298] on span "content_copy" at bounding box center [1382, 300] width 19 height 19
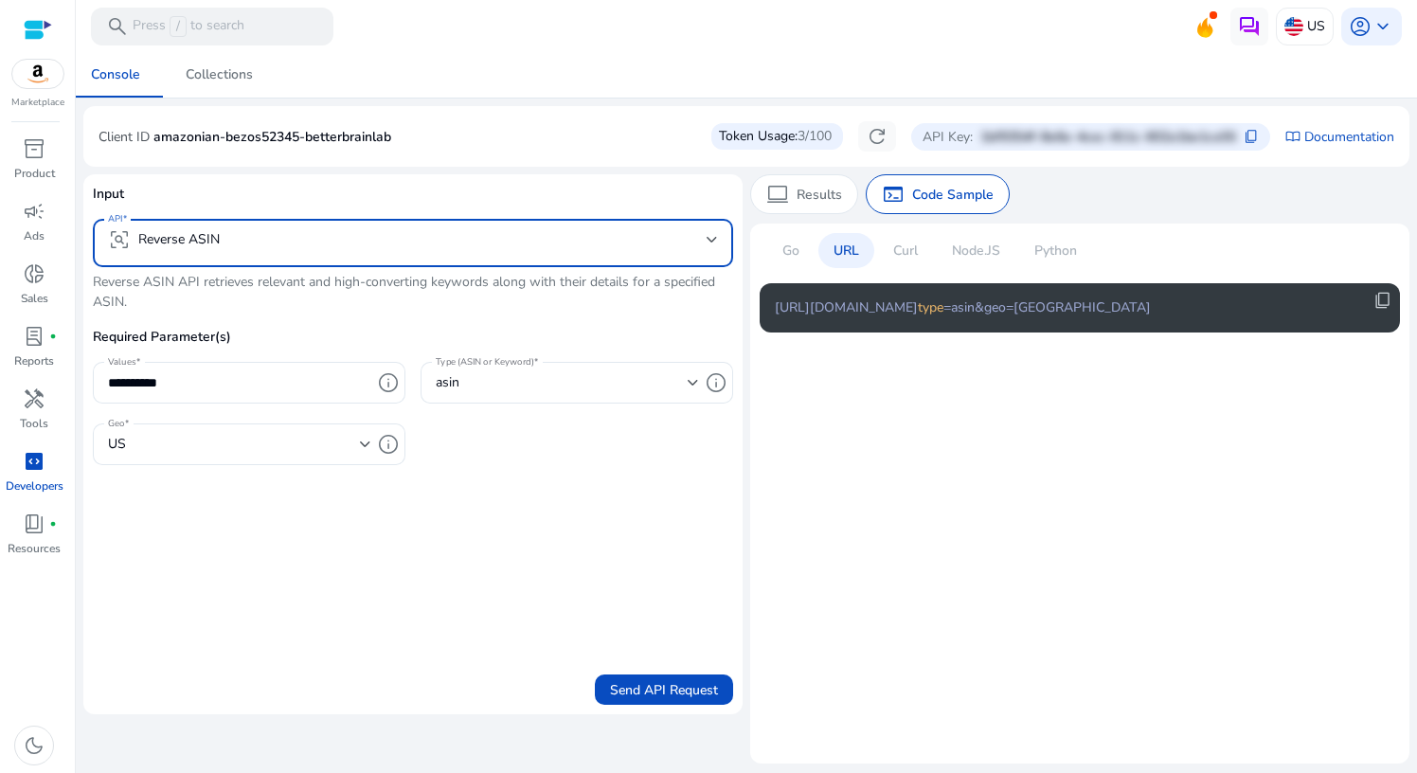
click at [628, 238] on mat-select-trigger "frame_inspect Reverse ASIN" at bounding box center [407, 239] width 598 height 23
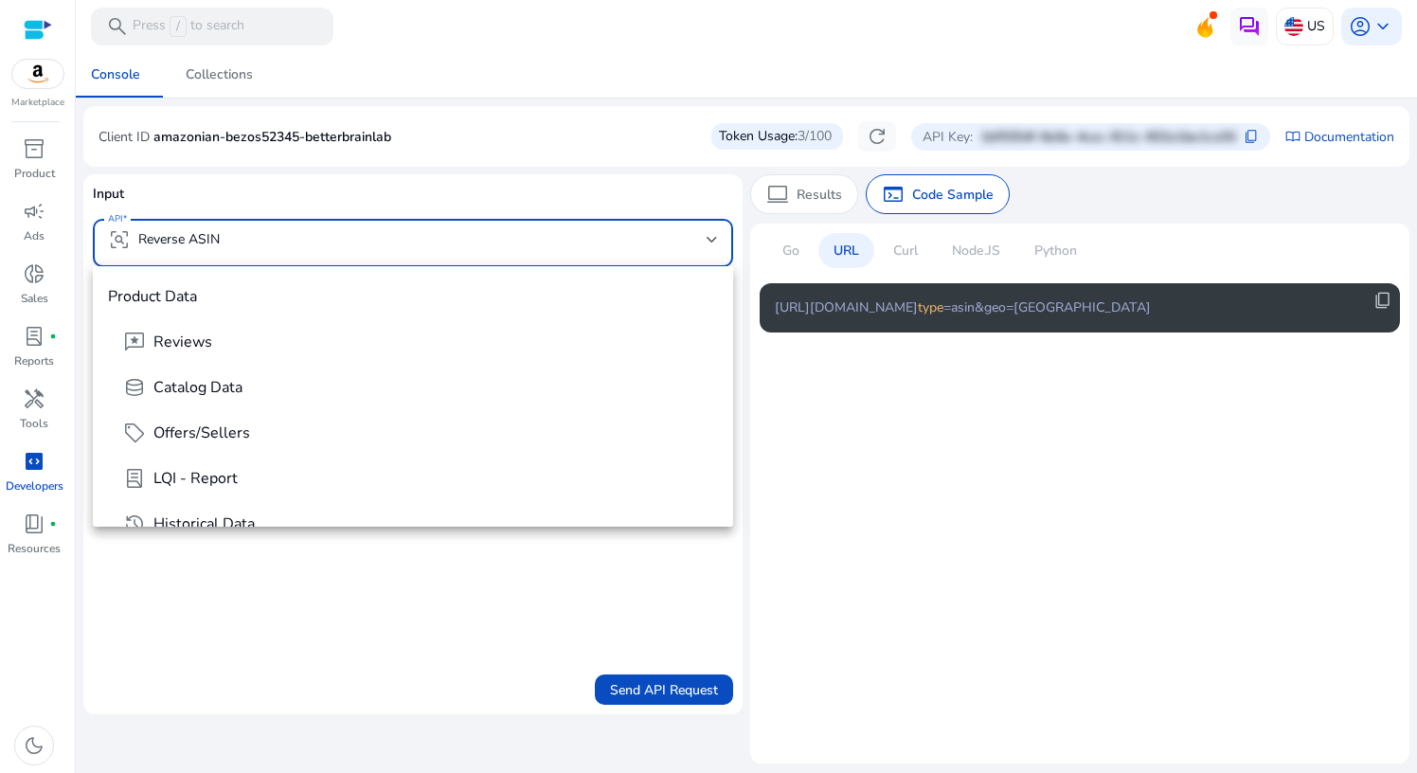
scroll to position [156, 0]
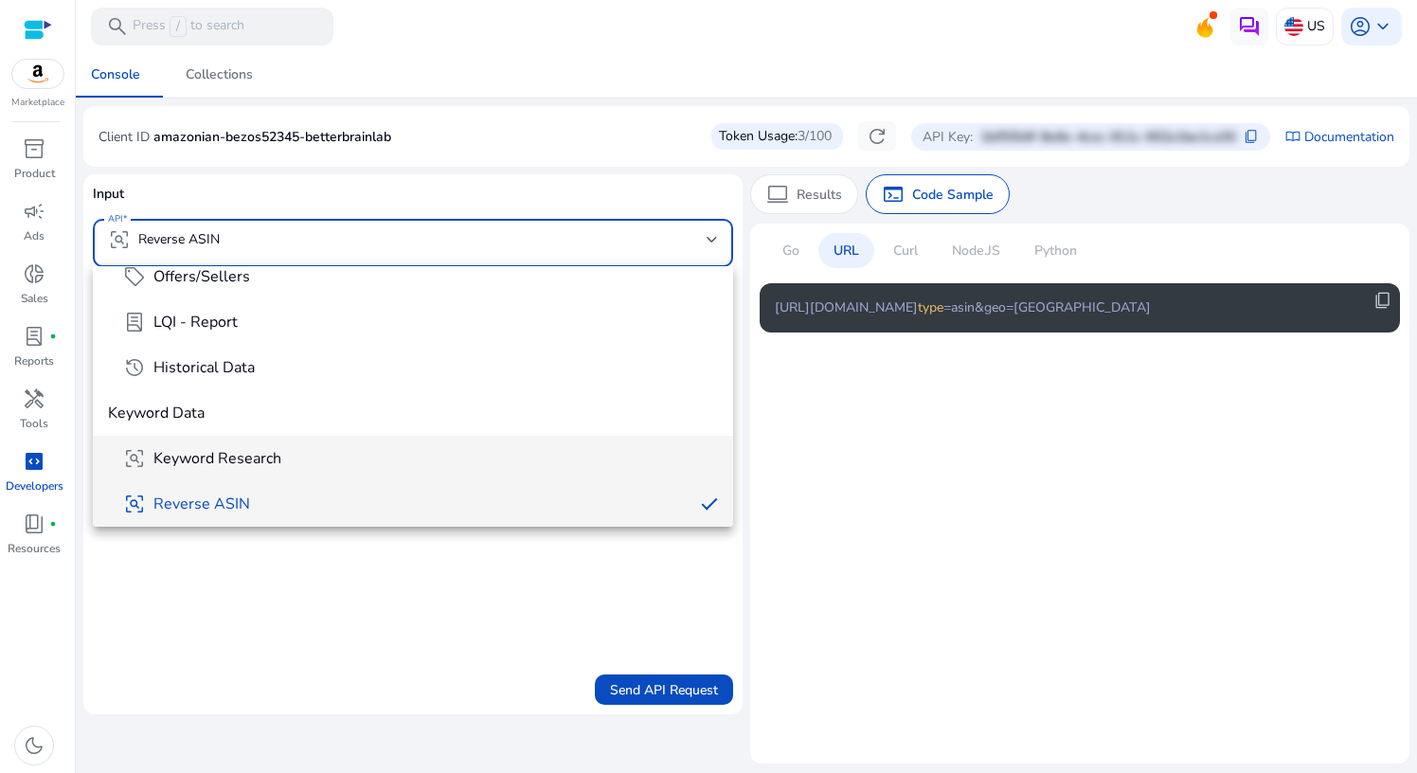
click at [409, 446] on mat-option "frame_inspect Keyword Research" at bounding box center [413, 458] width 640 height 45
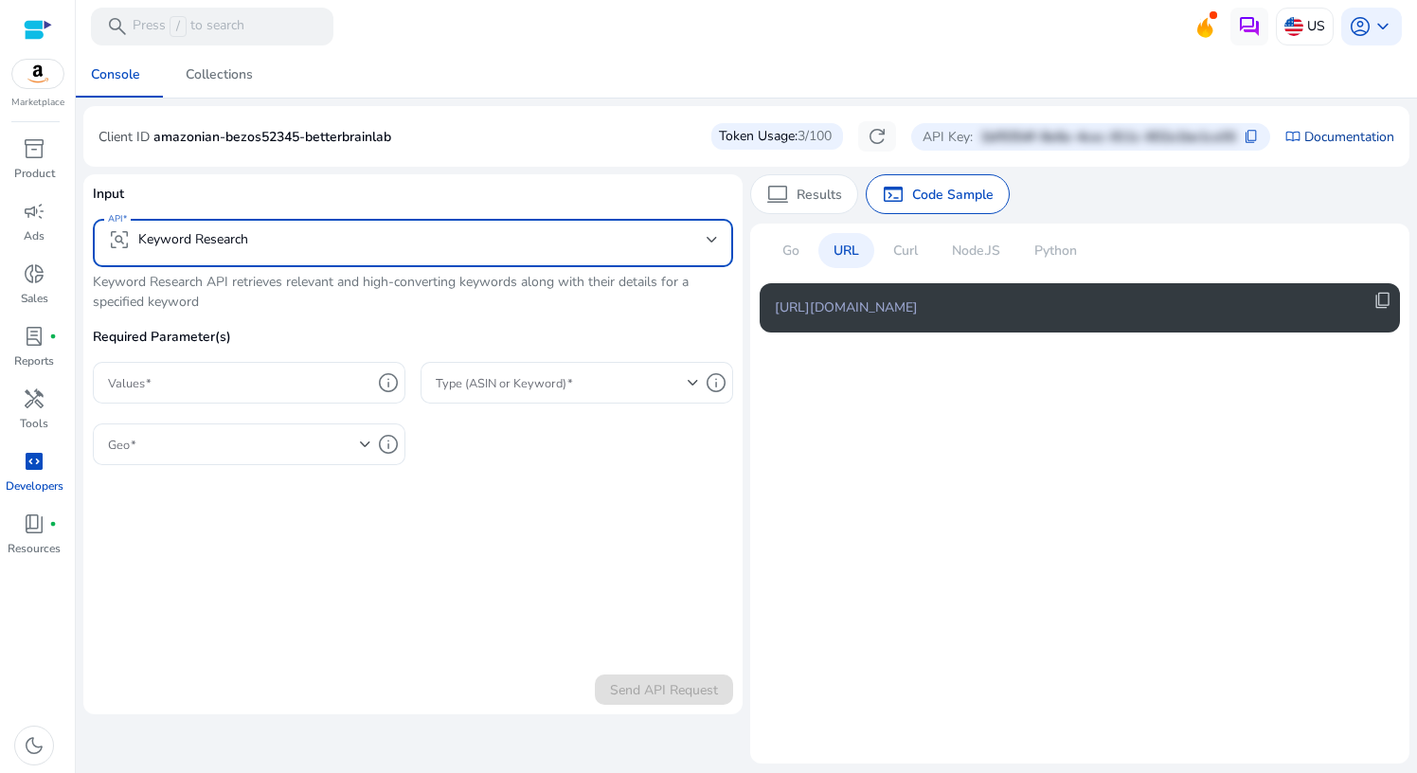
click at [1318, 138] on link "Documentation" at bounding box center [1349, 137] width 90 height 20
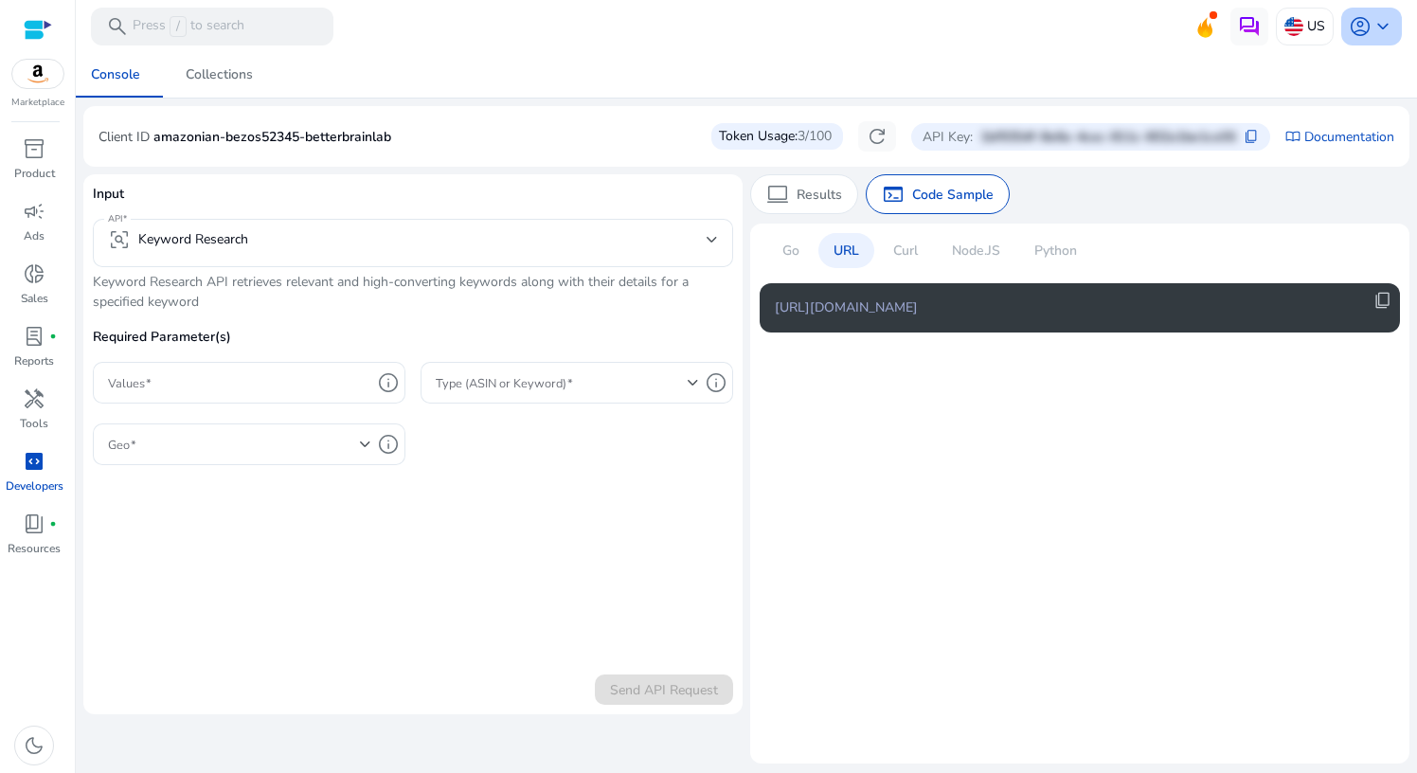
click at [1376, 37] on span "keyboard_arrow_down" at bounding box center [1382, 26] width 23 height 23
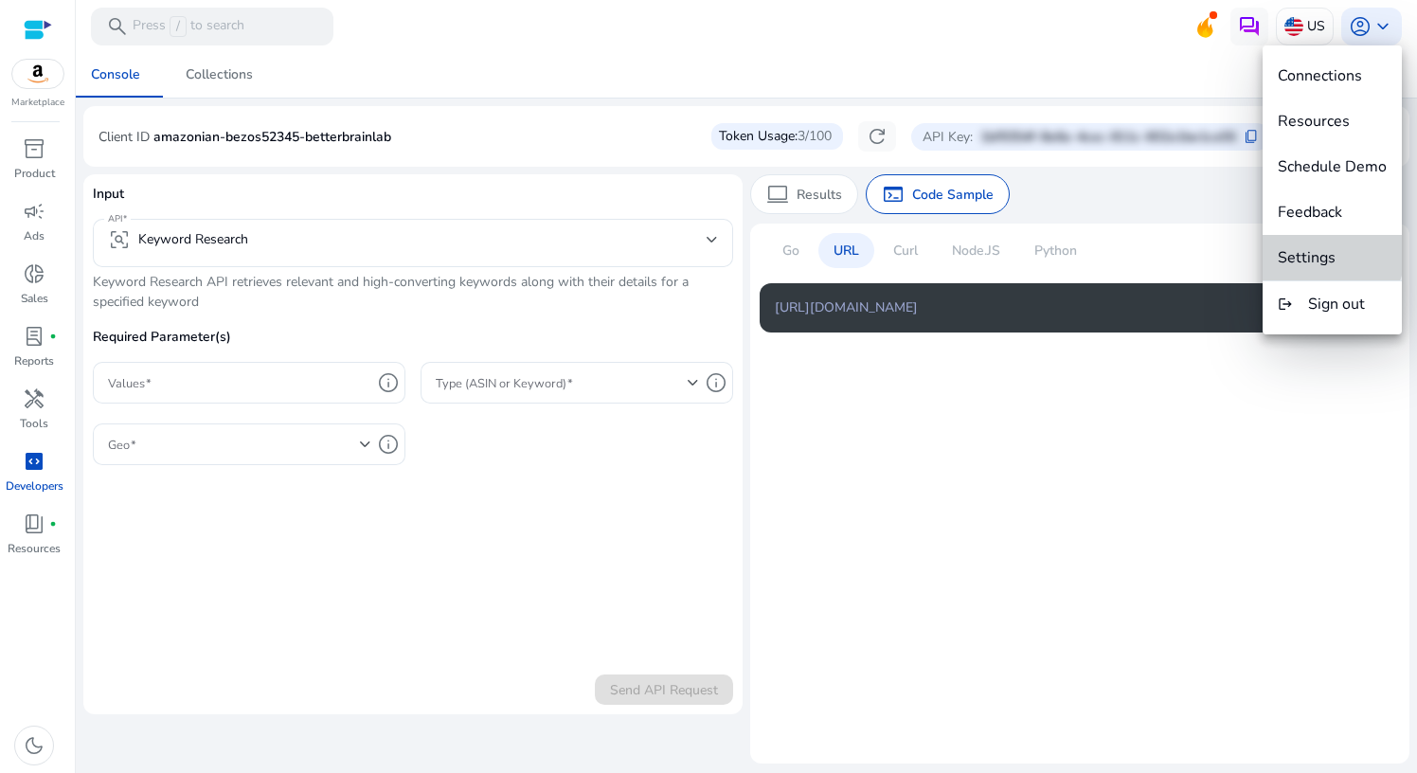
click at [1332, 255] on span "Settings" at bounding box center [1306, 257] width 58 height 21
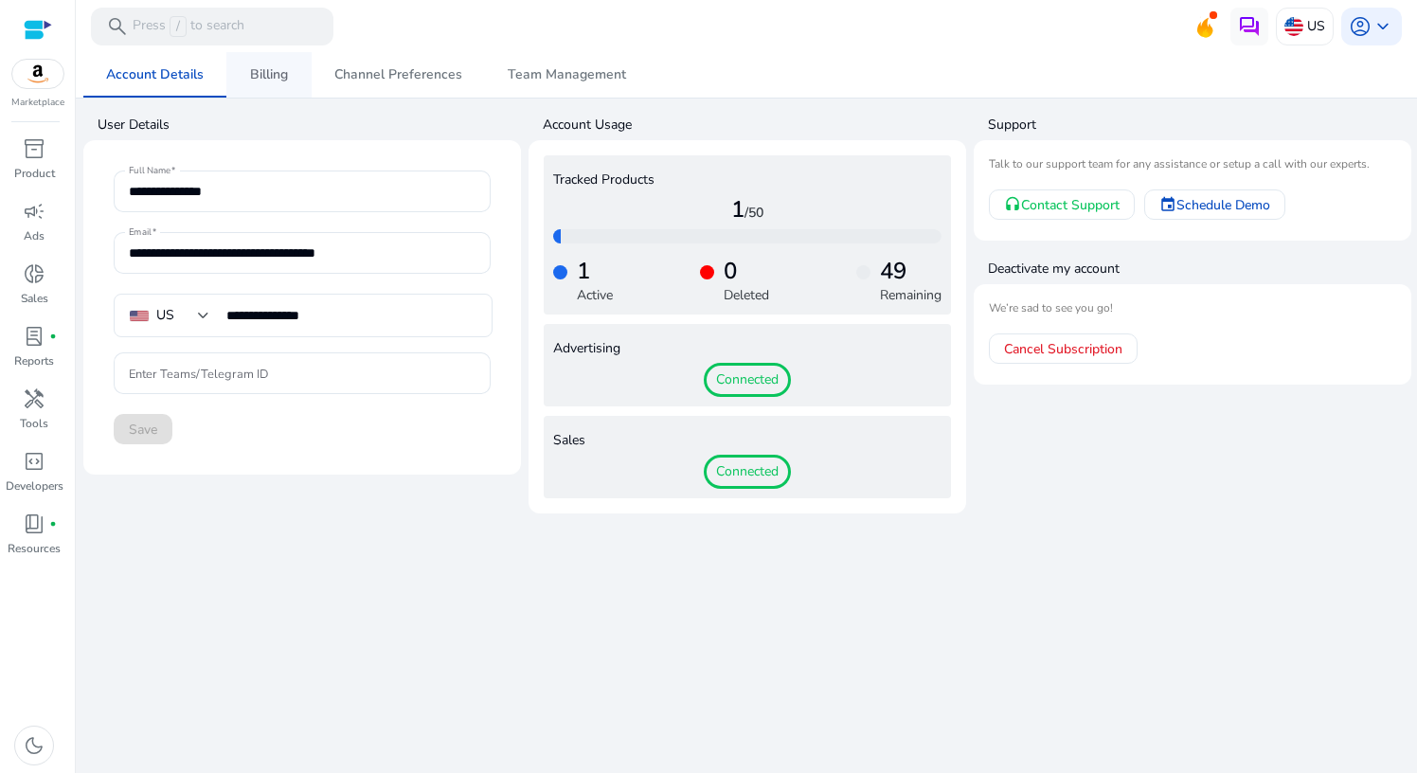
click at [250, 76] on span "Billing" at bounding box center [269, 74] width 38 height 13
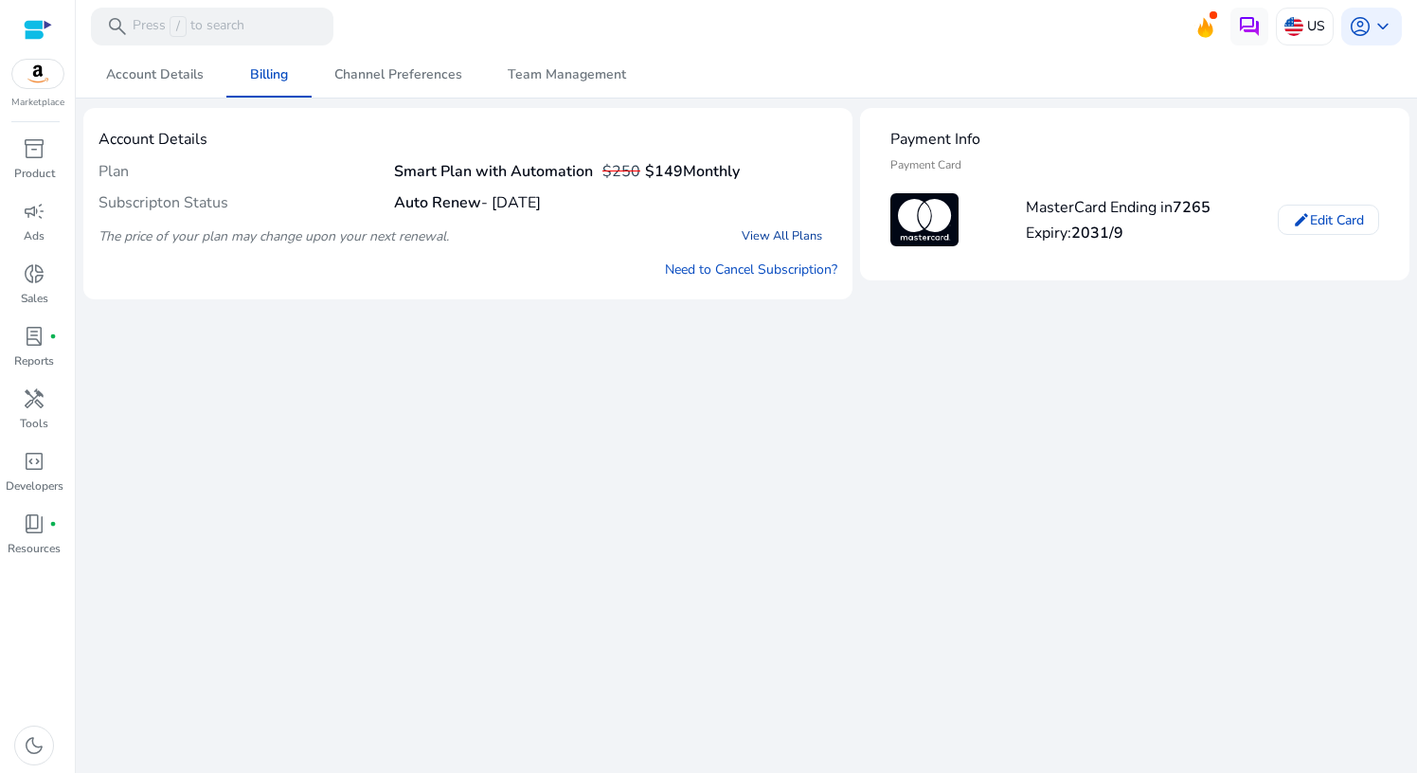
click at [767, 235] on link "View All Plans" at bounding box center [781, 236] width 111 height 34
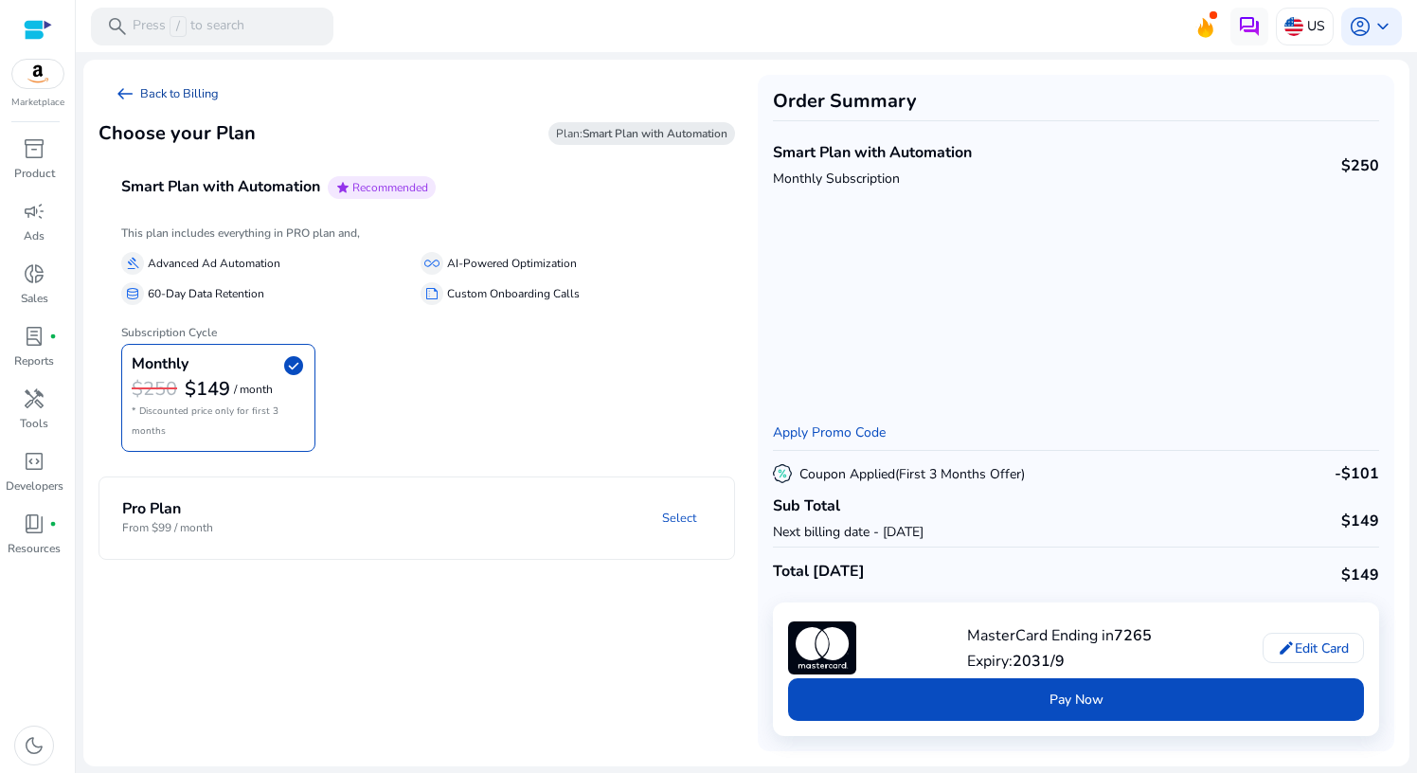
click at [142, 98] on link "arrow_left_alt Back to Billing" at bounding box center [165, 94] width 135 height 38
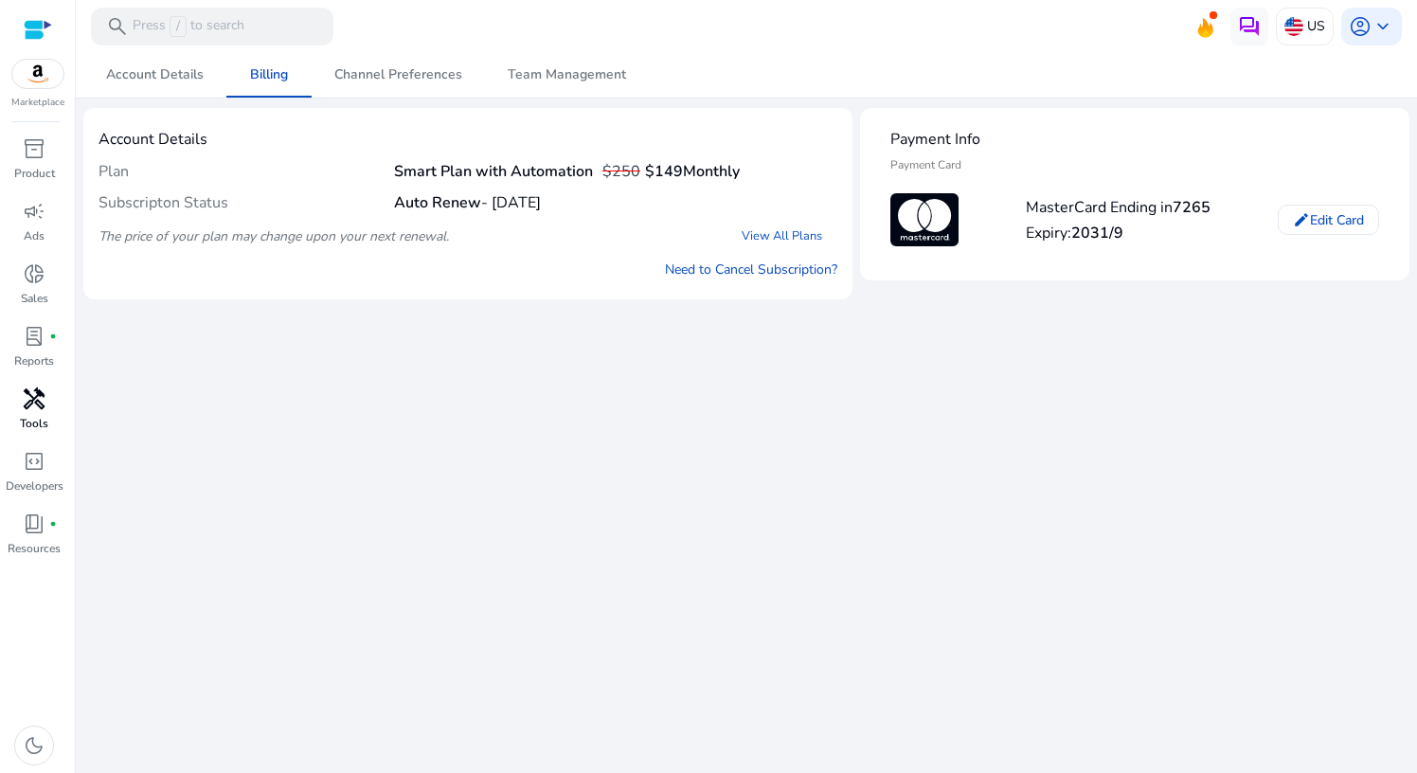
click at [44, 414] on link "handyman Tools" at bounding box center [34, 414] width 68 height 62
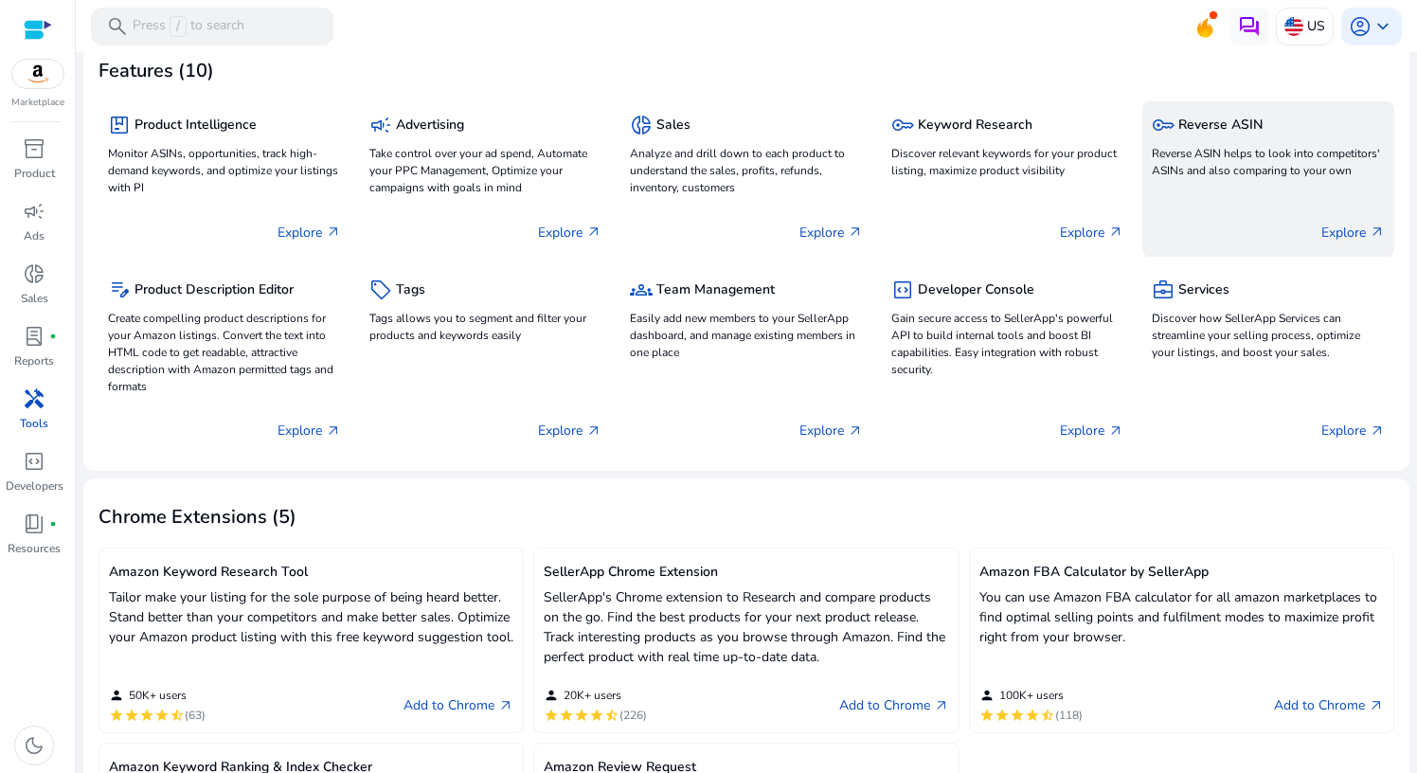
scroll to position [105, 0]
click at [1339, 233] on p "Explore arrow_outward" at bounding box center [1352, 234] width 63 height 20
